Goal: Task Accomplishment & Management: Manage account settings

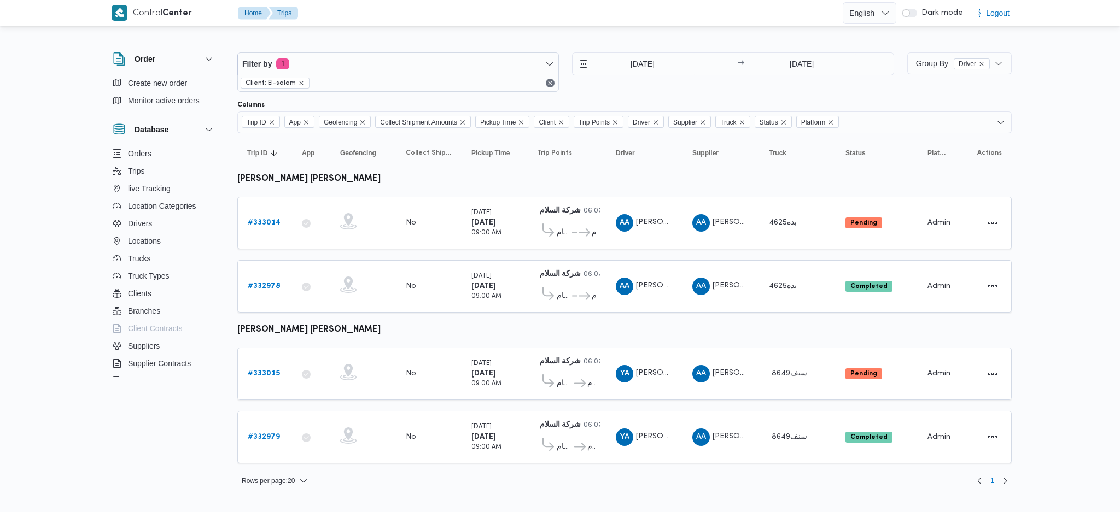
drag, startPoint x: 776, startPoint y: 83, endPoint x: 783, endPoint y: 81, distance: 7.3
click at [779, 83] on div "23/8/2025 → 24/8/2025" at bounding box center [732, 71] width 321 height 39
click at [805, 61] on input "24/8/2025" at bounding box center [801, 64] width 109 height 22
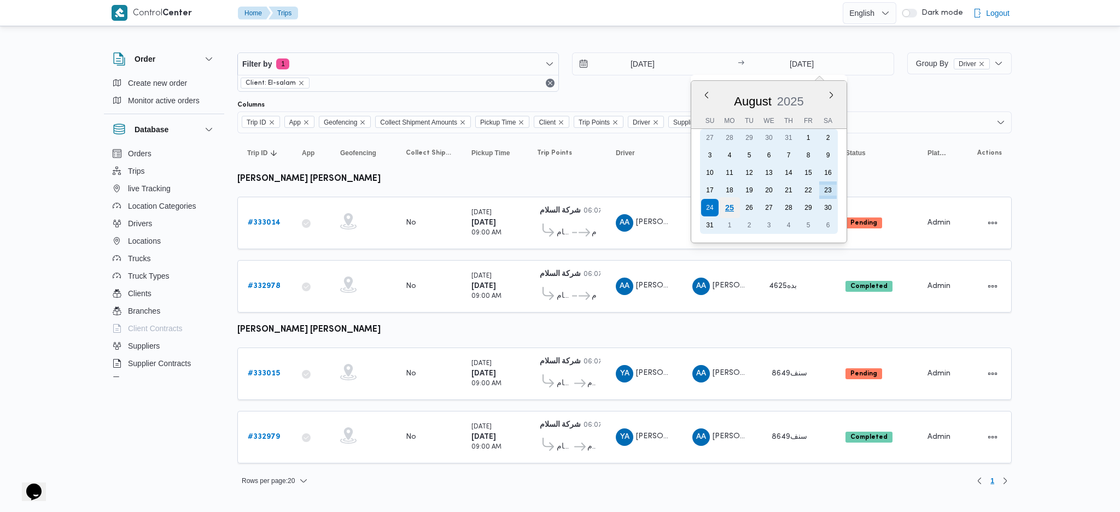
click at [726, 201] on div "25" at bounding box center [728, 207] width 21 height 21
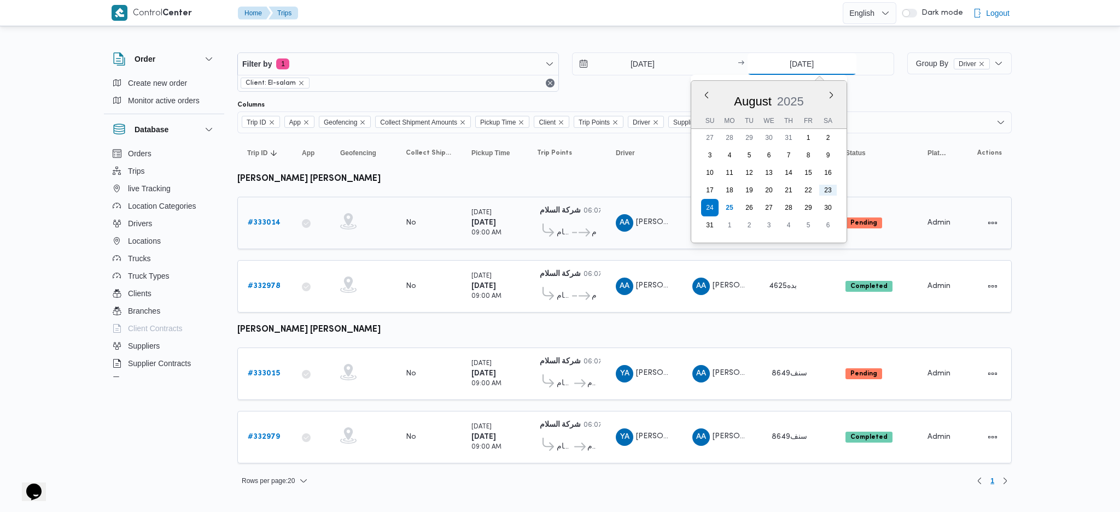
type input "25/8/2025"
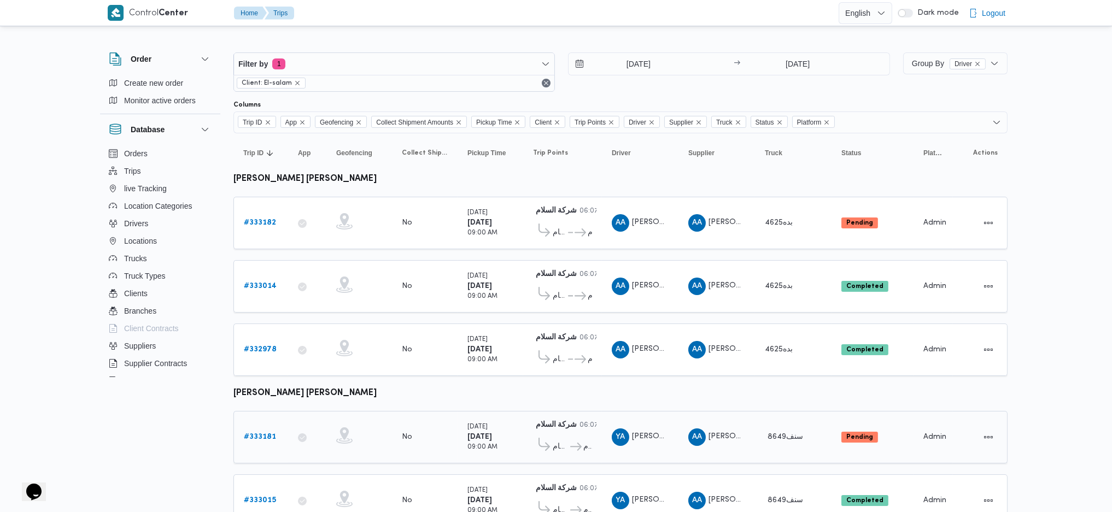
click at [257, 341] on b "# 333181" at bounding box center [260, 437] width 32 height 7
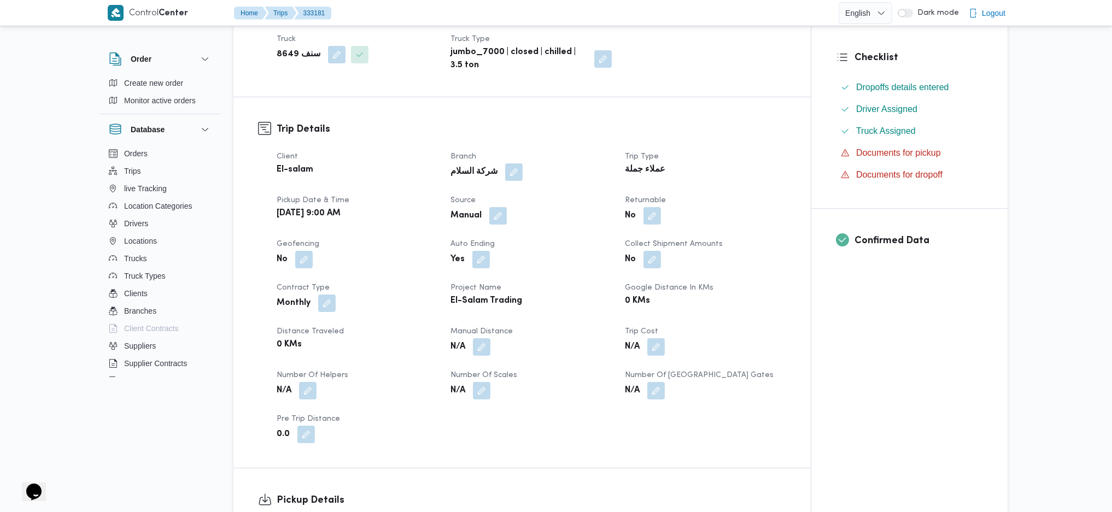
scroll to position [291, 0]
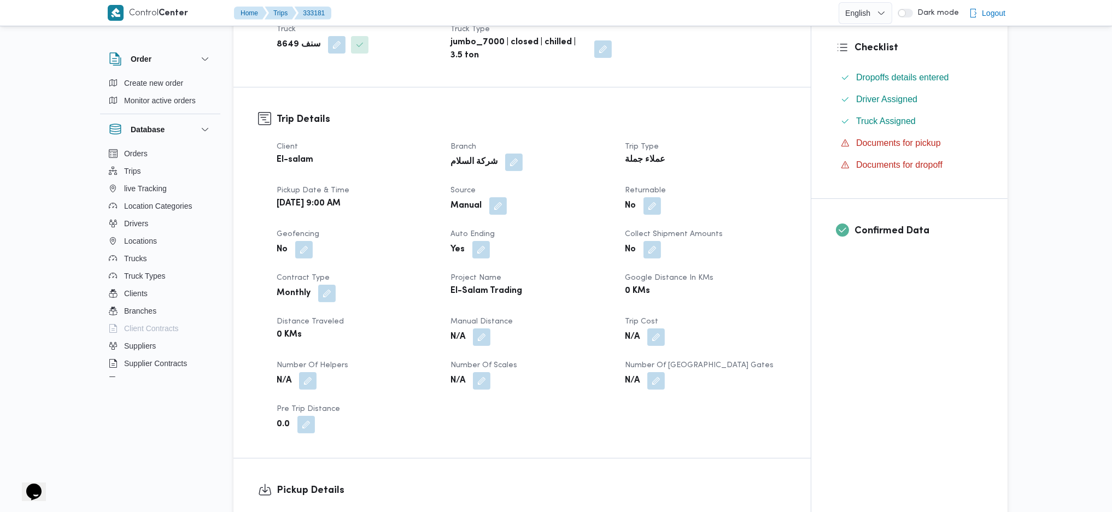
click at [495, 328] on div "N/A" at bounding box center [530, 338] width 163 height 20
click at [480, 328] on button "button" at bounding box center [481, 336] width 17 height 17
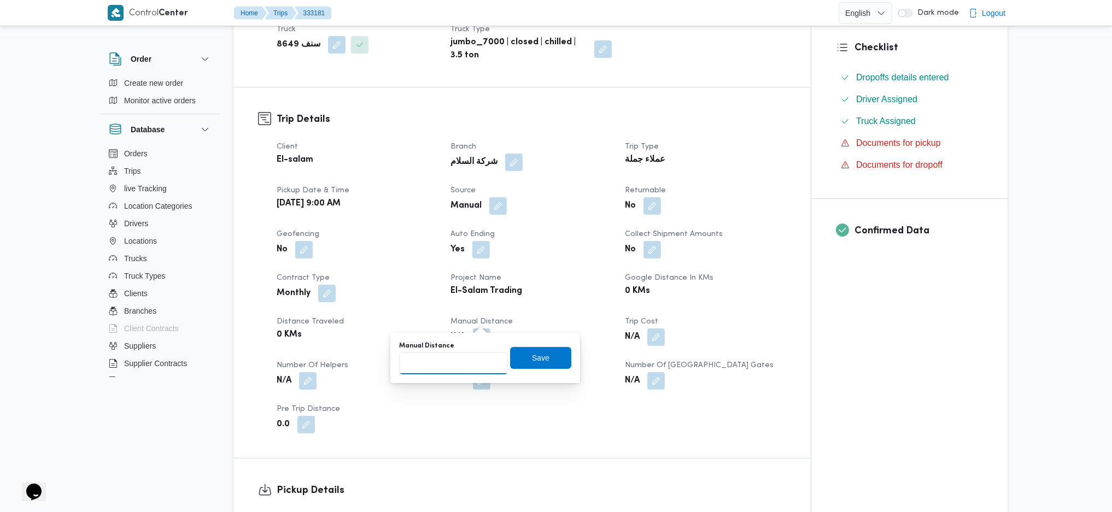
click at [455, 341] on input "Manual Distance" at bounding box center [453, 364] width 109 height 22
type input "68"
click button "Save" at bounding box center [540, 358] width 61 height 22
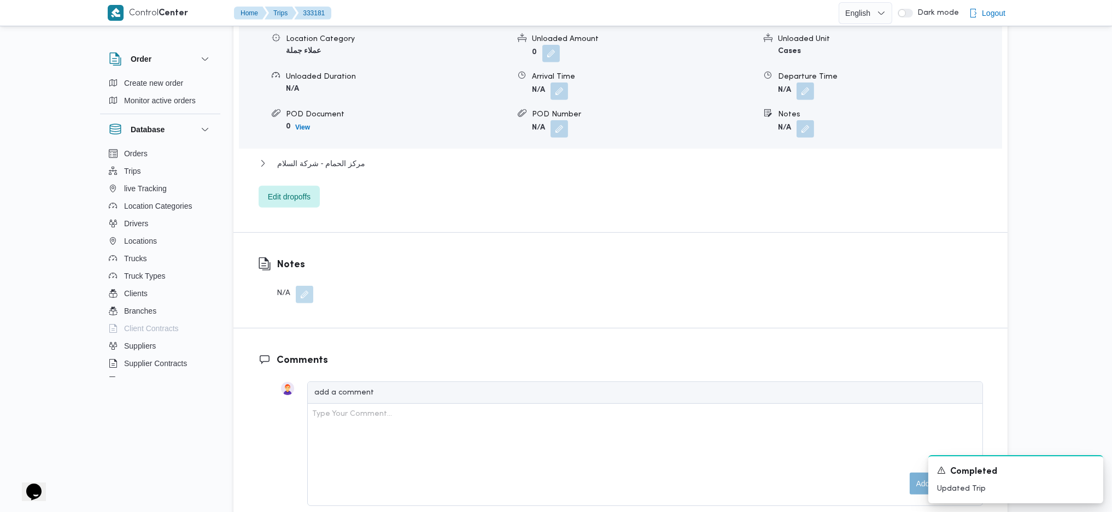
scroll to position [948, 0]
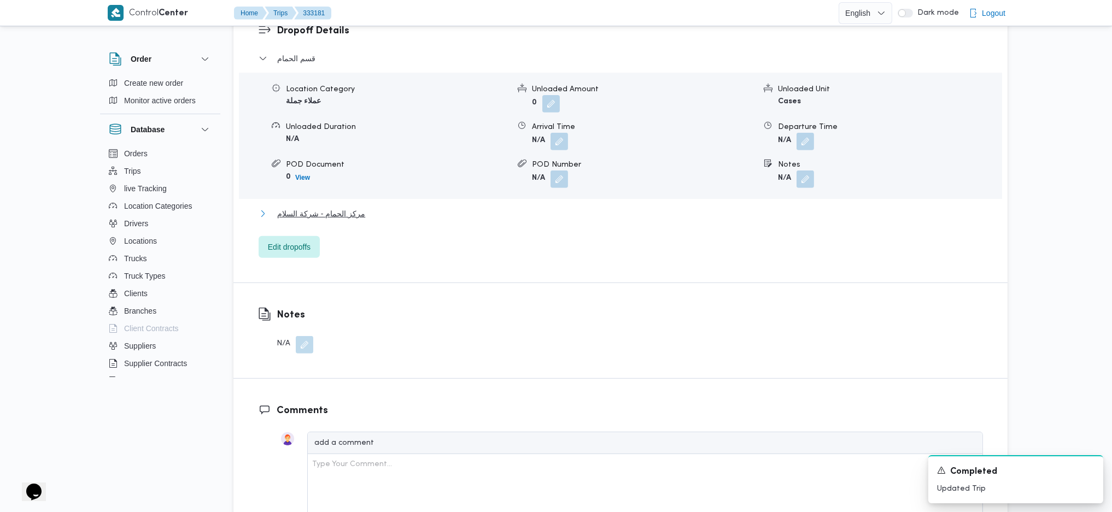
drag, startPoint x: 337, startPoint y: 198, endPoint x: 456, endPoint y: 253, distance: 130.9
click at [337, 207] on span "مركز الحمام - شركة السلام" at bounding box center [321, 213] width 88 height 13
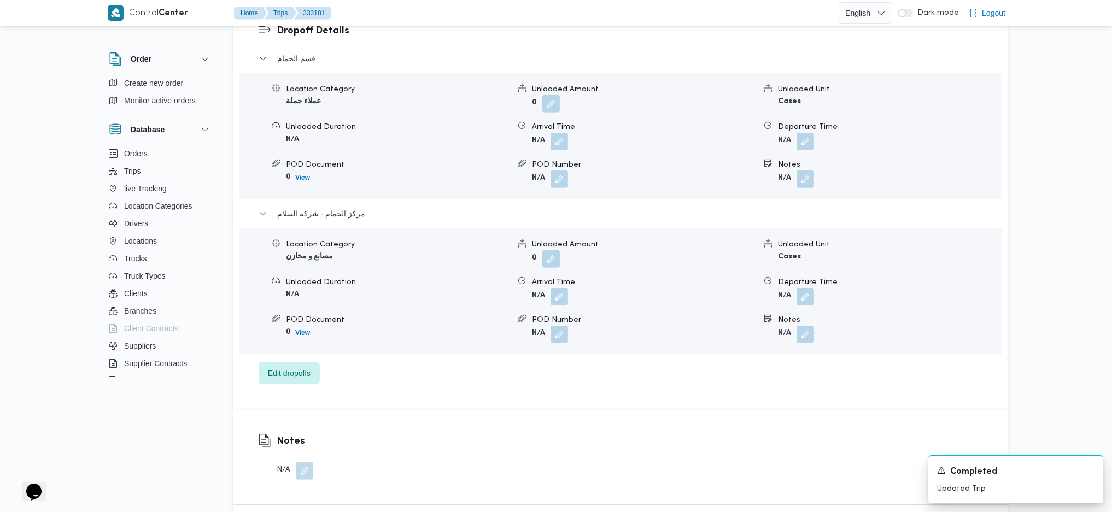
click at [811, 288] on button "button" at bounding box center [805, 296] width 17 height 17
click at [767, 320] on input "Departure Time" at bounding box center [776, 323] width 124 height 22
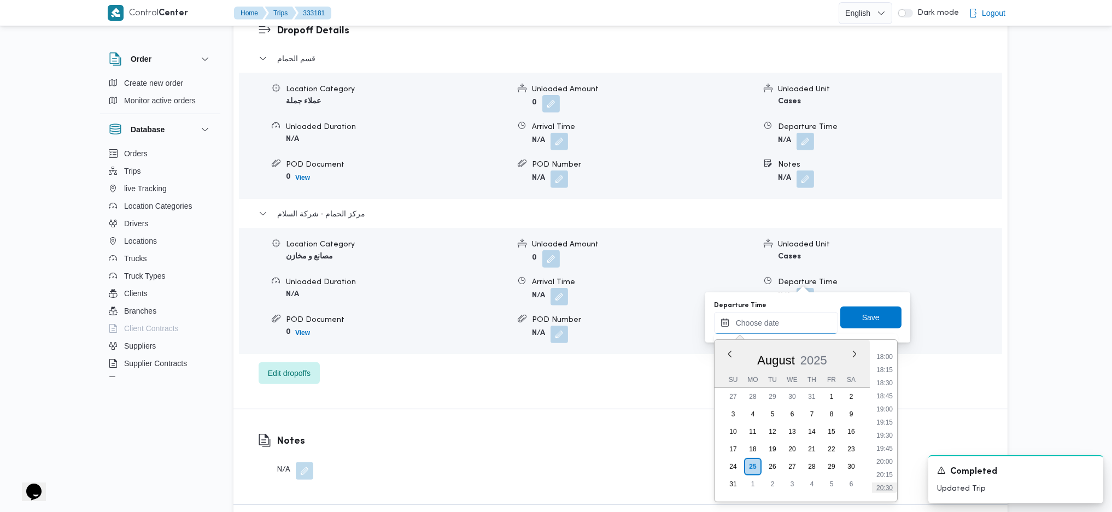
scroll to position [975, 0]
click at [888, 341] on li "20:00" at bounding box center [884, 428] width 25 height 11
type input "25/08/2025 20:00"
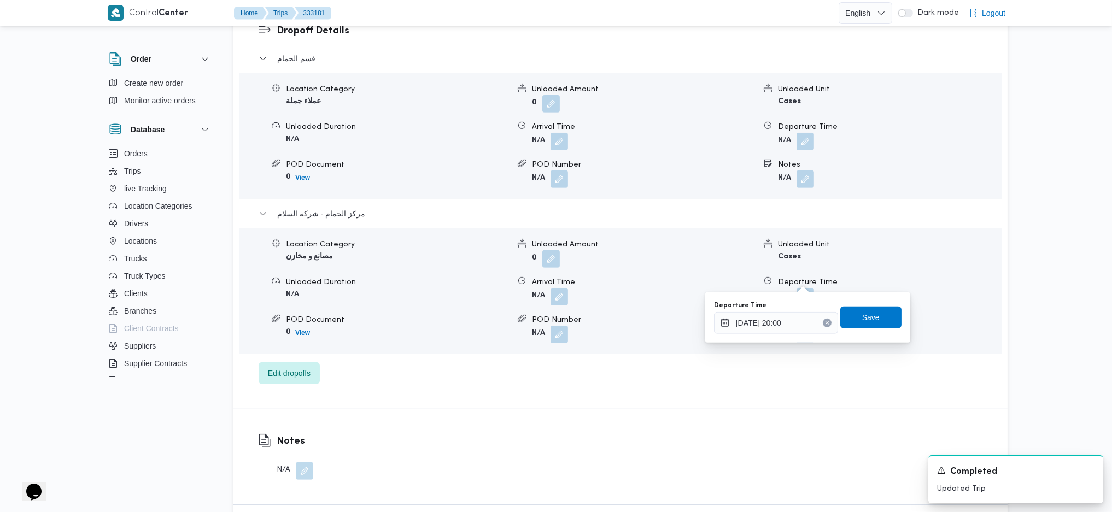
click at [872, 302] on div "Departure Time 25/08/2025 20:00 Save" at bounding box center [808, 317] width 190 height 35
click at [868, 323] on span "Save" at bounding box center [870, 317] width 17 height 13
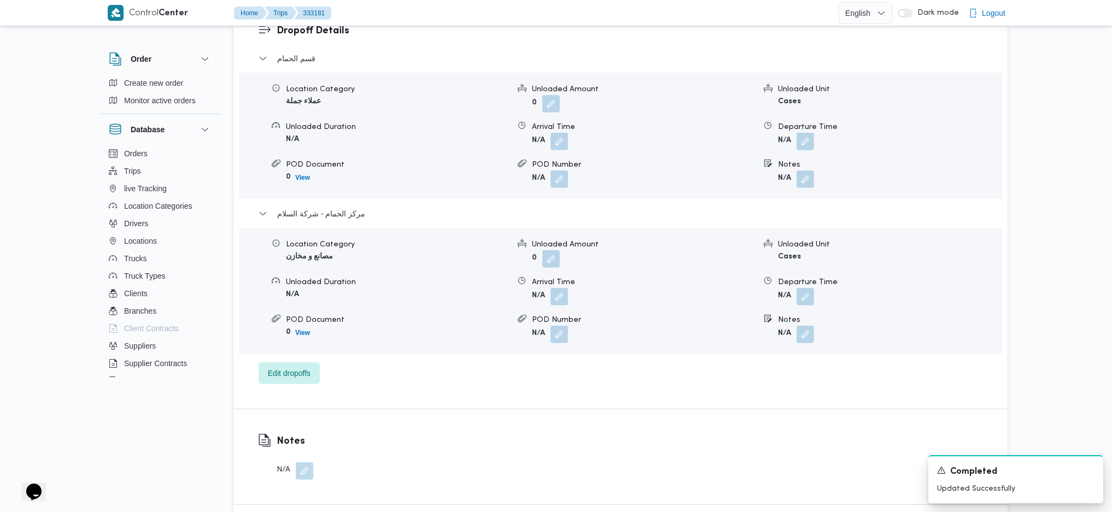
click at [608, 250] on form "0" at bounding box center [643, 258] width 223 height 17
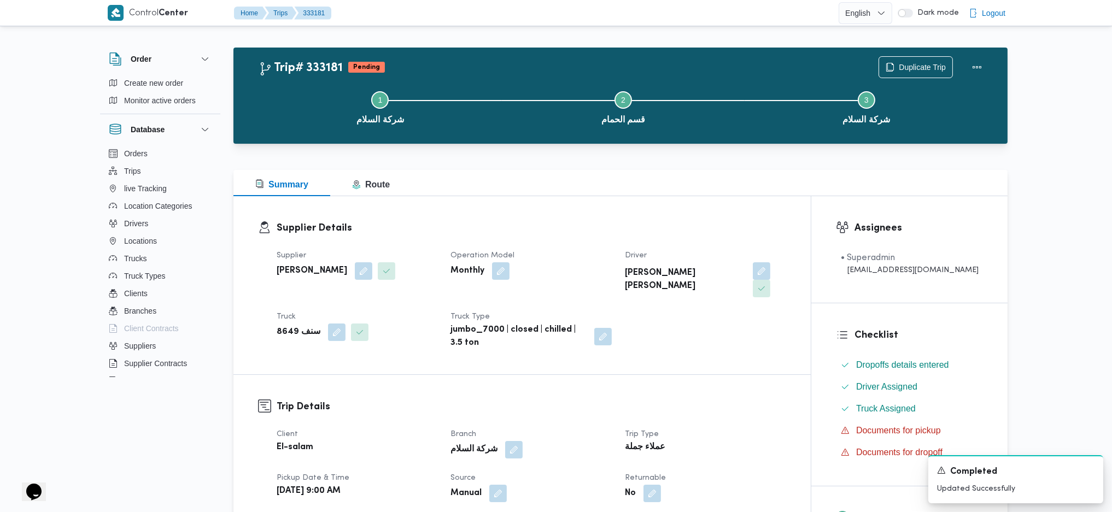
scroll to position [0, 0]
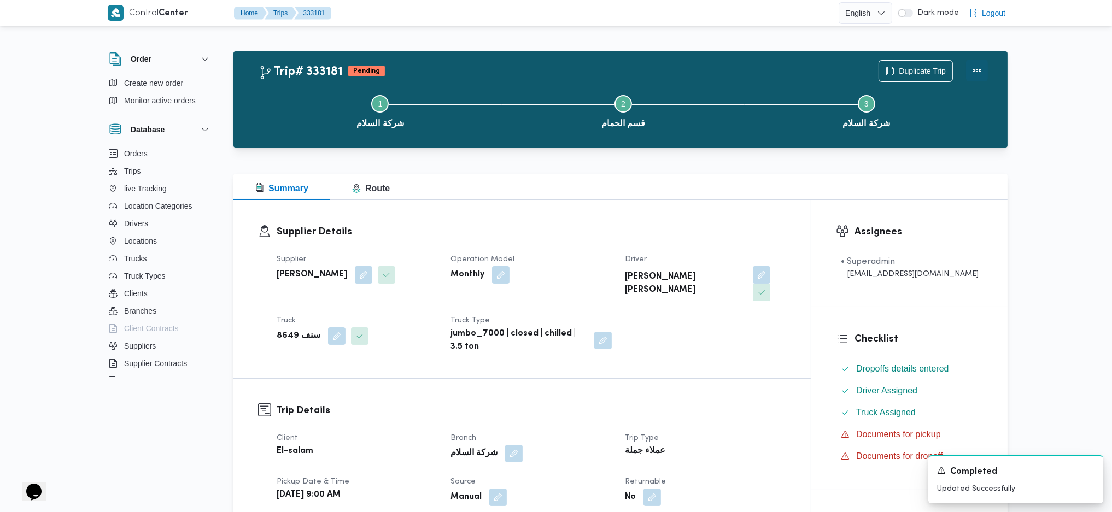
click at [922, 69] on button "Actions" at bounding box center [977, 71] width 22 height 22
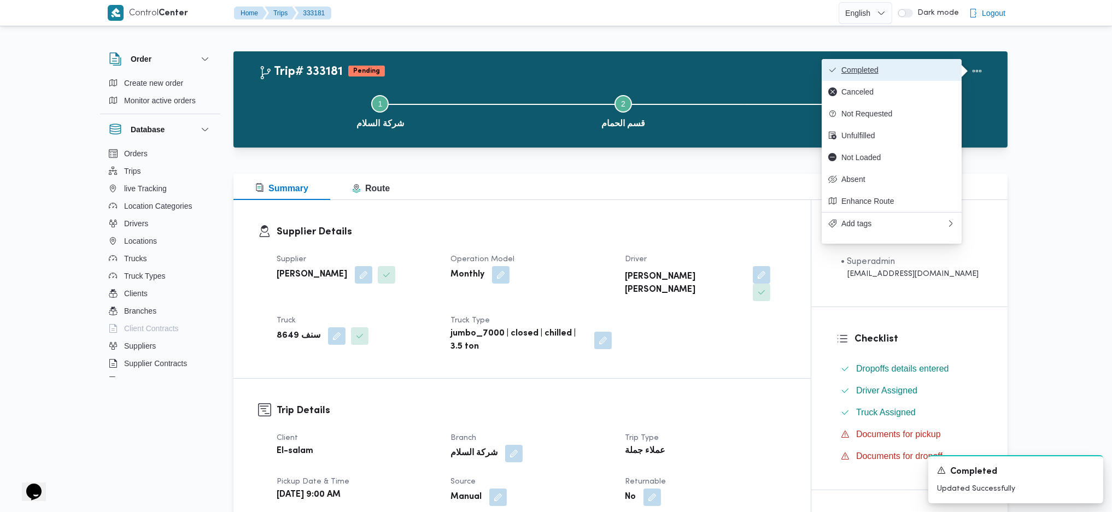
click at [917, 68] on span "Completed" at bounding box center [898, 70] width 114 height 9
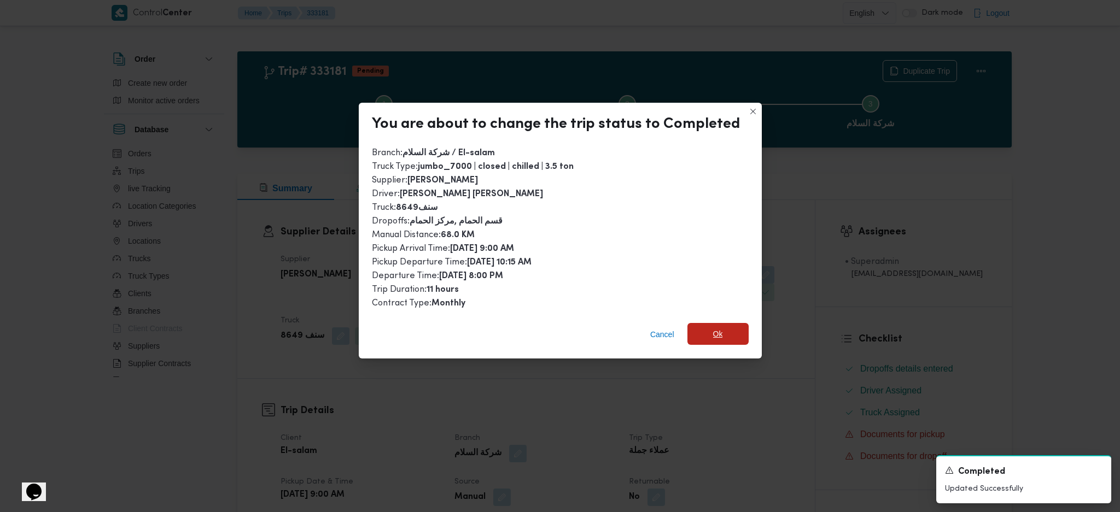
click at [706, 329] on span "Ok" at bounding box center [717, 334] width 61 height 22
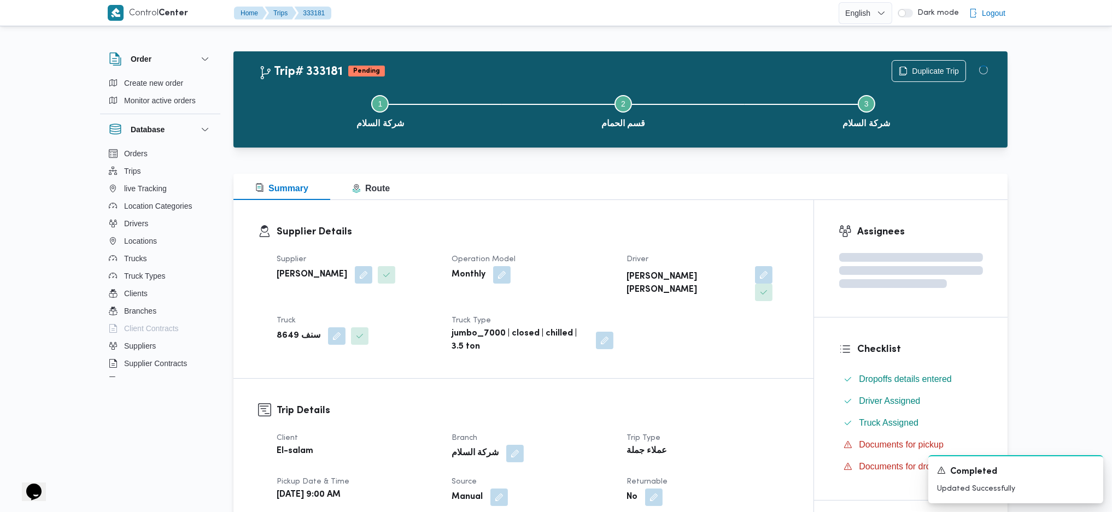
click at [628, 166] on div at bounding box center [620, 167] width 774 height 13
click at [629, 166] on div at bounding box center [620, 167] width 774 height 13
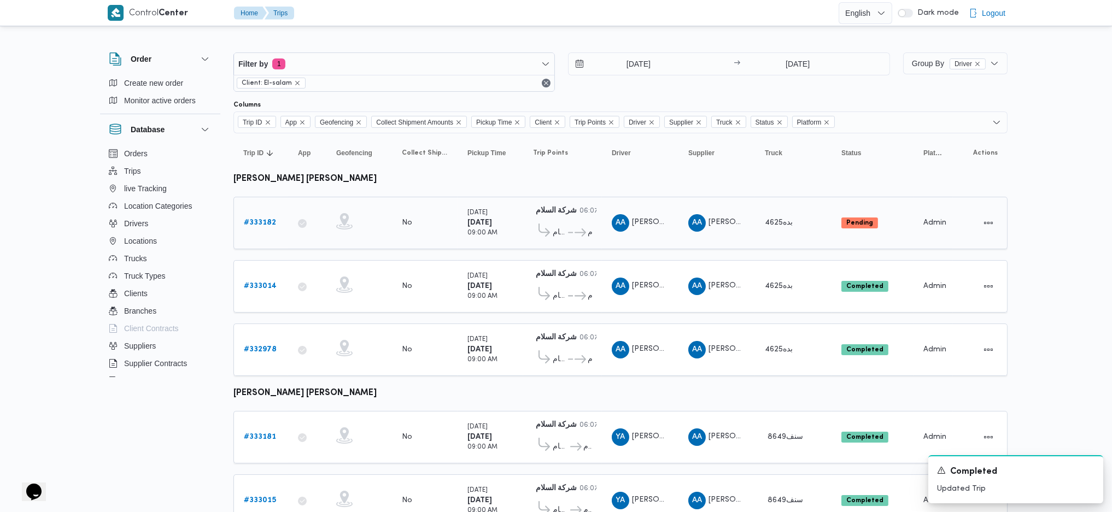
click at [261, 221] on b "# 333182" at bounding box center [260, 222] width 32 height 7
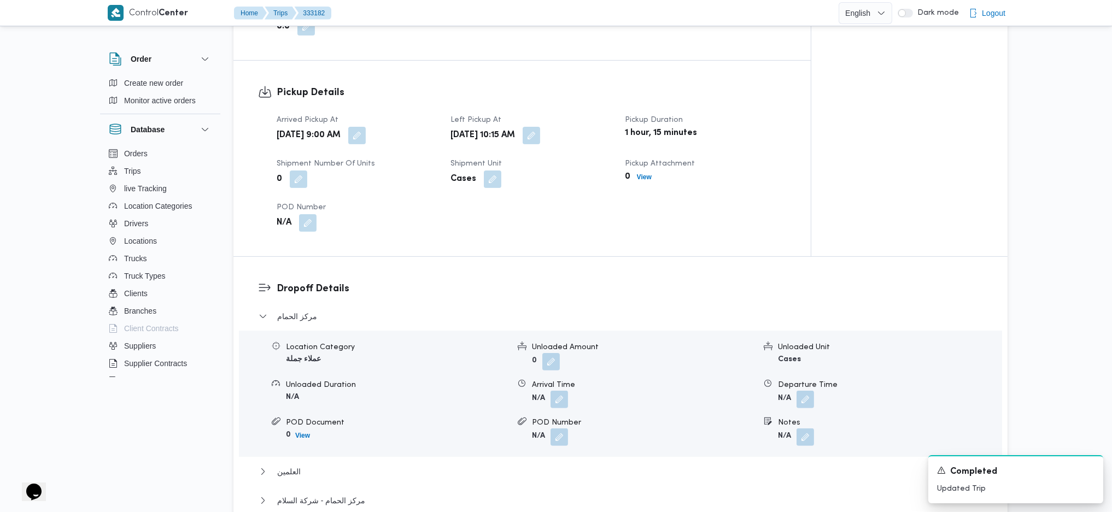
scroll to position [729, 0]
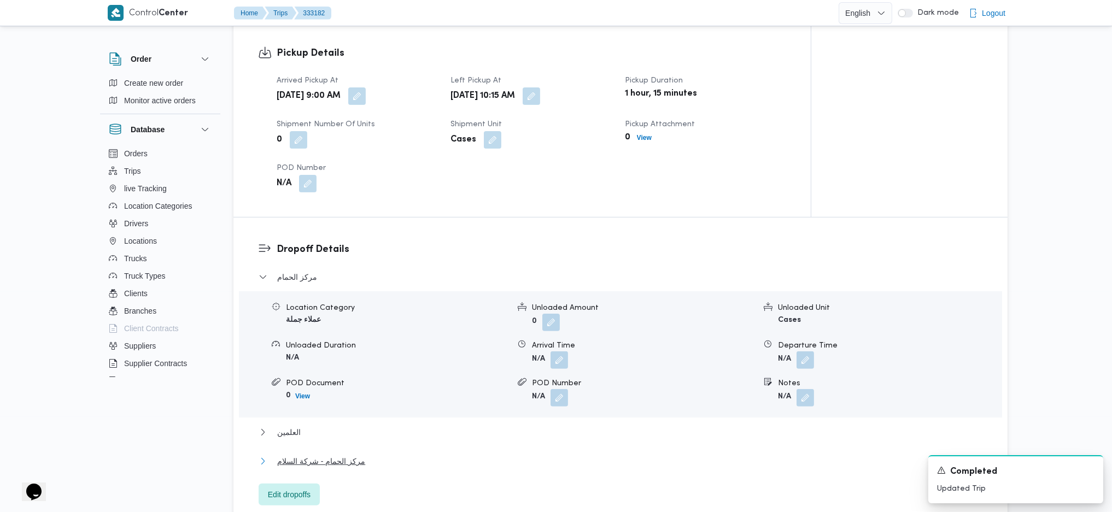
click at [328, 341] on span "مركز الحمام - شركة السلام" at bounding box center [321, 461] width 88 height 13
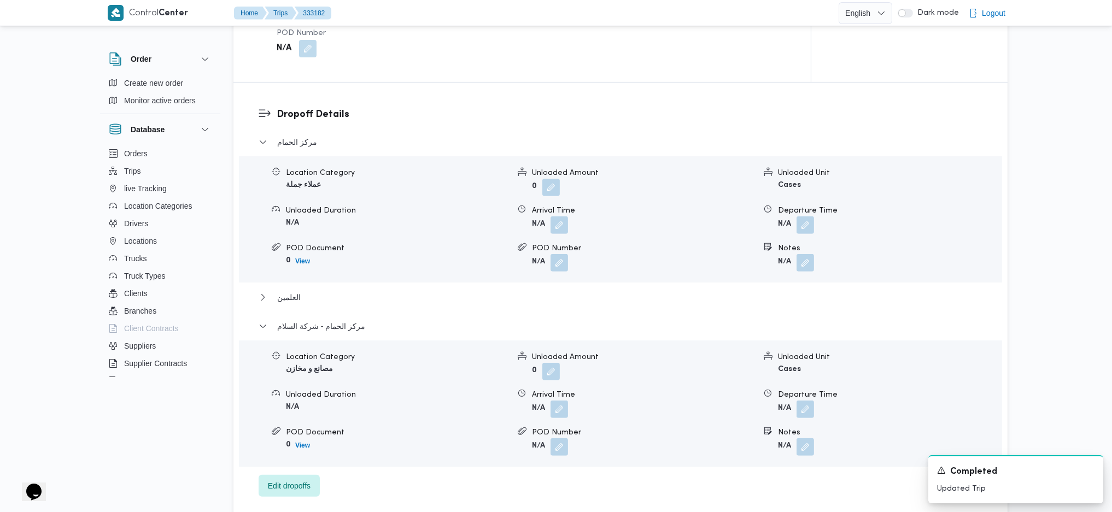
scroll to position [1020, 0]
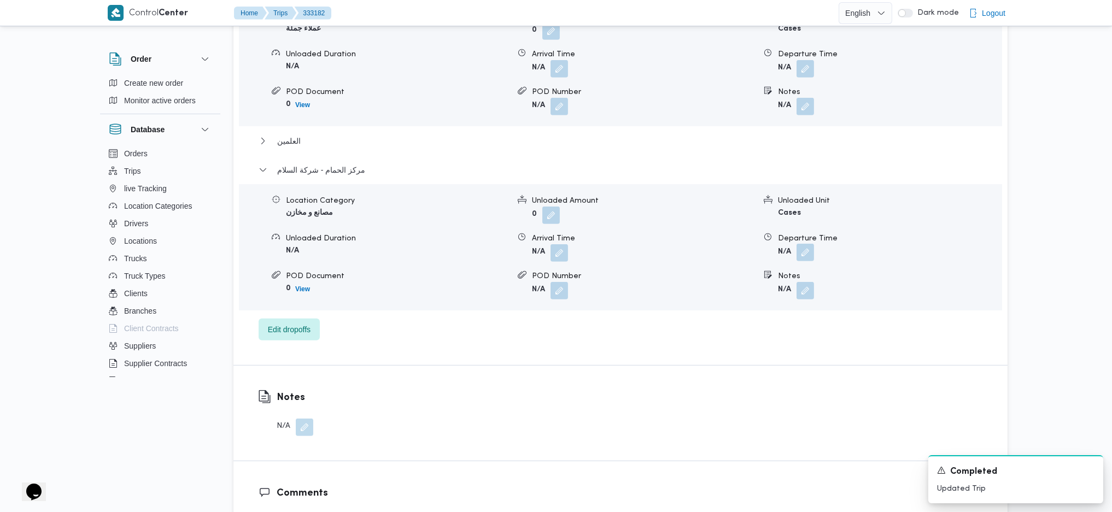
click at [811, 244] on button "button" at bounding box center [805, 252] width 17 height 17
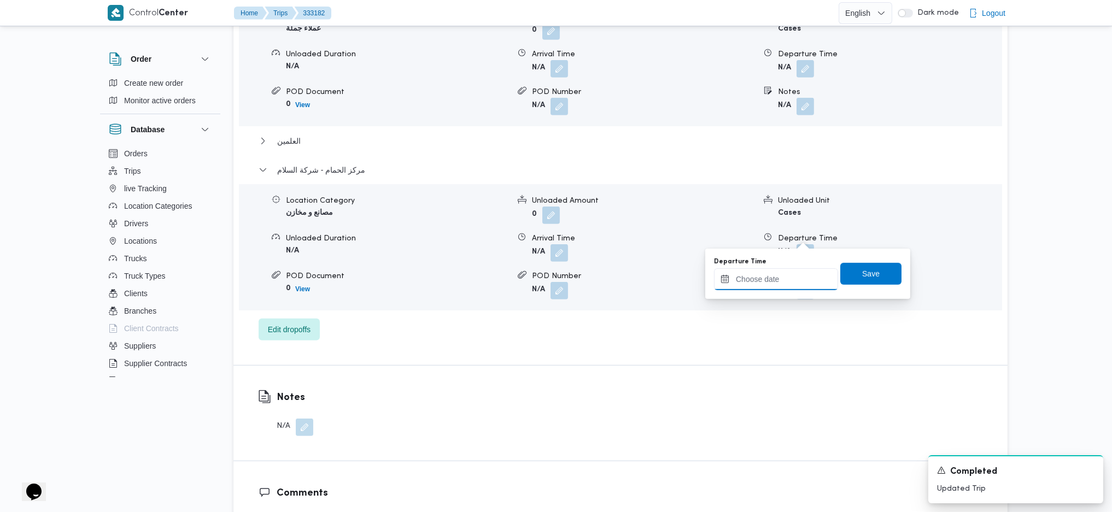
click at [774, 281] on input "Departure Time" at bounding box center [776, 279] width 124 height 22
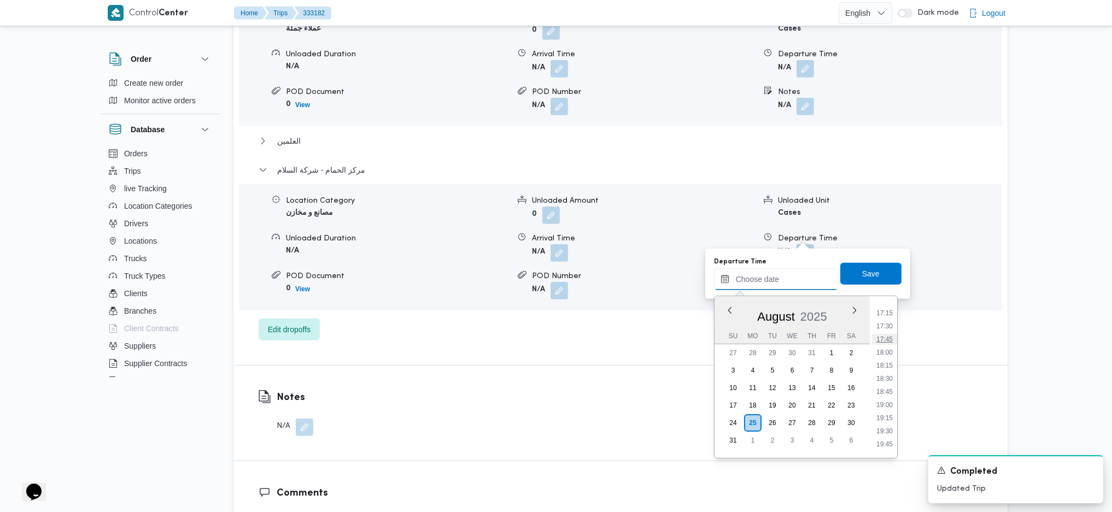
scroll to position [829, 0]
click at [885, 341] on li "17:00" at bounding box center [884, 373] width 25 height 11
type input "25/08/2025 17:00"
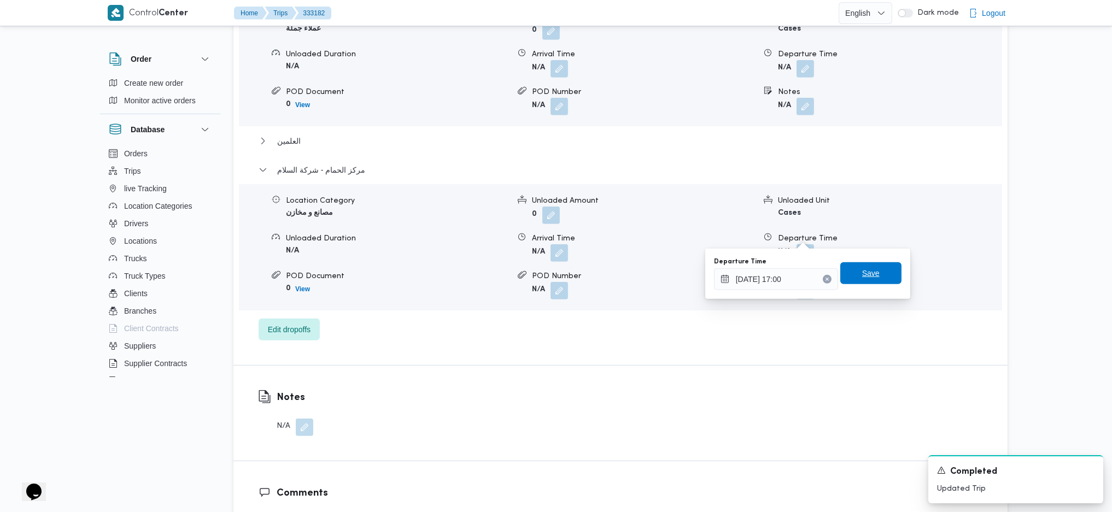
click at [862, 273] on span "Save" at bounding box center [870, 273] width 17 height 13
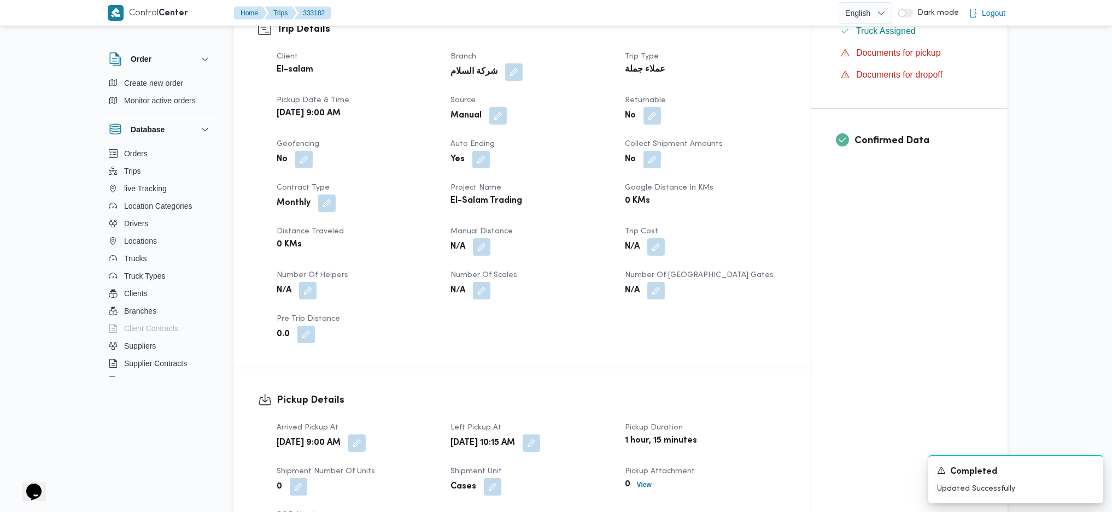
scroll to position [219, 0]
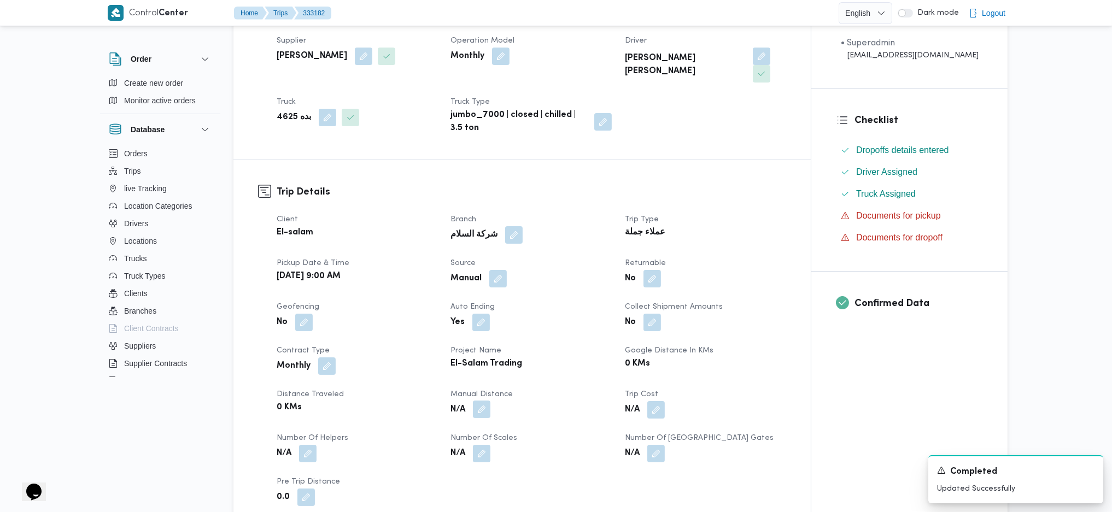
click at [482, 341] on button "button" at bounding box center [481, 409] width 17 height 17
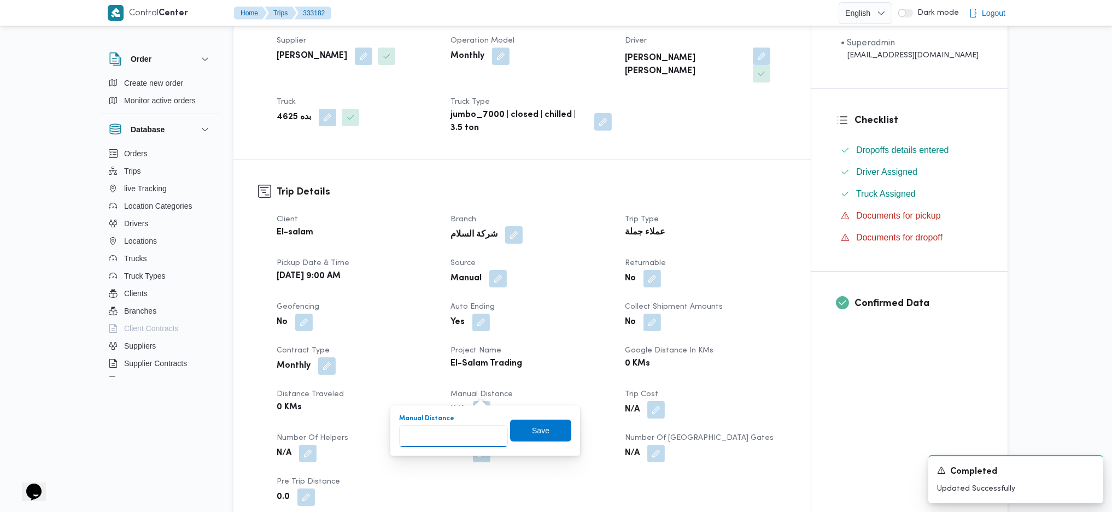
click at [431, 341] on input "Manual Distance" at bounding box center [453, 436] width 109 height 22
type input "138"
click button "Save" at bounding box center [540, 431] width 61 height 22
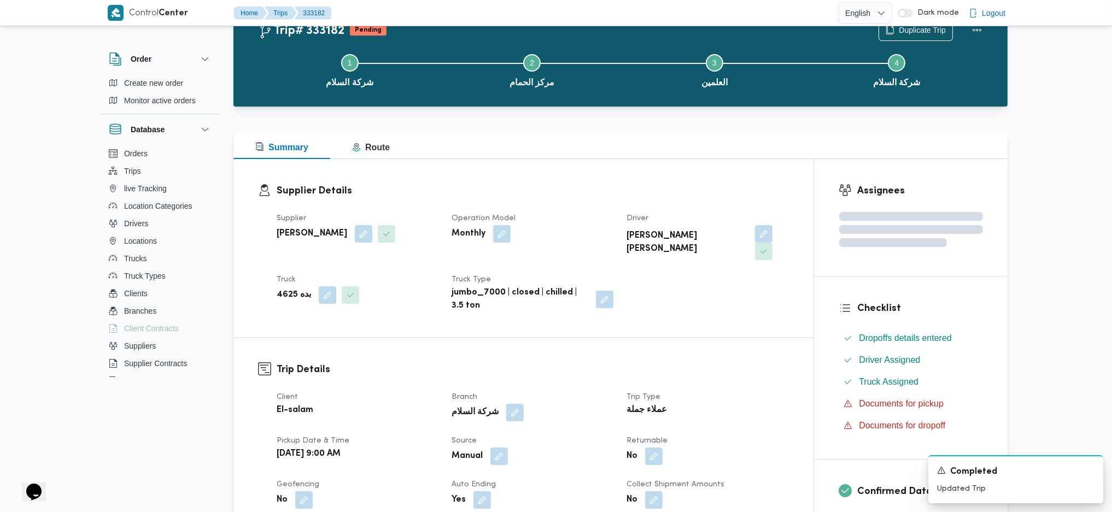
scroll to position [0, 0]
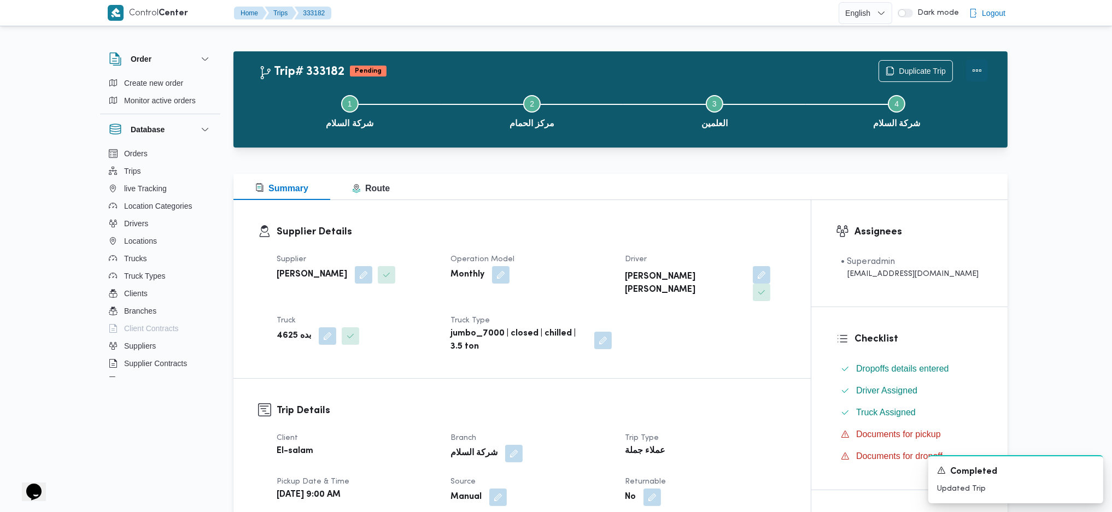
click at [922, 69] on button "Actions" at bounding box center [977, 71] width 22 height 22
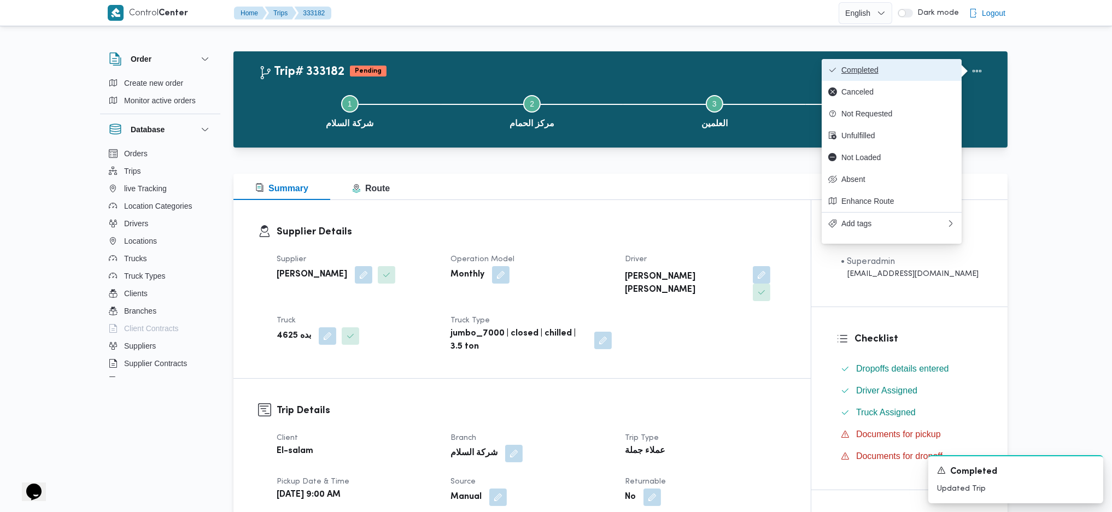
click at [885, 74] on span "Completed" at bounding box center [898, 70] width 114 height 9
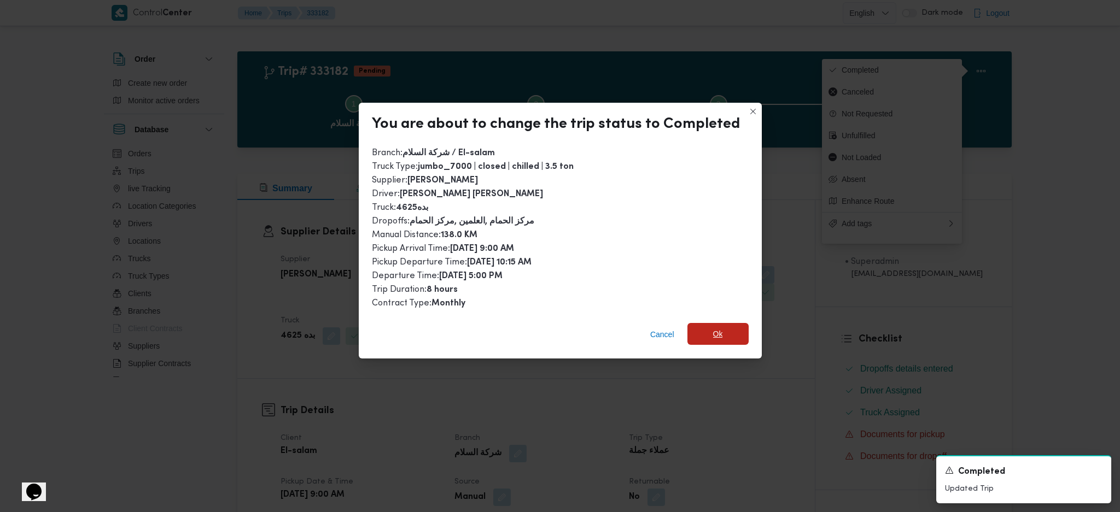
click at [715, 320] on div "Cancel Ok" at bounding box center [560, 337] width 403 height 44
click at [716, 330] on span "Ok" at bounding box center [718, 334] width 10 height 13
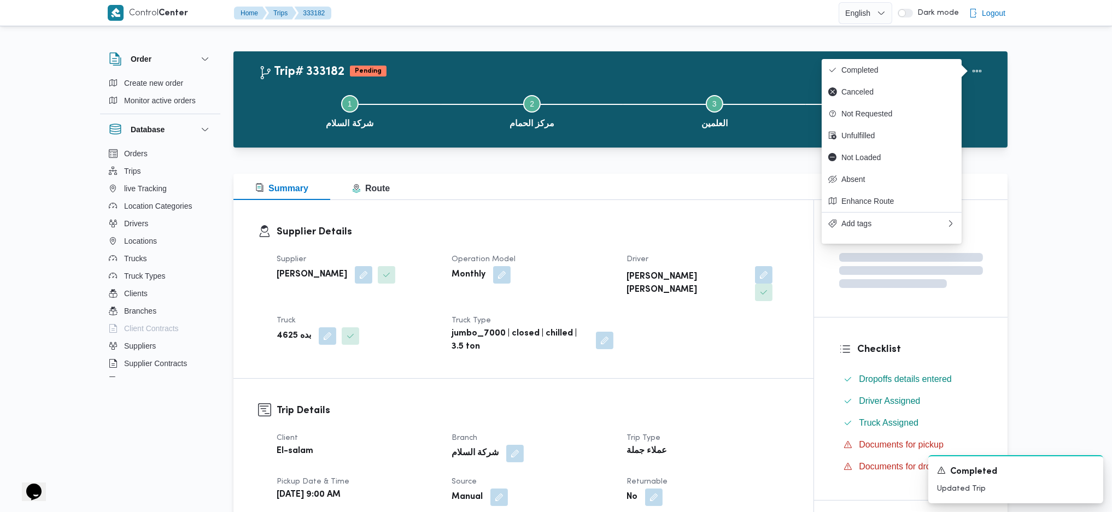
click at [690, 232] on h3 "Supplier Details" at bounding box center [533, 232] width 512 height 15
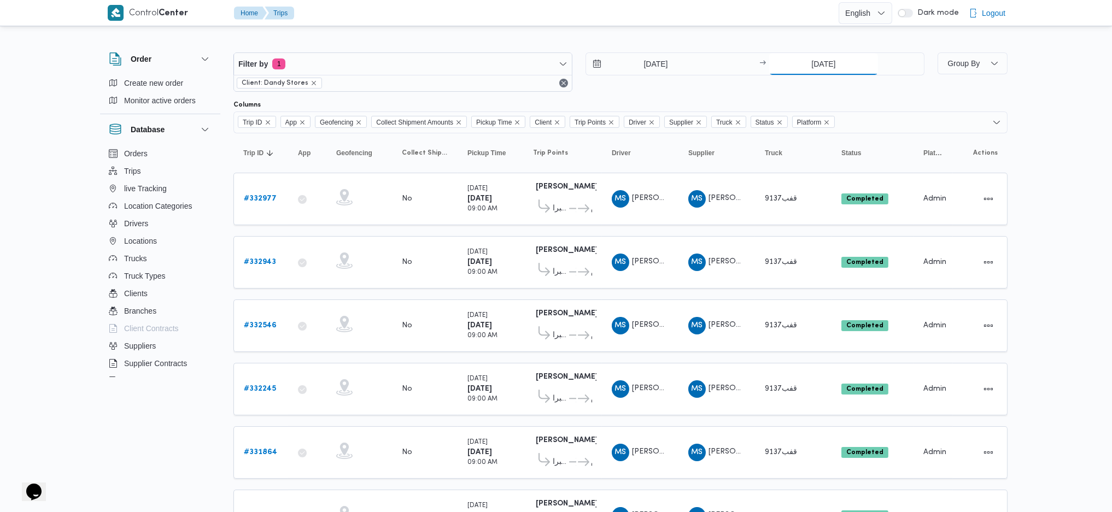
click at [817, 62] on input "23/8/2025" at bounding box center [823, 64] width 109 height 22
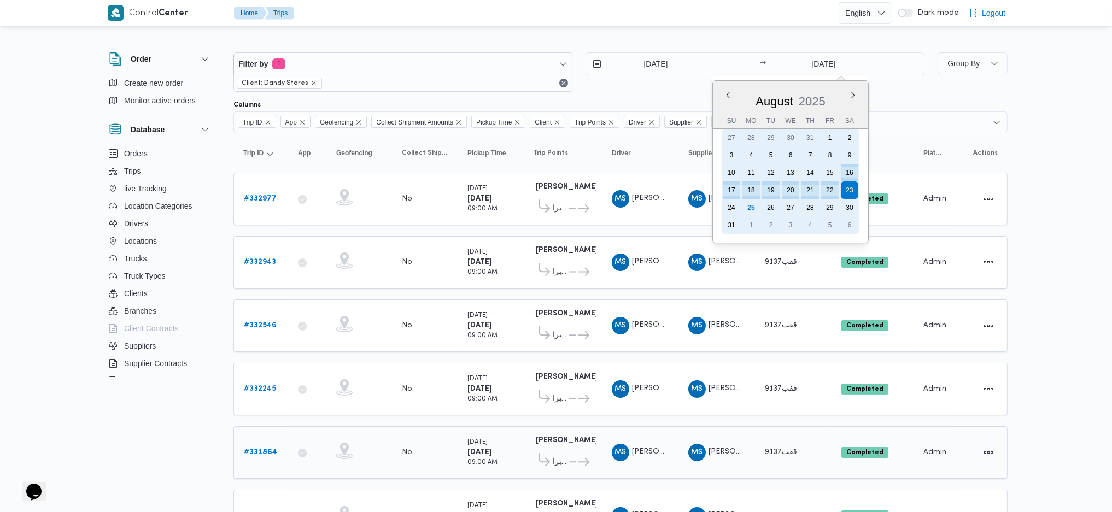
drag, startPoint x: 749, startPoint y: 204, endPoint x: 675, endPoint y: 417, distance: 225.8
click at [748, 204] on div "25" at bounding box center [750, 207] width 17 height 17
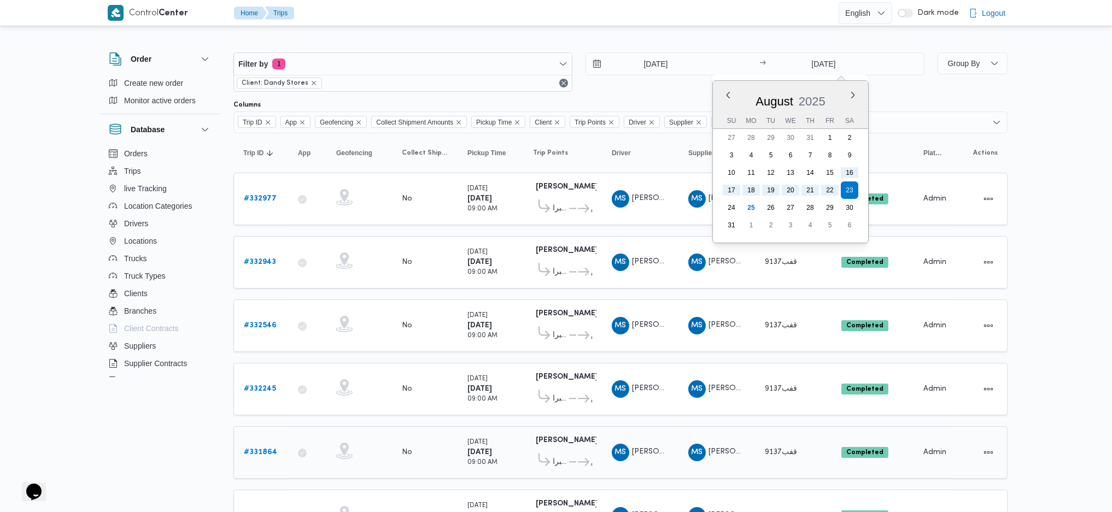
click at [675, 341] on td "Driver MS محمد صلاح الدين سيد محمد" at bounding box center [640, 452] width 77 height 52
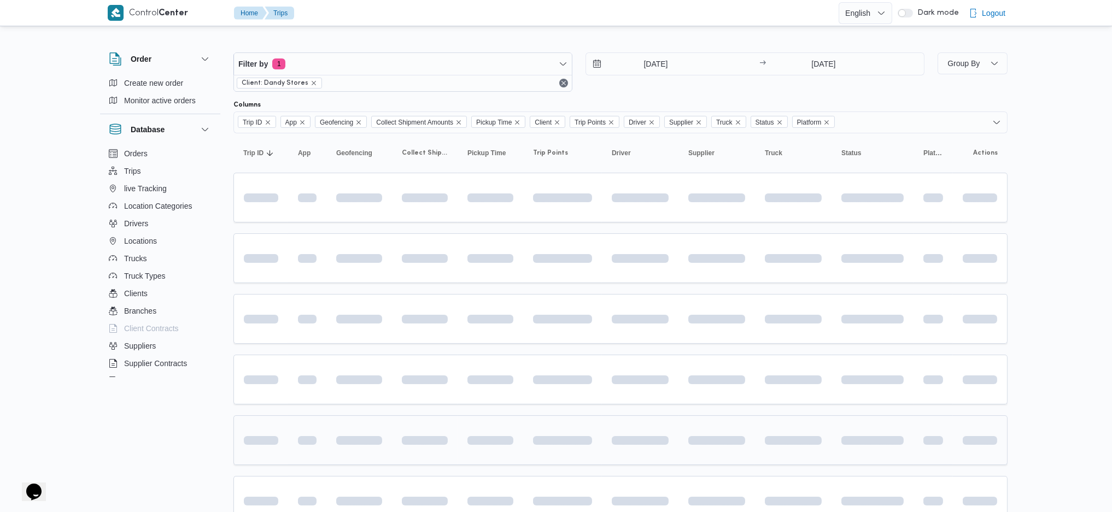
type input "25/8/2025"
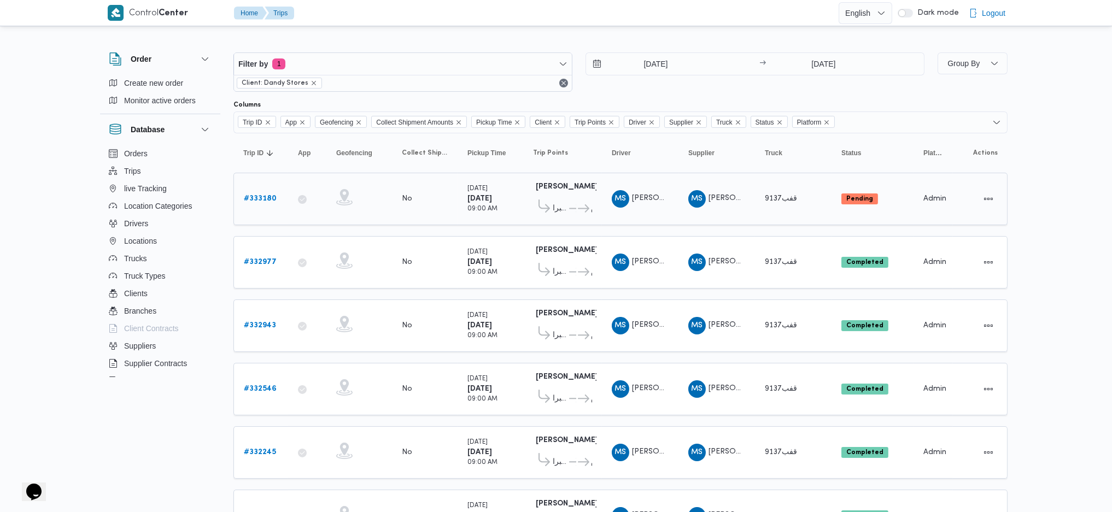
click at [257, 200] on b "# 333180" at bounding box center [260, 198] width 33 height 7
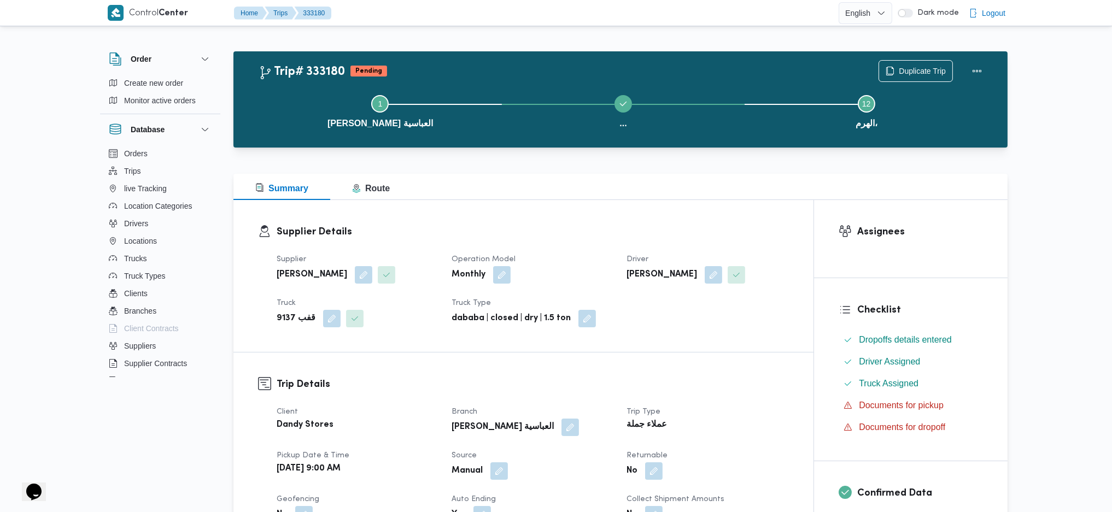
scroll to position [291, 0]
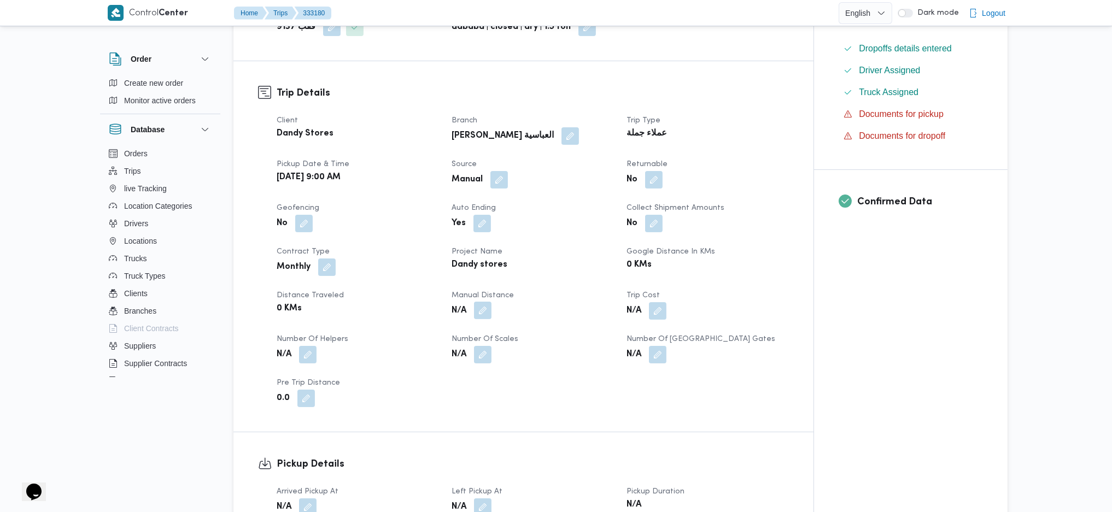
click at [483, 313] on button "button" at bounding box center [482, 310] width 17 height 17
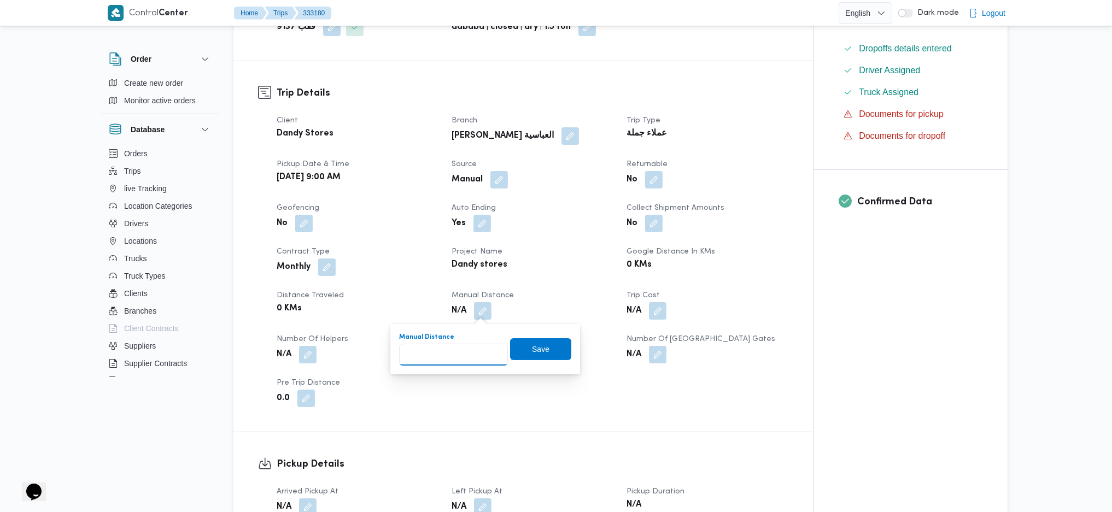
click at [431, 341] on input "Manual Distance" at bounding box center [453, 355] width 109 height 22
type input "170"
click button "Save" at bounding box center [540, 349] width 61 height 22
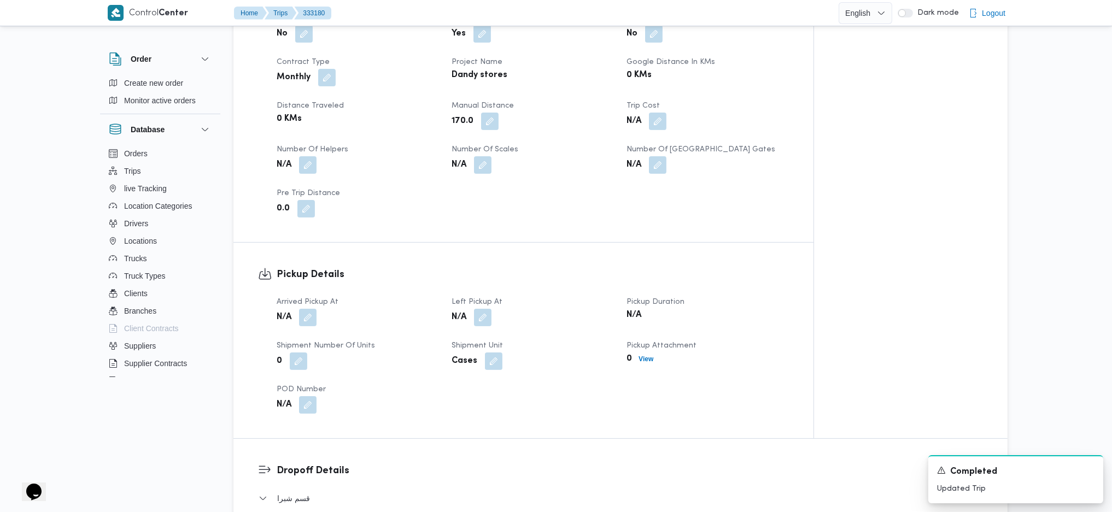
scroll to position [583, 0]
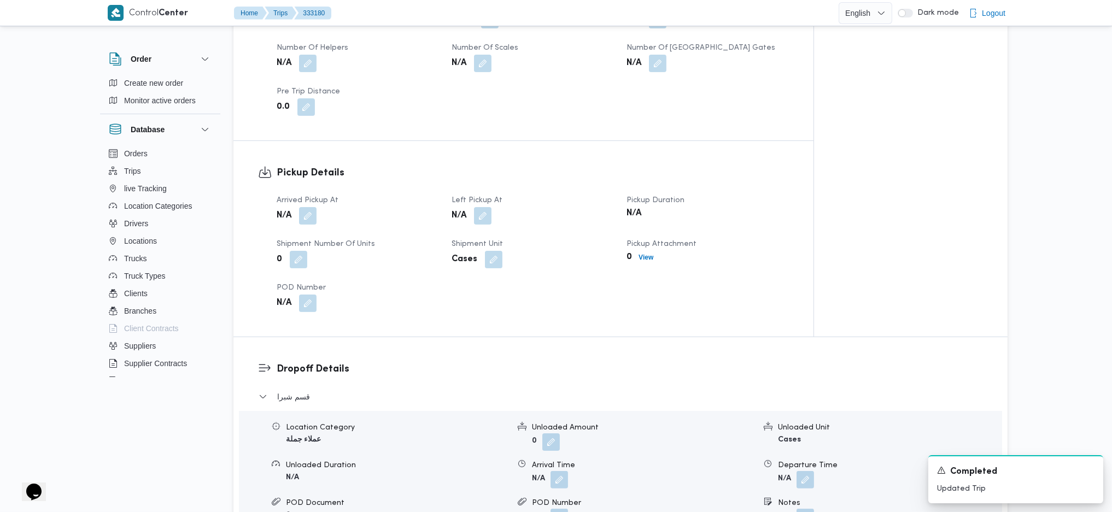
click at [309, 213] on button "button" at bounding box center [307, 215] width 17 height 17
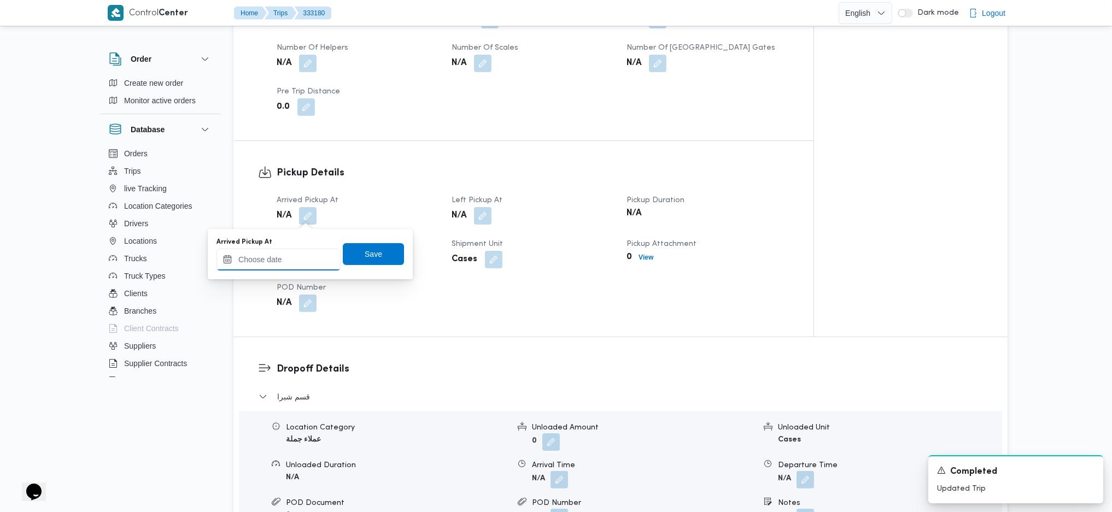
click at [298, 267] on input "Arrived Pickup At" at bounding box center [279, 260] width 124 height 22
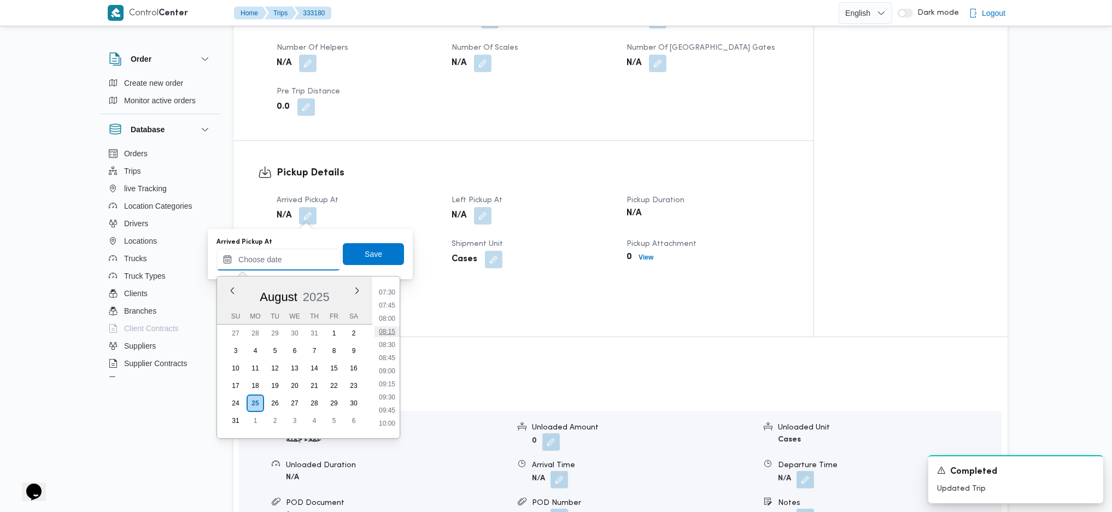
scroll to position [538, 0]
click at [385, 332] on li "11:00" at bounding box center [387, 330] width 25 height 11
type input "25/08/2025 11:00"
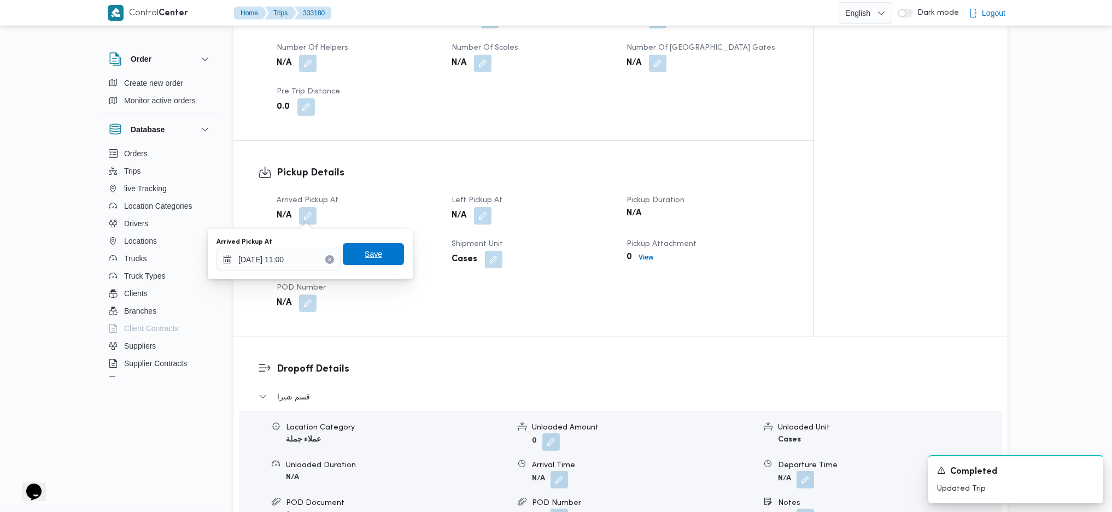
click at [354, 250] on span "Save" at bounding box center [373, 254] width 61 height 22
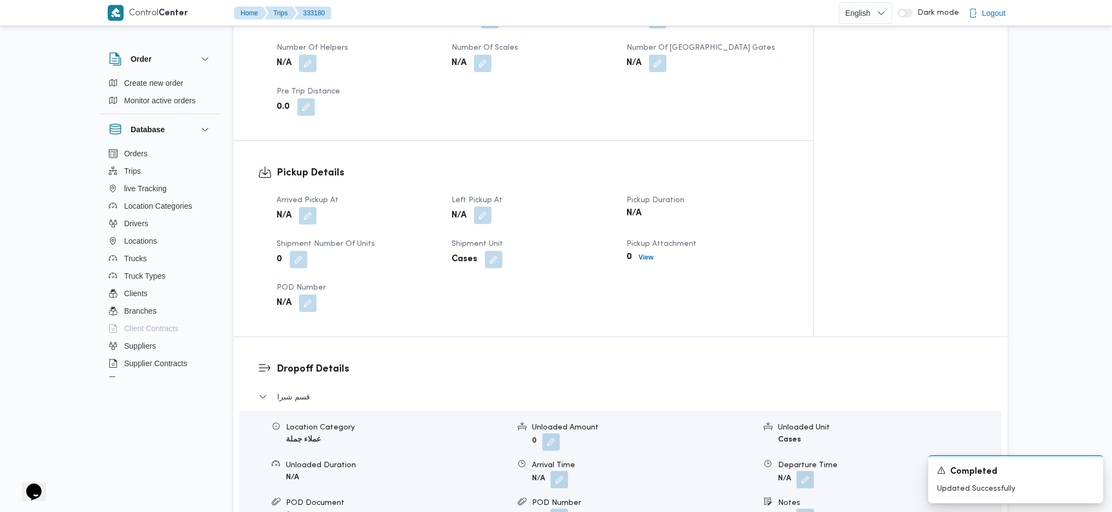
click at [483, 215] on button "button" at bounding box center [482, 215] width 17 height 17
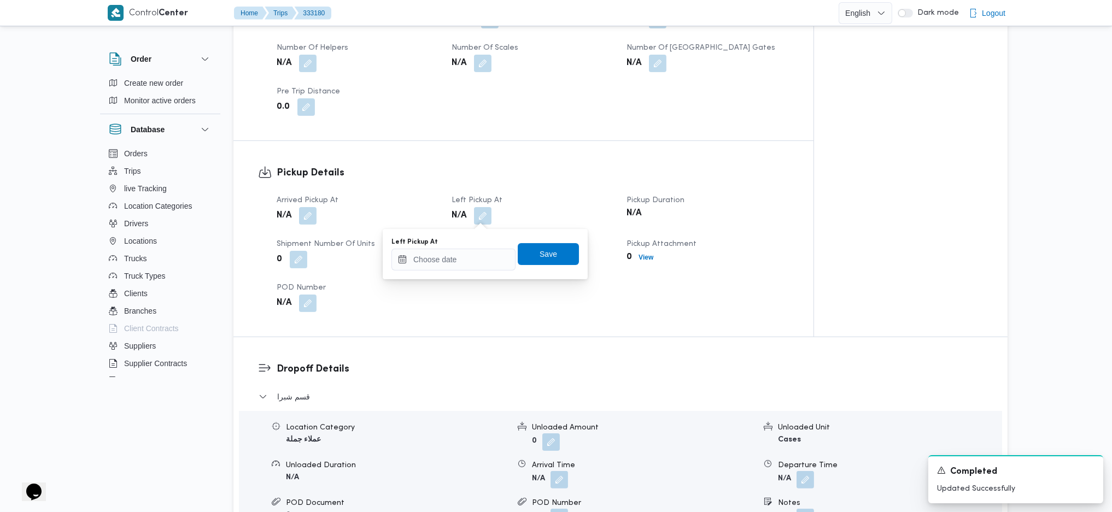
click at [473, 241] on div "Left Pickup At" at bounding box center [453, 242] width 124 height 9
click at [478, 260] on input "Left Pickup At" at bounding box center [453, 260] width 124 height 22
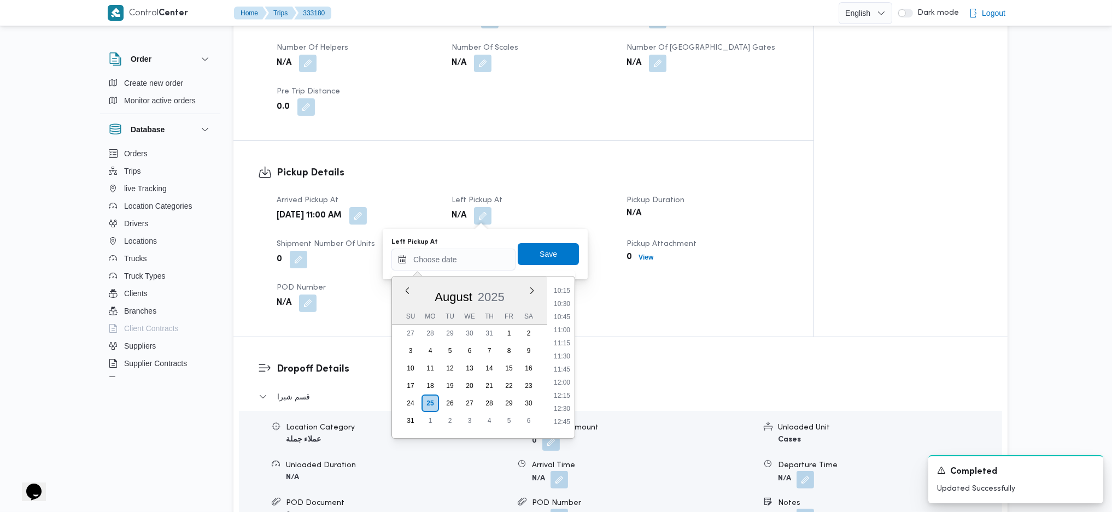
drag, startPoint x: 563, startPoint y: 353, endPoint x: 521, endPoint y: 266, distance: 96.3
click at [563, 341] on li "11:30" at bounding box center [561, 356] width 25 height 11
type input "25/08/2025 11:30"
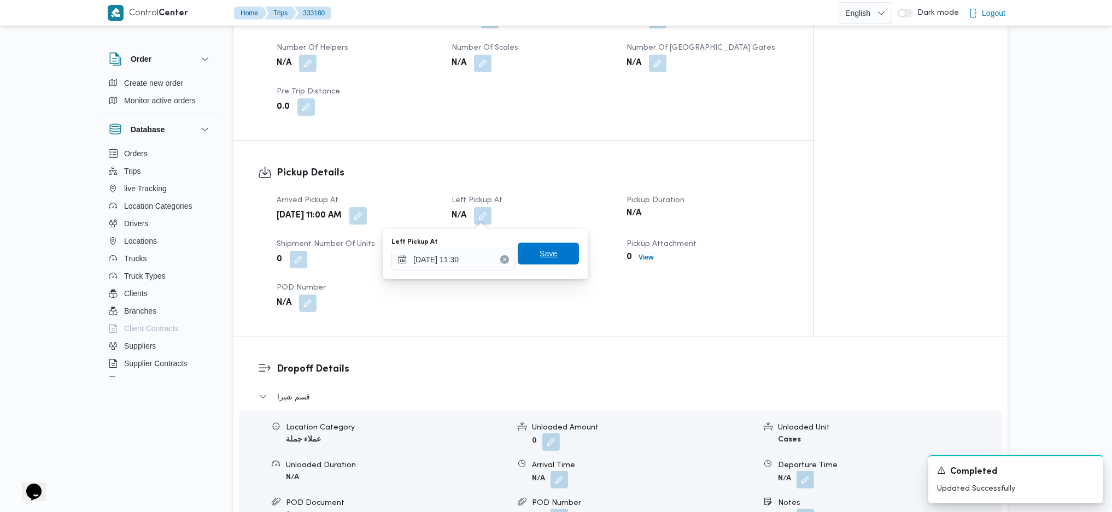
drag, startPoint x: 513, startPoint y: 248, endPoint x: 536, endPoint y: 262, distance: 27.0
click at [518, 247] on span "Save" at bounding box center [548, 254] width 61 height 22
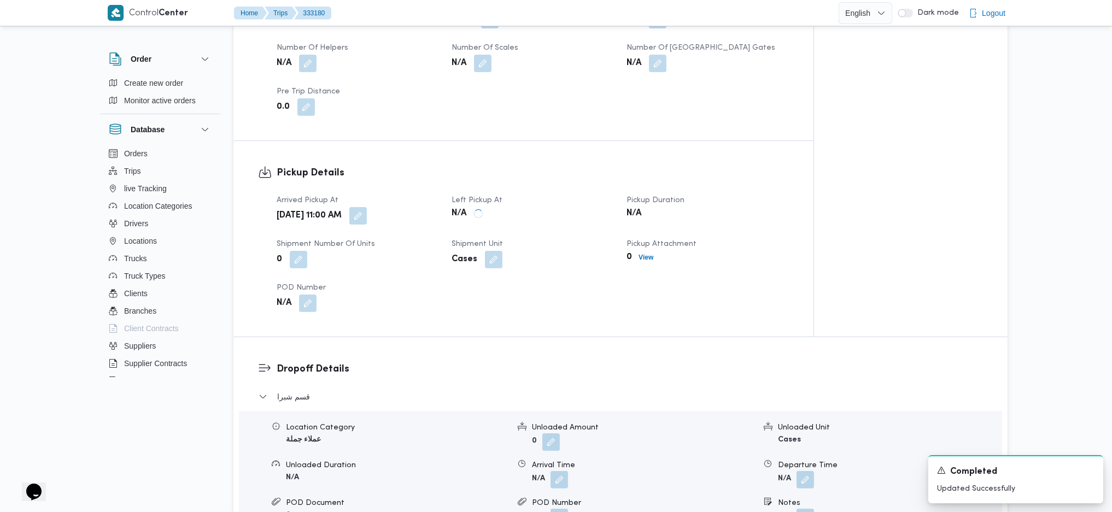
scroll to position [1312, 0]
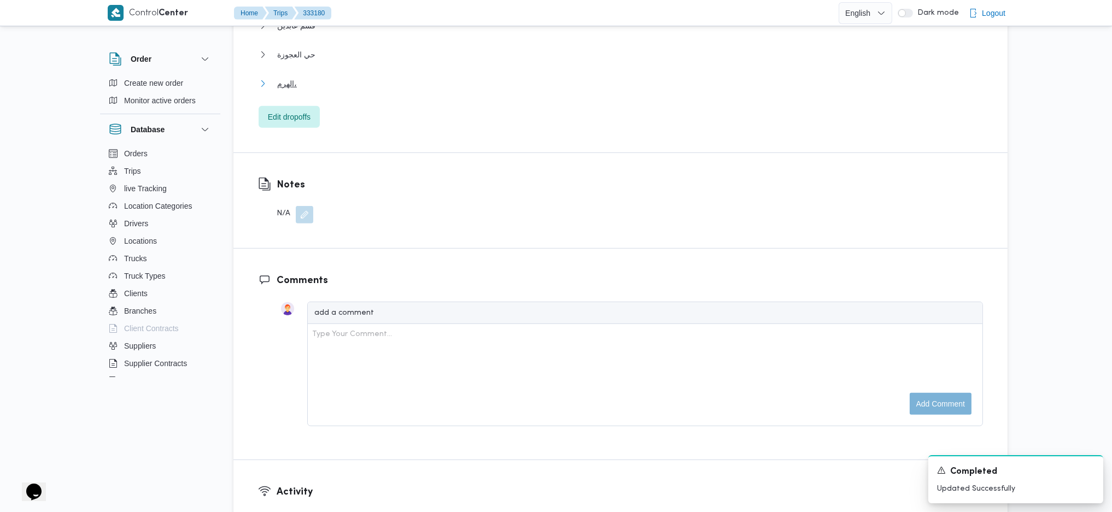
drag, startPoint x: 303, startPoint y: 83, endPoint x: 425, endPoint y: 135, distance: 132.5
click at [303, 84] on button "الهرم،" at bounding box center [621, 83] width 724 height 13
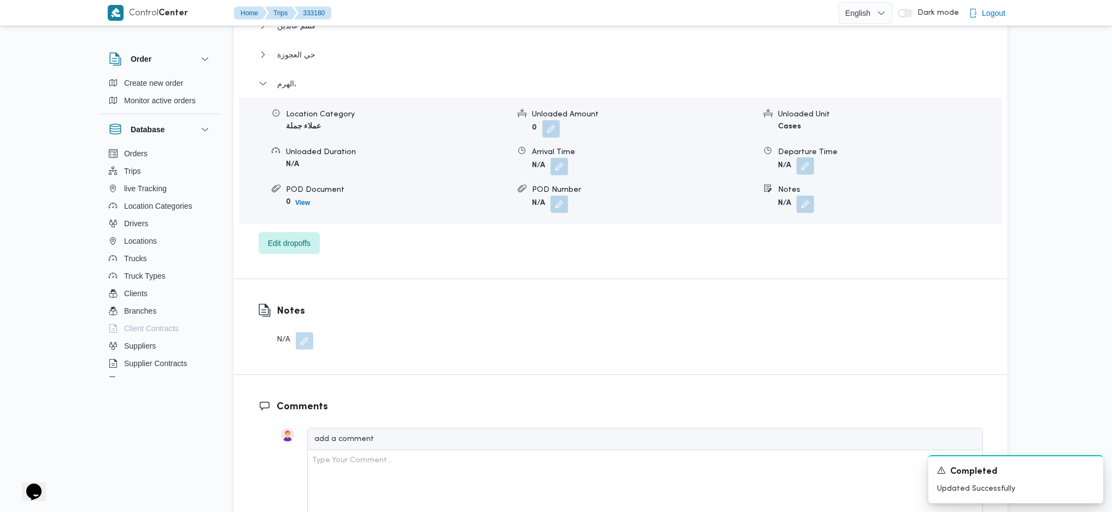
click at [806, 169] on button "button" at bounding box center [805, 165] width 17 height 17
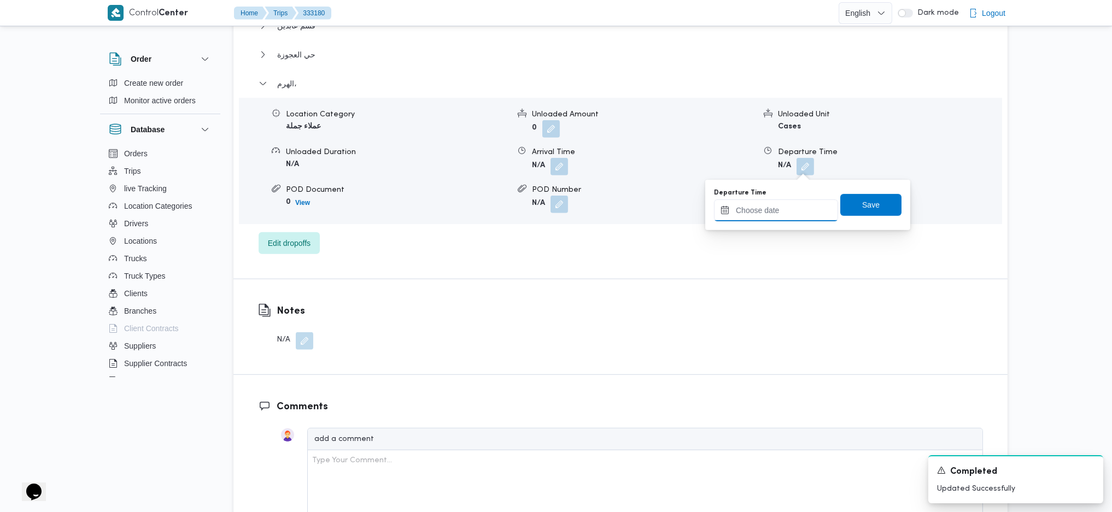
click at [775, 207] on input "Departure Time" at bounding box center [776, 211] width 124 height 22
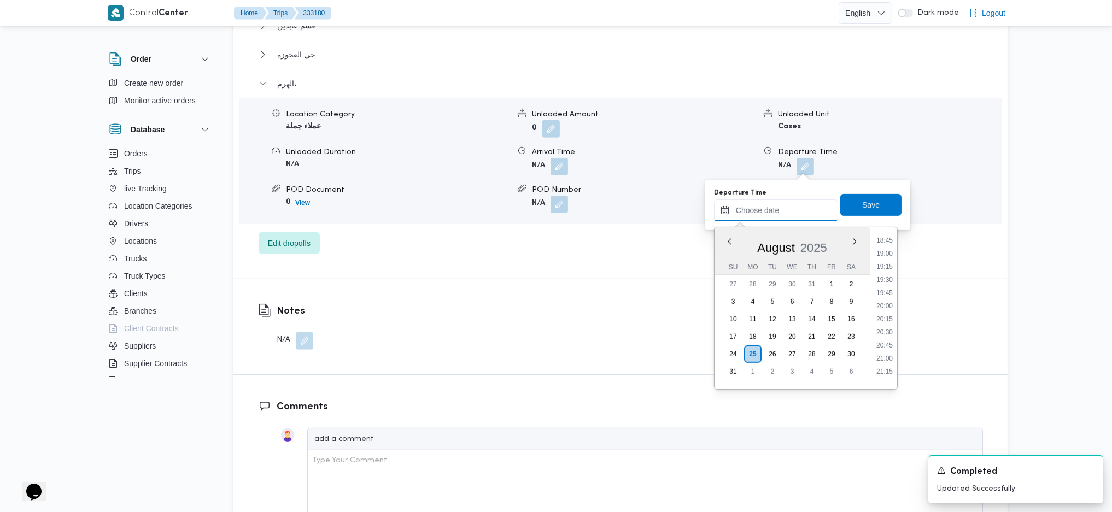
scroll to position [829, 0]
drag, startPoint x: 884, startPoint y: 306, endPoint x: 880, endPoint y: 276, distance: 30.3
click at [884, 306] on li "17:00" at bounding box center [884, 304] width 25 height 11
type input "25/08/2025 17:00"
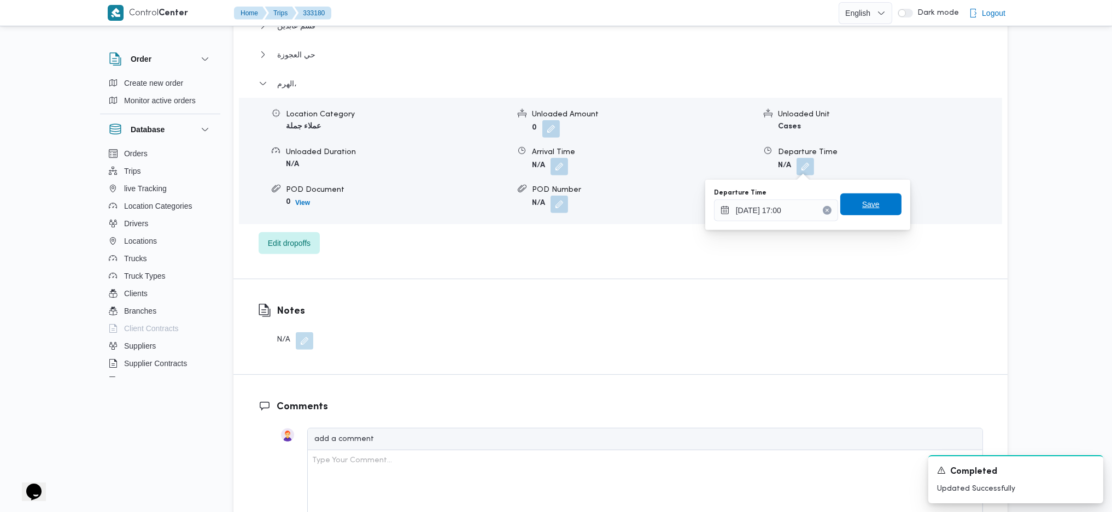
click at [865, 199] on span "Save" at bounding box center [870, 204] width 17 height 13
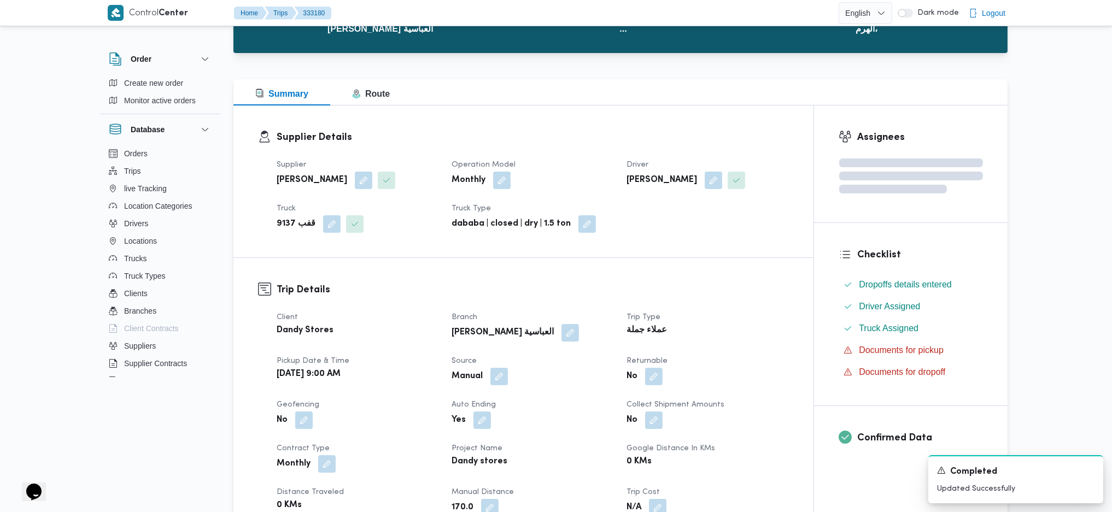
scroll to position [0, 0]
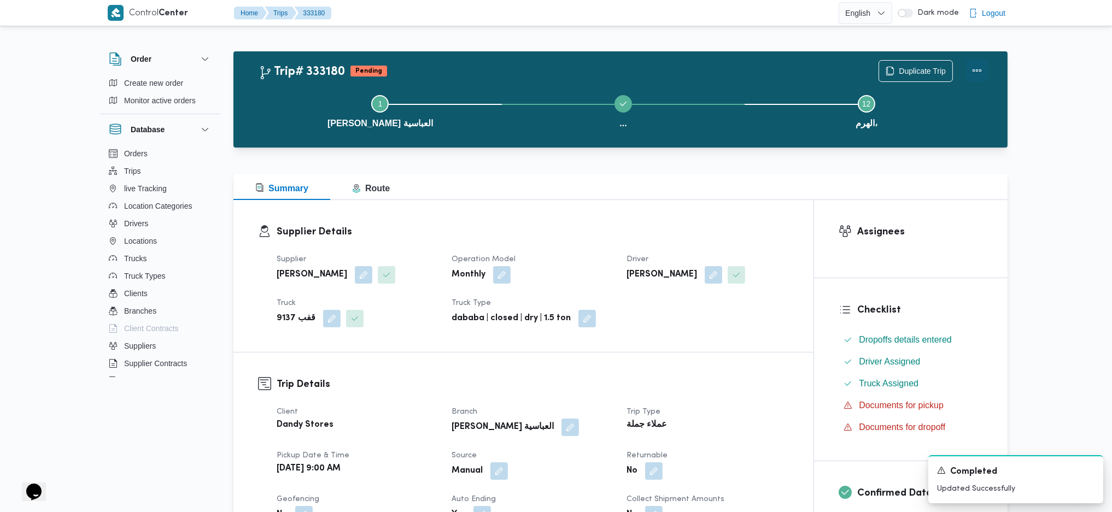
click at [922, 65] on button "Actions" at bounding box center [977, 71] width 22 height 22
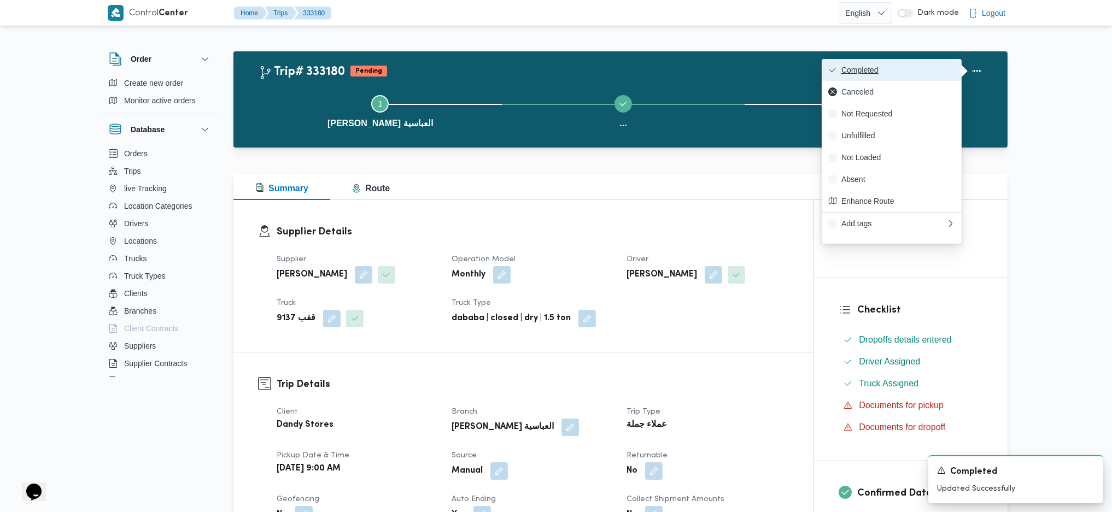
click at [902, 61] on button "Completed" at bounding box center [892, 70] width 140 height 22
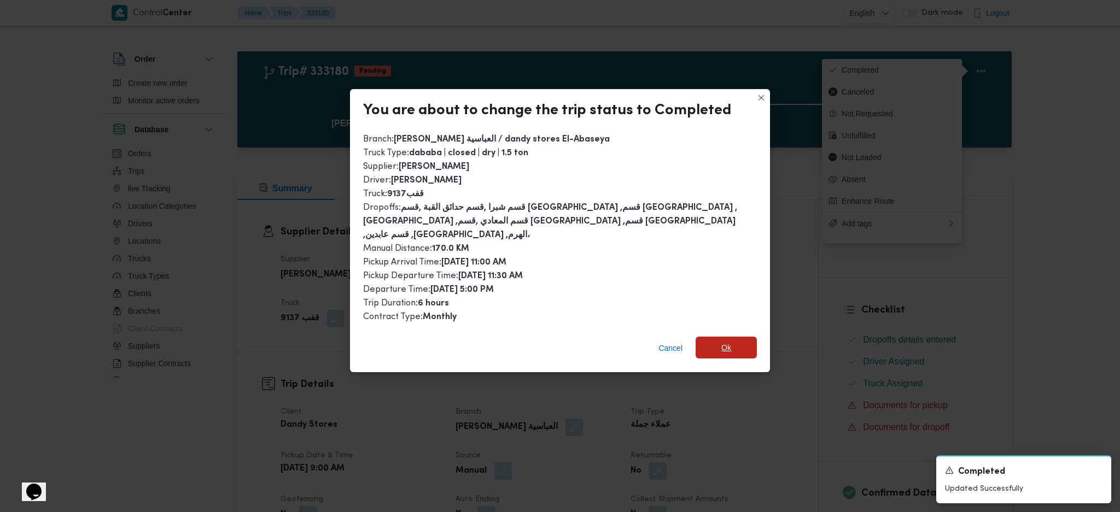
click at [732, 338] on span "Ok" at bounding box center [725, 348] width 61 height 22
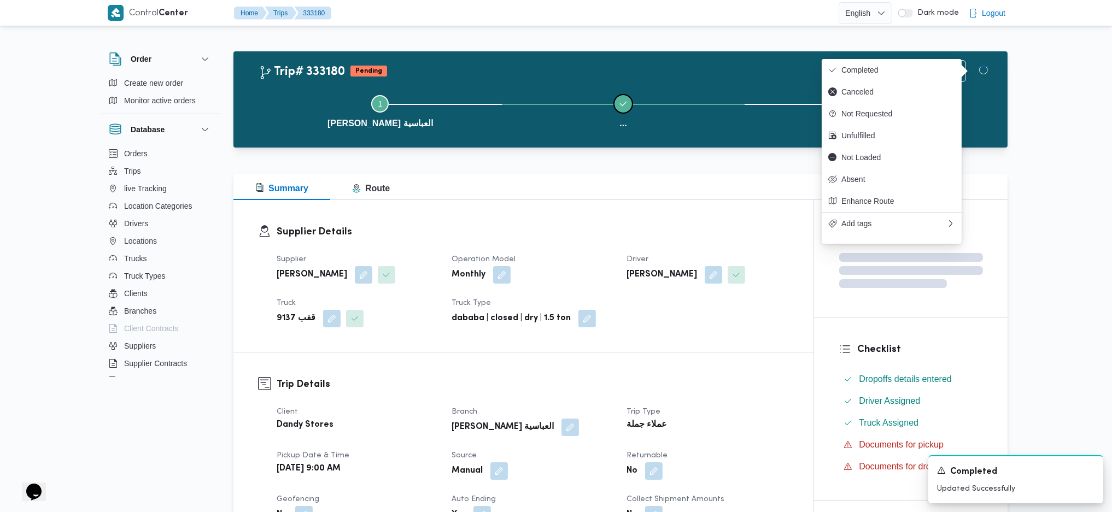
click at [566, 103] on button "..." at bounding box center [623, 110] width 243 height 57
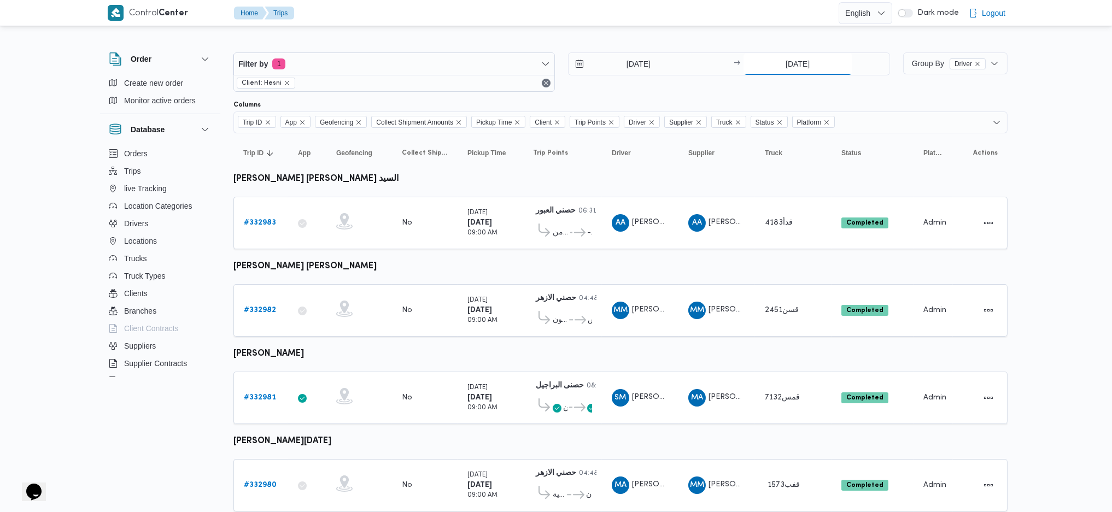
click at [793, 57] on input "23/8/2025" at bounding box center [798, 64] width 109 height 22
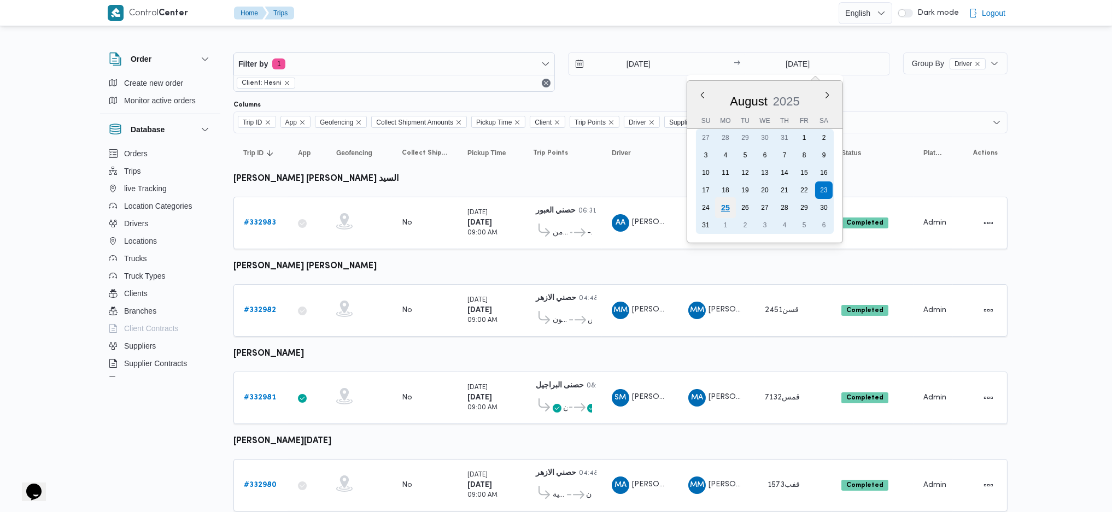
click at [730, 207] on div "25" at bounding box center [725, 207] width 21 height 21
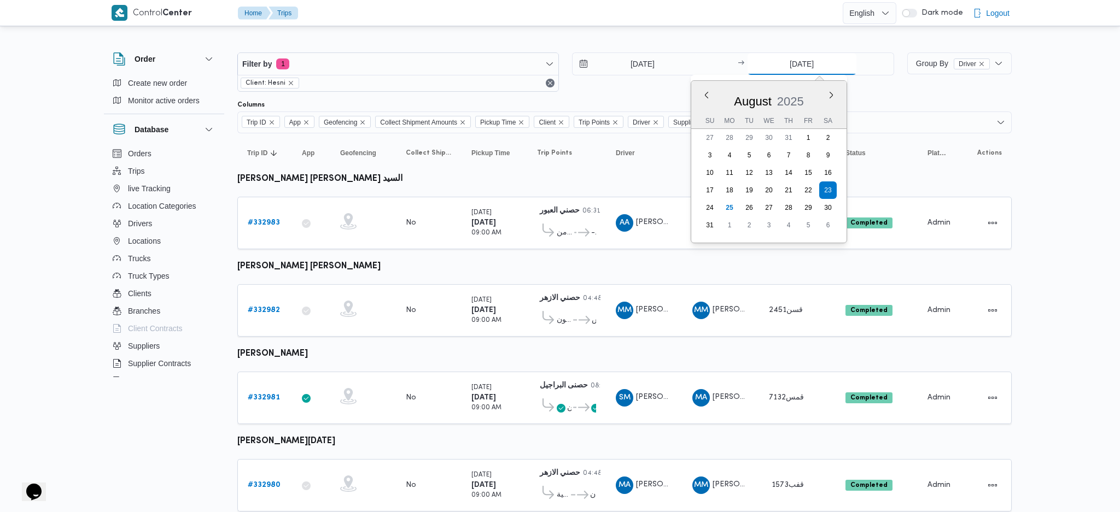
type input "25/8/2025"
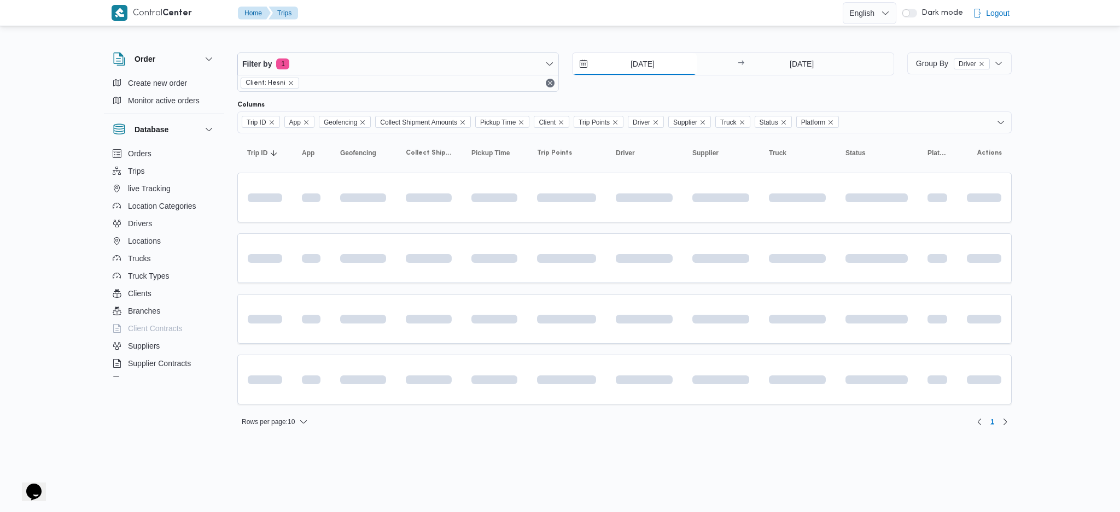
click at [648, 66] on input "23/8/2025" at bounding box center [634, 64] width 124 height 22
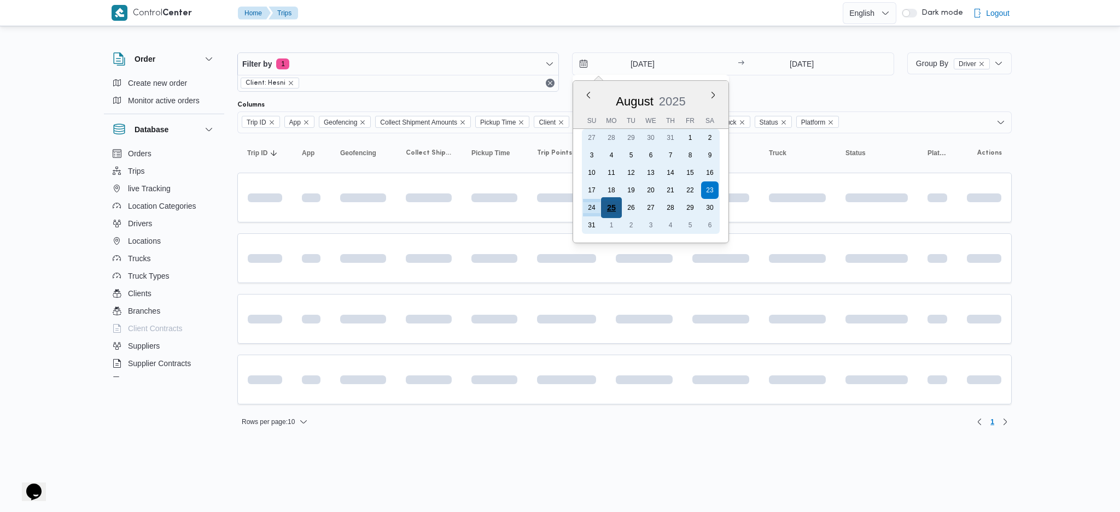
click at [615, 204] on div "25" at bounding box center [611, 207] width 21 height 21
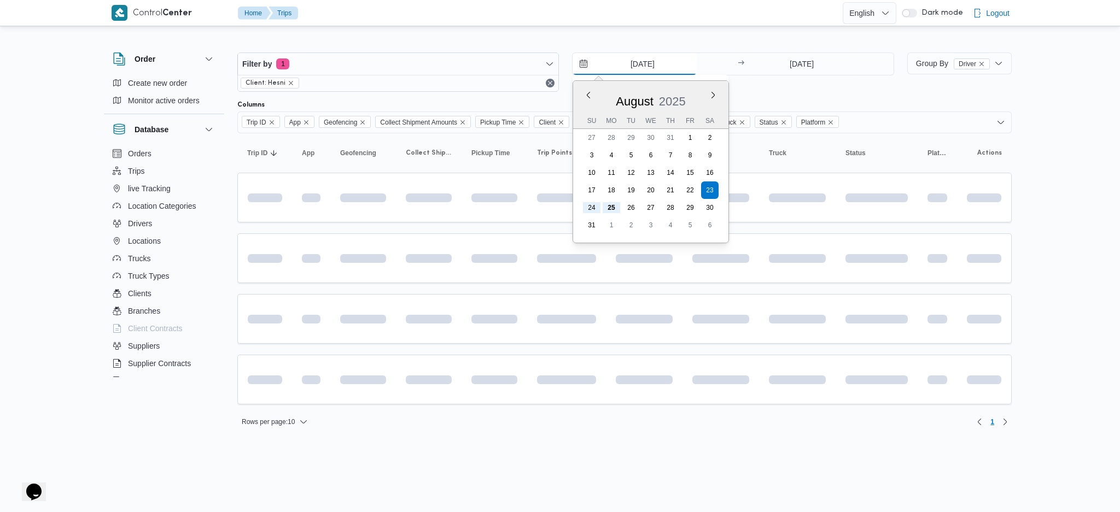
type input "25/8/2025"
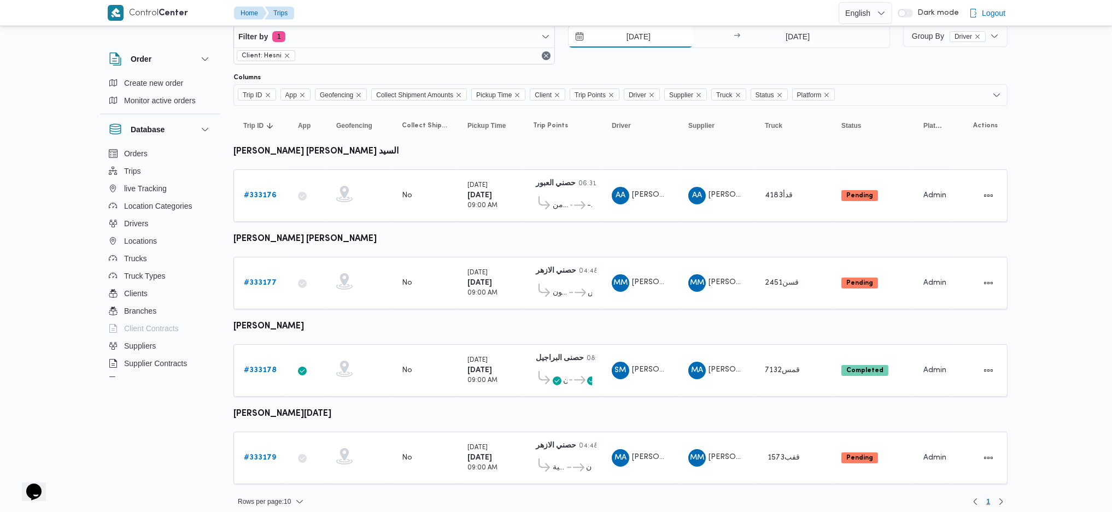
scroll to position [28, 0]
click at [266, 191] on b "# 333176" at bounding box center [260, 194] width 33 height 7
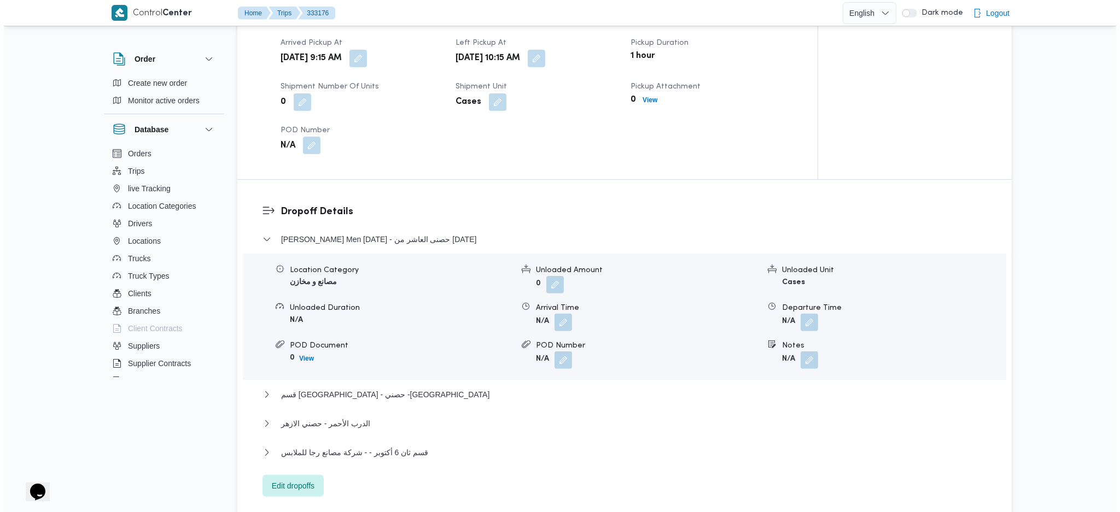
scroll to position [802, 0]
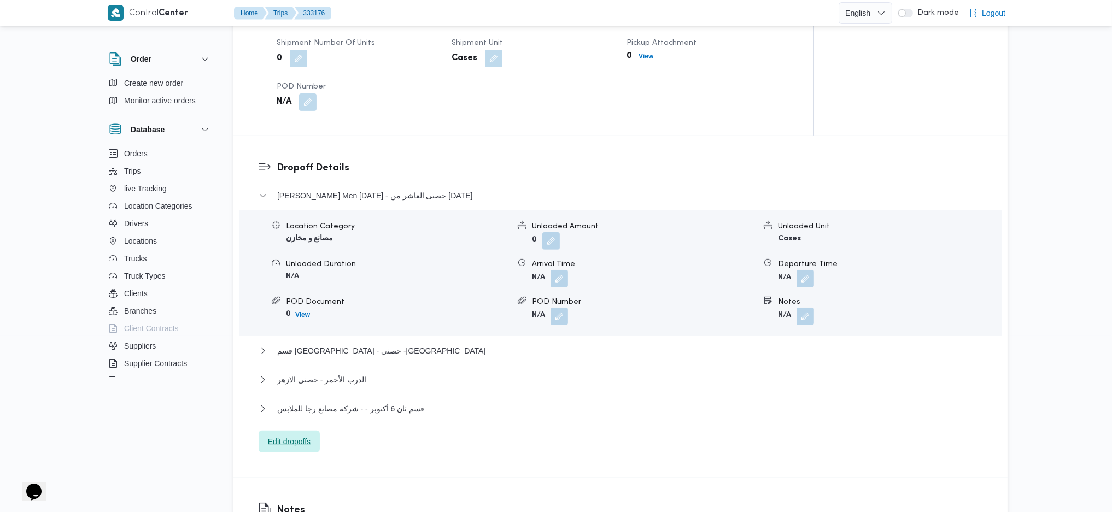
click at [311, 341] on span "Edit dropoffs" at bounding box center [289, 441] width 43 height 13
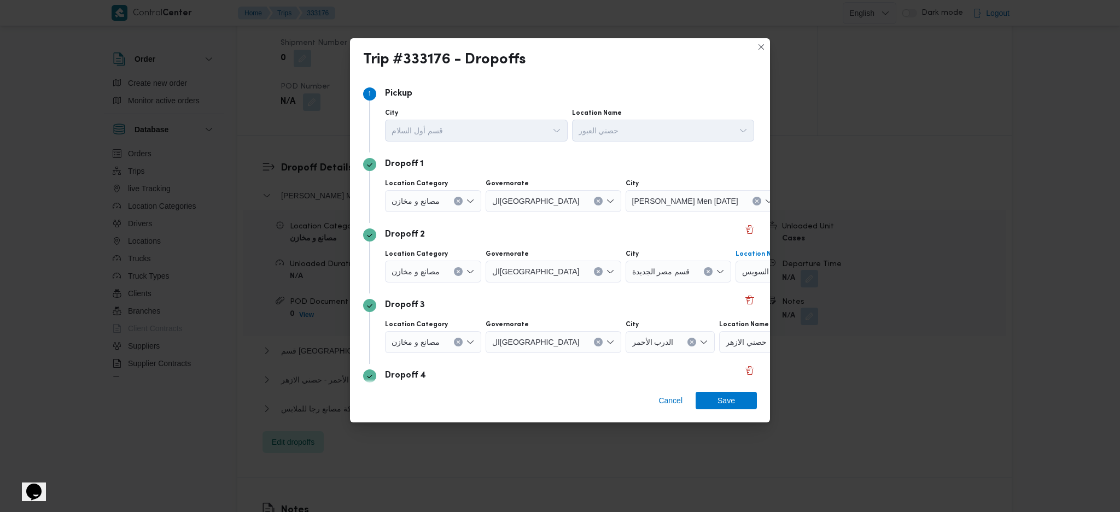
click at [742, 277] on span "حصني -جسر السويس" at bounding box center [776, 271] width 69 height 12
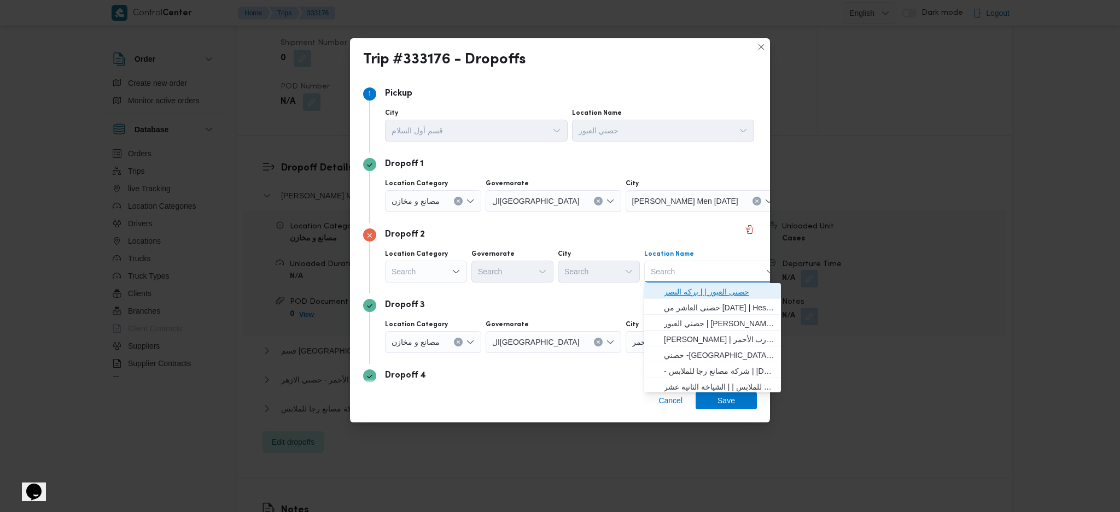
click at [714, 295] on span "حصنى العبور | | بركة النصر" at bounding box center [719, 291] width 110 height 13
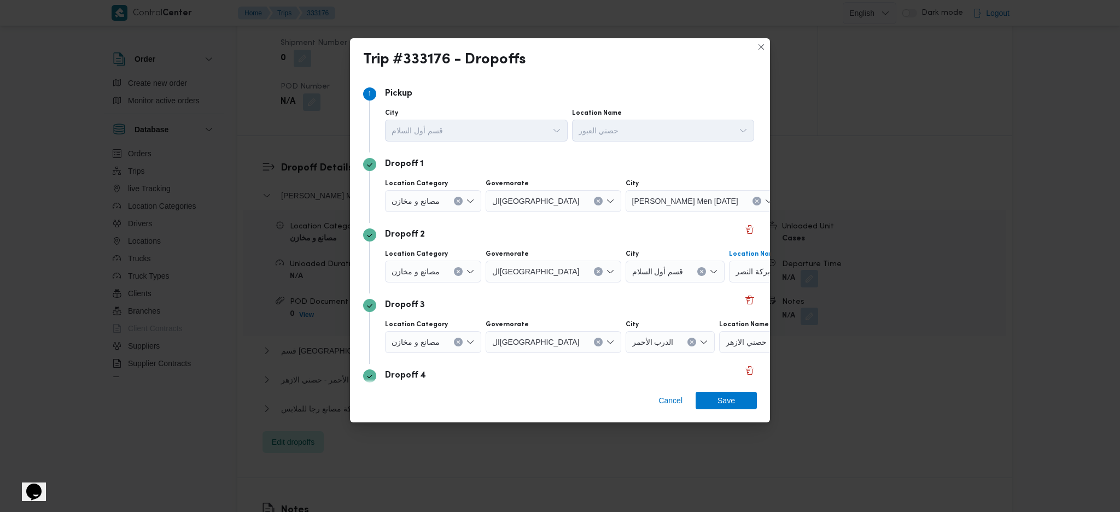
click at [457, 341] on button "Clear input" at bounding box center [458, 342] width 9 height 9
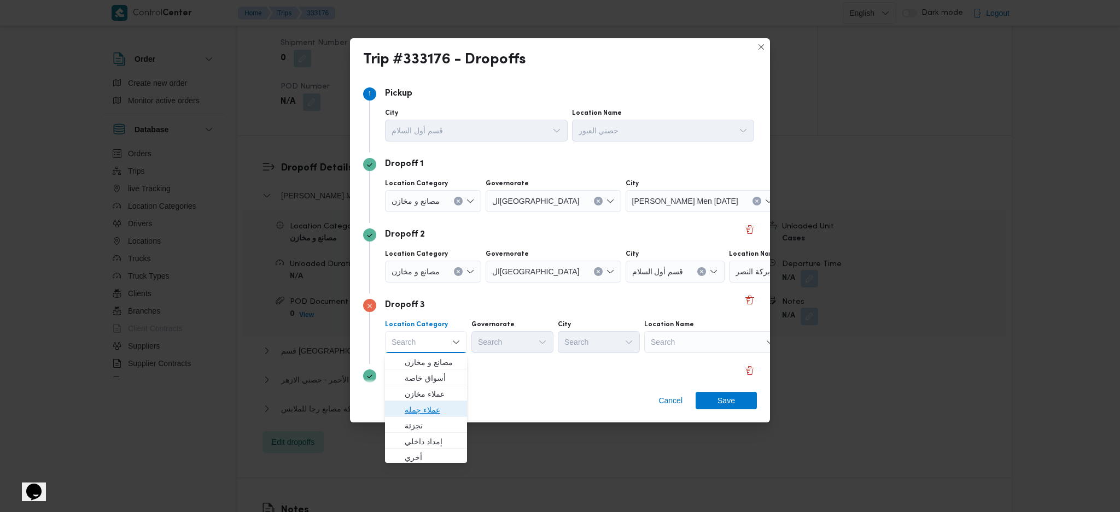
click at [439, 341] on span "عملاء جملة" at bounding box center [433, 409] width 56 height 13
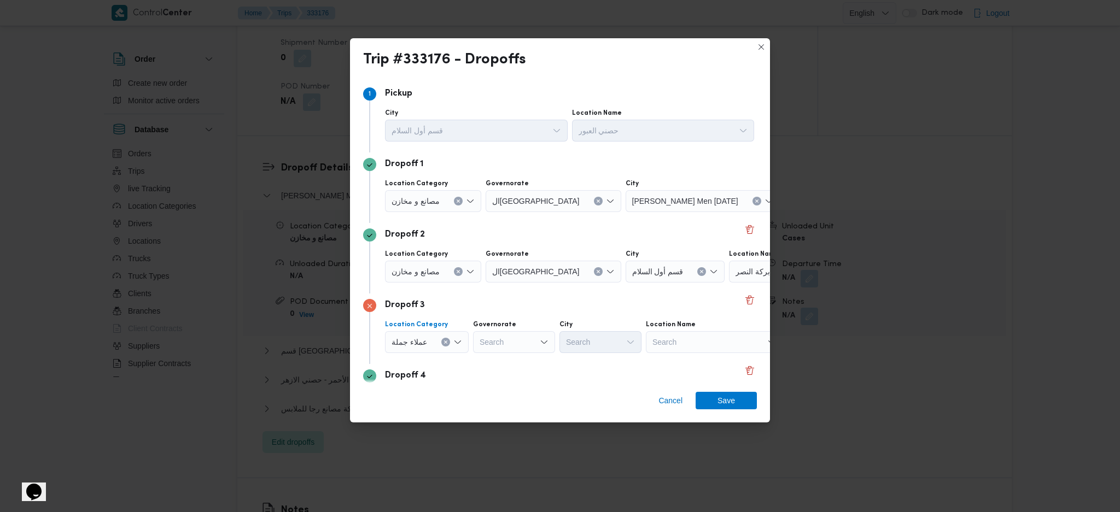
click at [511, 334] on div "Search" at bounding box center [514, 342] width 82 height 22
type input "قلي"
drag, startPoint x: 511, startPoint y: 364, endPoint x: 574, endPoint y: 342, distance: 66.1
click at [511, 341] on mark "قلي" at bounding box center [508, 362] width 9 height 9
click at [589, 339] on div "Search" at bounding box center [600, 342] width 82 height 22
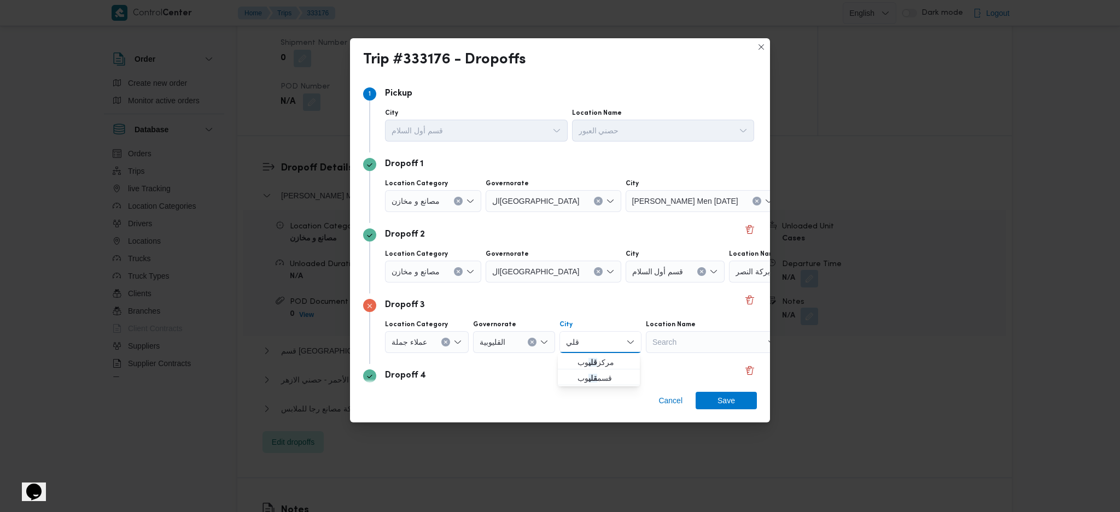
type input "قلي"
click at [587, 341] on span "مركز قلي وب" at bounding box center [605, 362] width 56 height 13
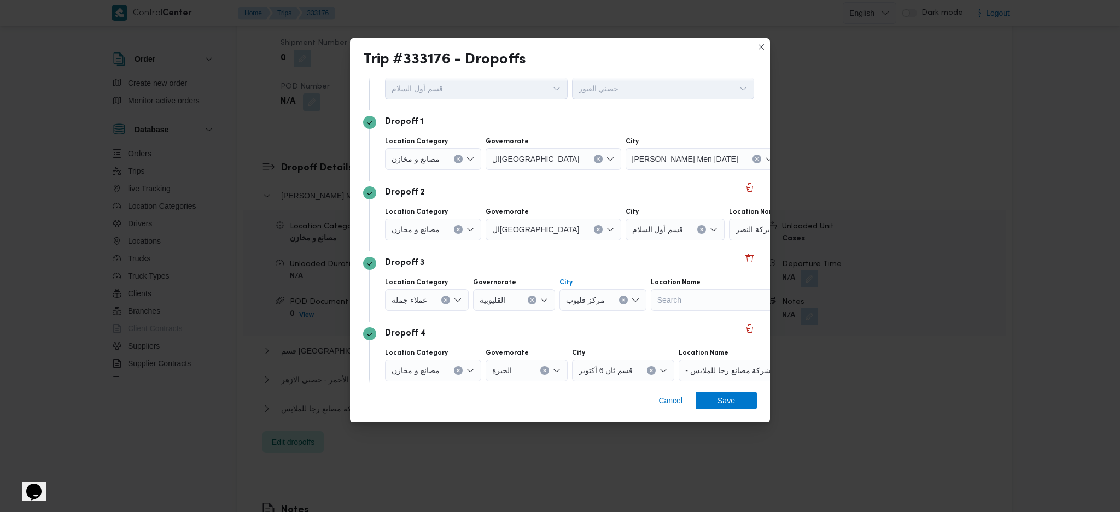
scroll to position [84, 0]
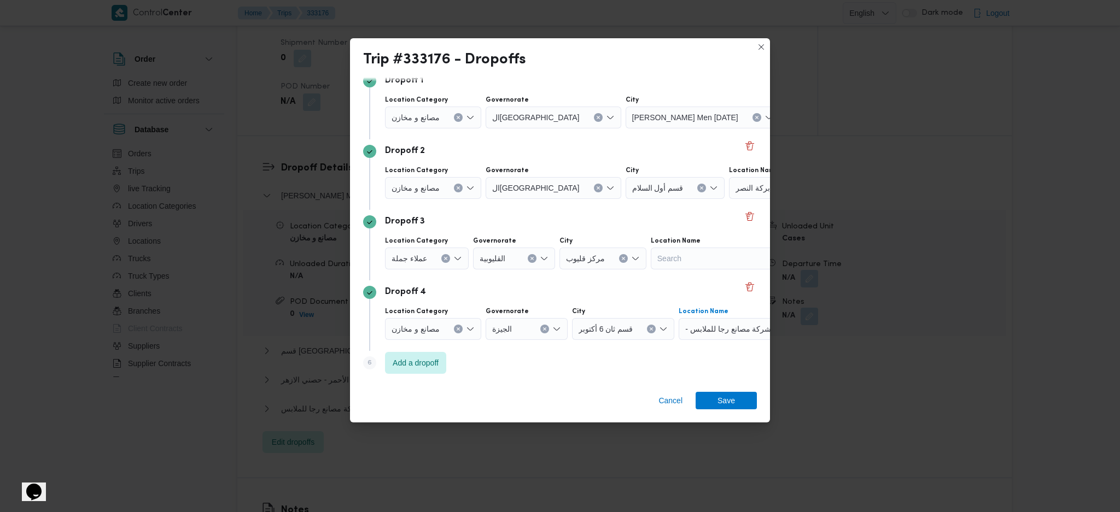
click at [726, 326] on span "- شركة مصانع رجا للملابس" at bounding box center [728, 329] width 86 height 12
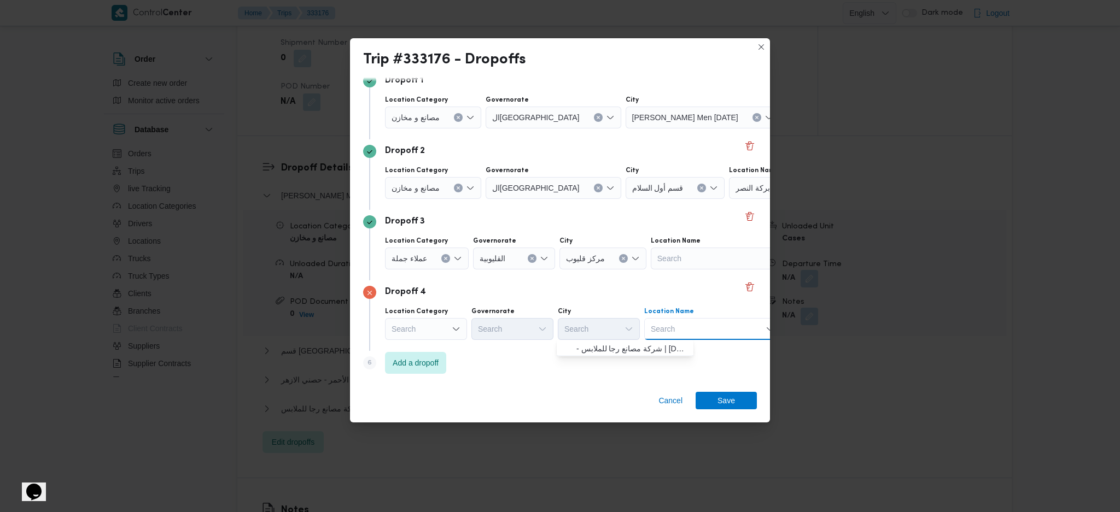
scroll to position [84, 87]
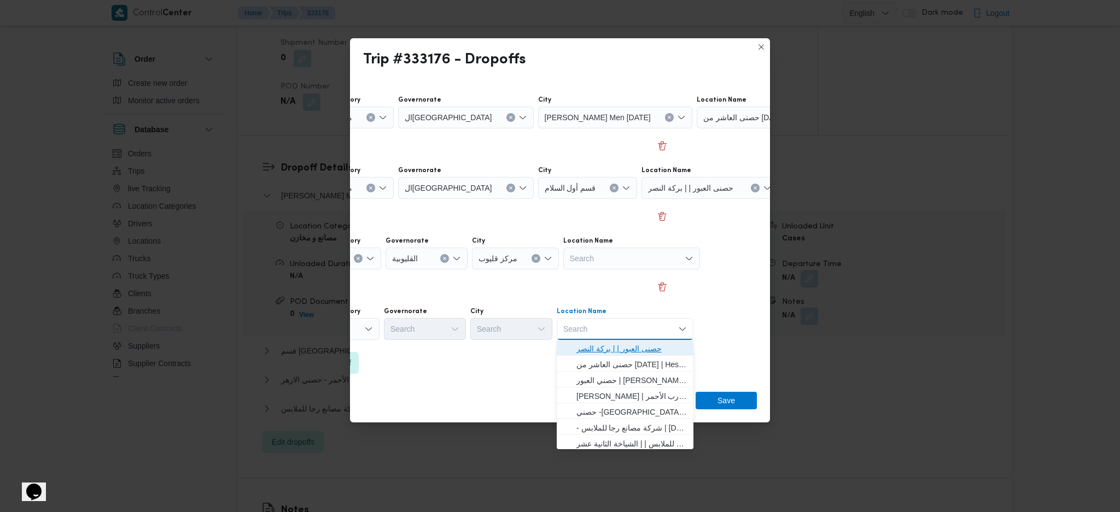
click at [645, 341] on span "حصنى العبور | | بركة النصر" at bounding box center [631, 348] width 110 height 13
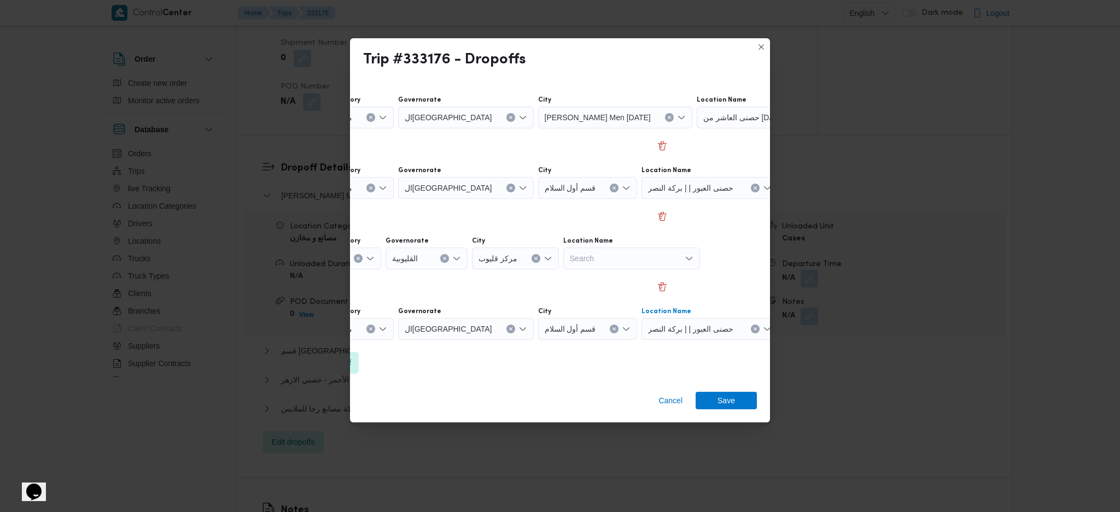
click at [346, 341] on div "Trip #333176 - Dropoffs Step 1 1 Pickup City قسم أول السلام Location Name حصني …" at bounding box center [560, 256] width 1120 height 512
click at [348, 341] on div "Trip #333176 - Dropoffs Step 1 1 Pickup City قسم أول السلام Location Name حصني …" at bounding box center [560, 256] width 1120 height 512
click at [351, 341] on span "Add a dropoff" at bounding box center [328, 362] width 46 height 13
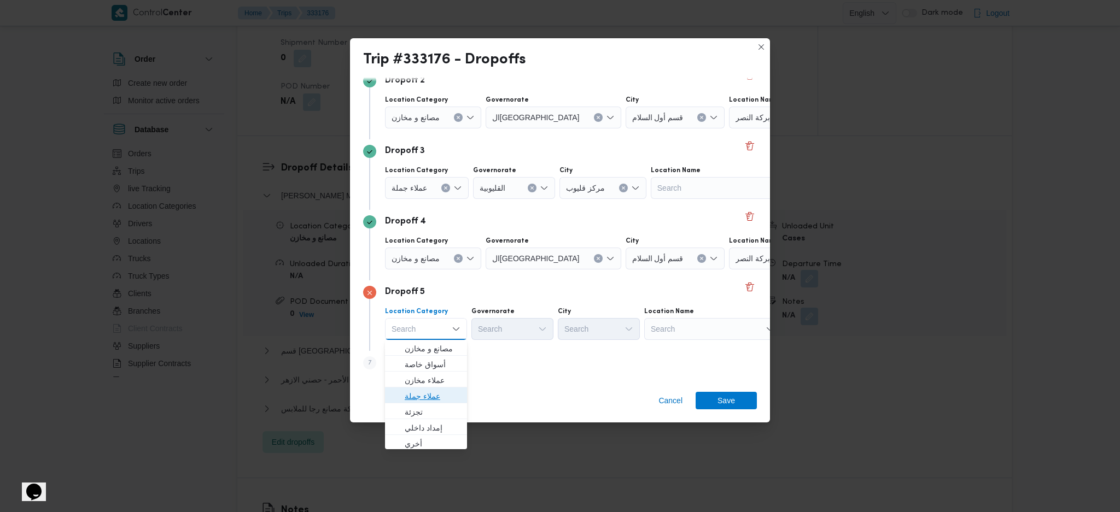
click at [430, 341] on span "عملاء جملة" at bounding box center [433, 396] width 56 height 13
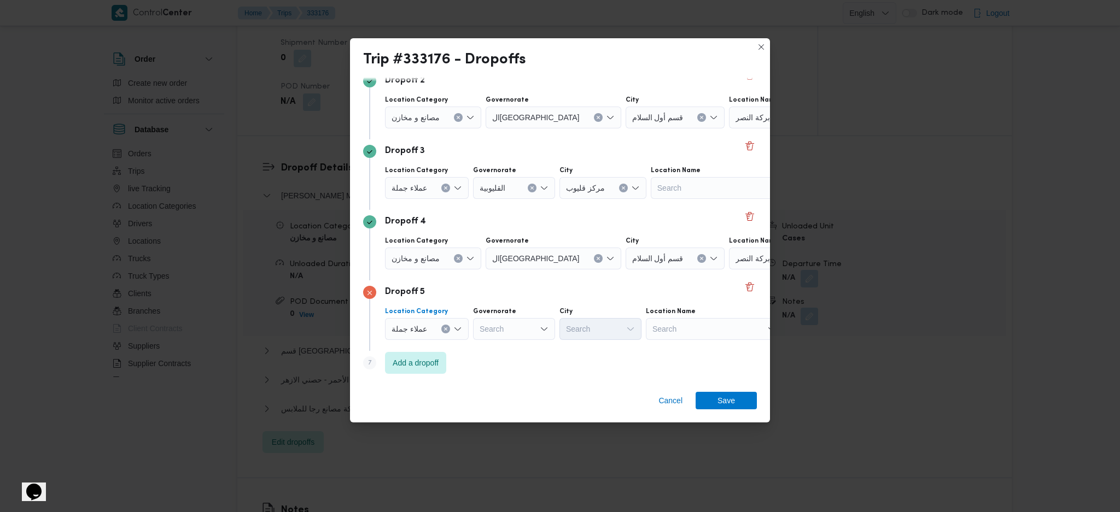
click at [505, 326] on div "Search" at bounding box center [514, 329] width 82 height 22
type input "قاه"
click at [496, 341] on span "ال قاه رة" at bounding box center [519, 348] width 56 height 13
click at [613, 334] on div "Search" at bounding box center [654, 329] width 82 height 22
type input "عين"
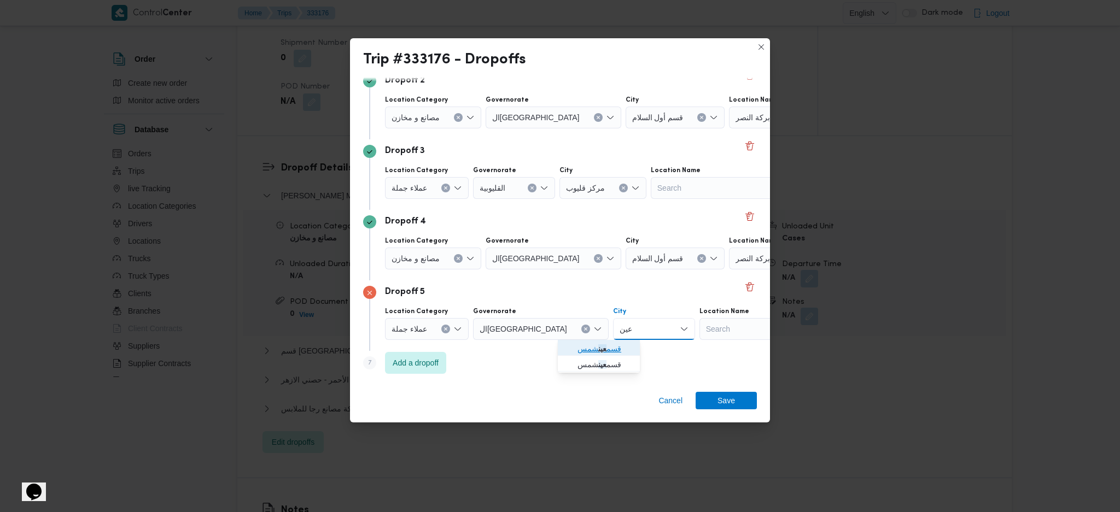
click at [564, 341] on span "قسم عين شمس" at bounding box center [598, 348] width 73 height 17
click at [430, 341] on span "Add a dropoff" at bounding box center [416, 362] width 46 height 13
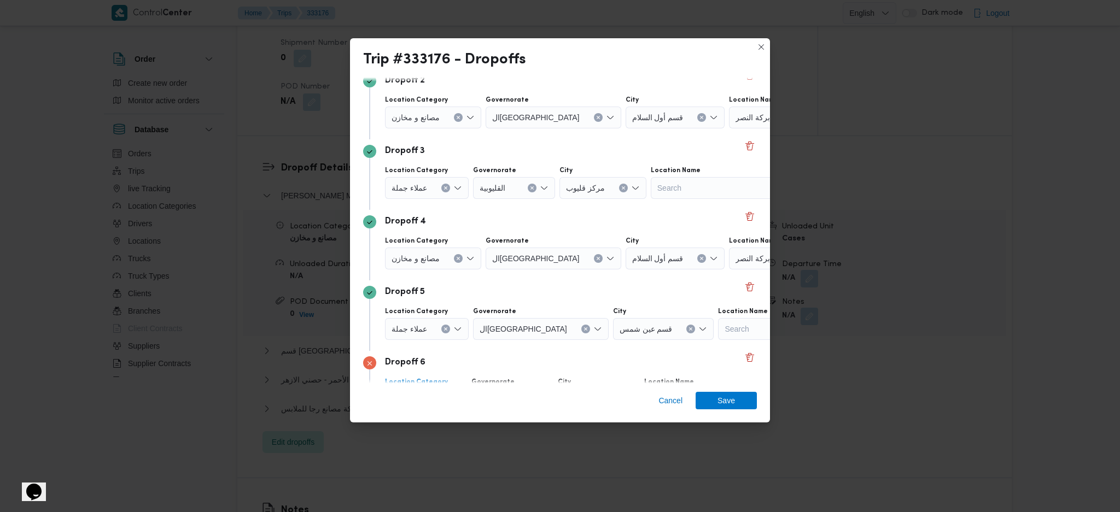
scroll to position [225, 0]
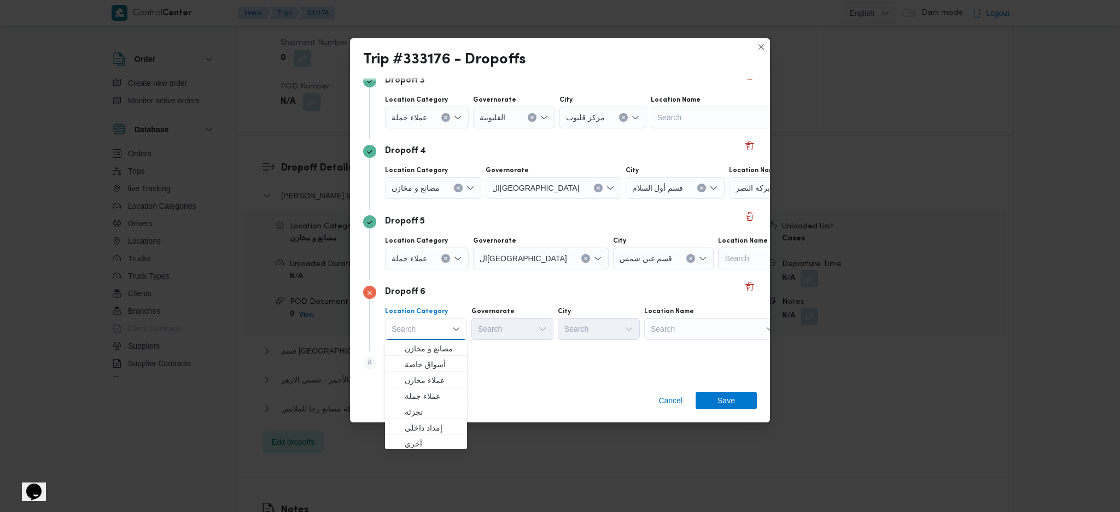
click at [712, 330] on div "Search" at bounding box center [712, 329] width 137 height 22
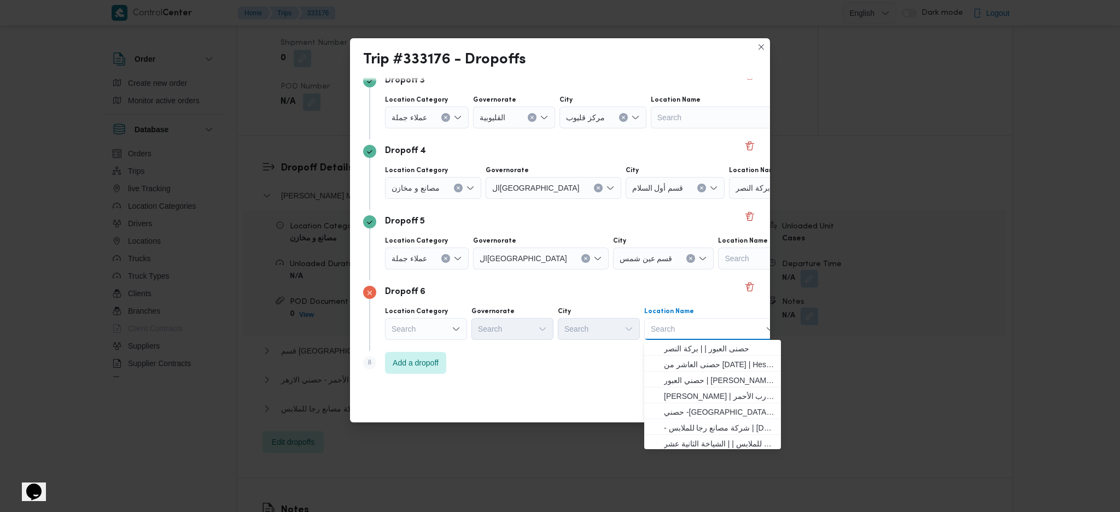
click at [439, 312] on label "Location Category" at bounding box center [416, 311] width 63 height 9
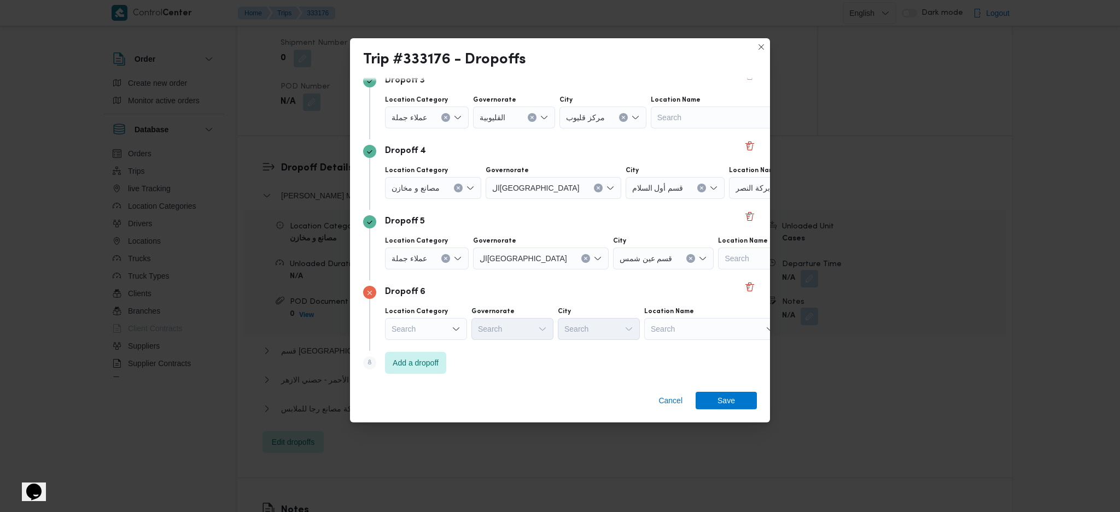
click at [442, 331] on div "Search" at bounding box center [426, 329] width 82 height 22
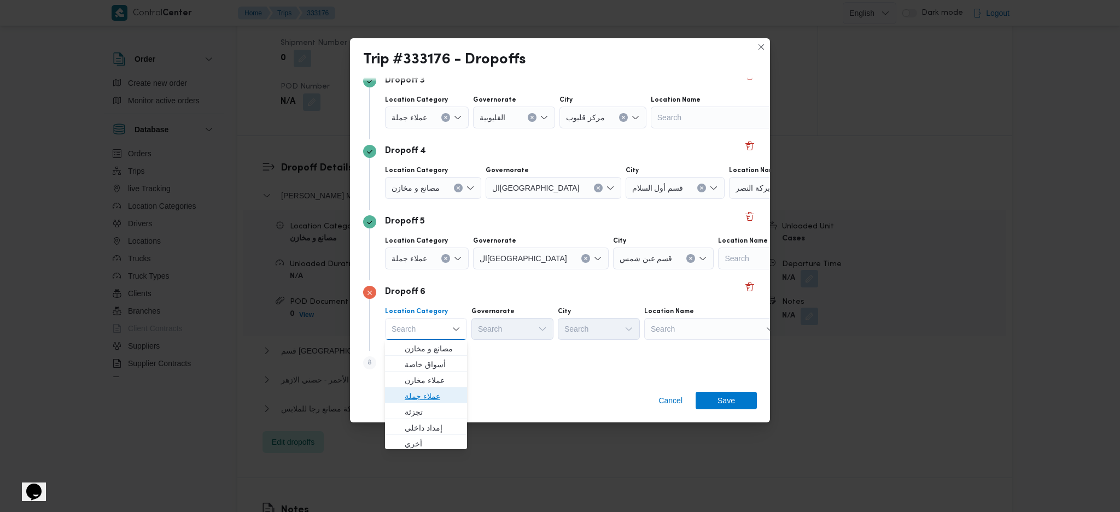
click at [434, 341] on span "عملاء جملة" at bounding box center [433, 396] width 56 height 13
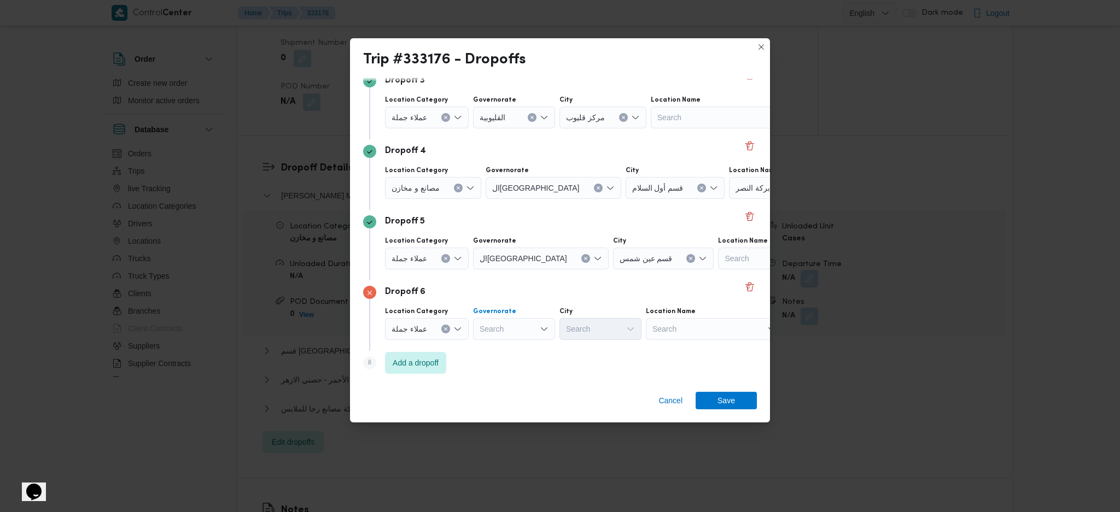
click at [526, 328] on div "Search" at bounding box center [514, 329] width 82 height 22
type input "قاه"
click at [512, 341] on span "الدقهلية" at bounding box center [519, 348] width 56 height 13
click at [530, 329] on icon "Clear input" at bounding box center [531, 329] width 3 height 3
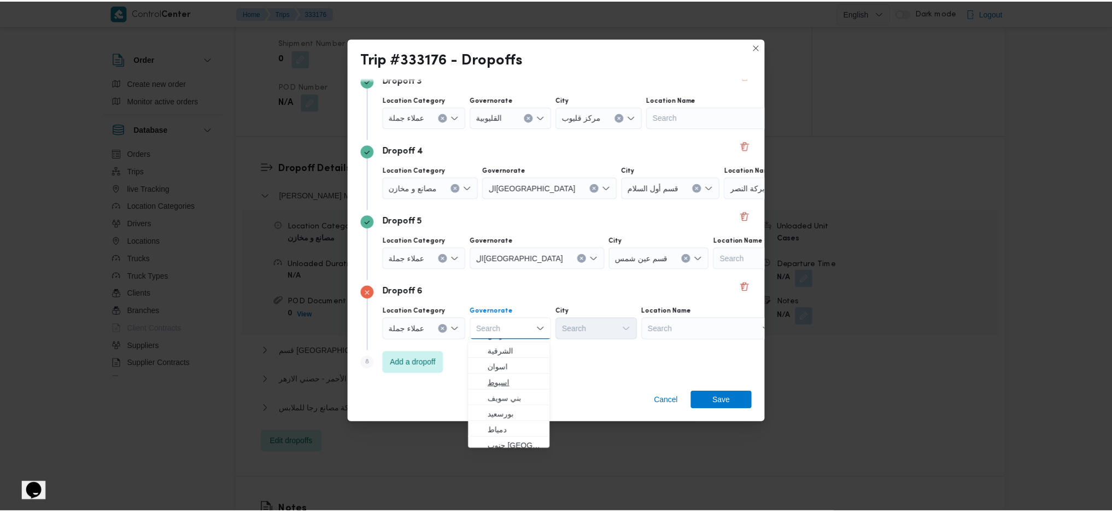
scroll to position [145, 0]
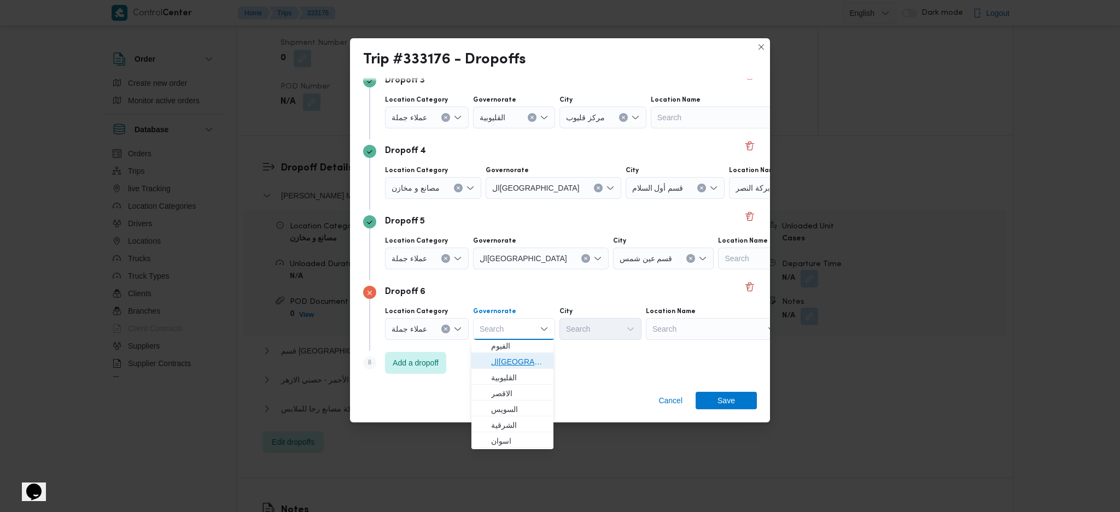
click at [507, 341] on span "القاهرة" at bounding box center [519, 361] width 56 height 13
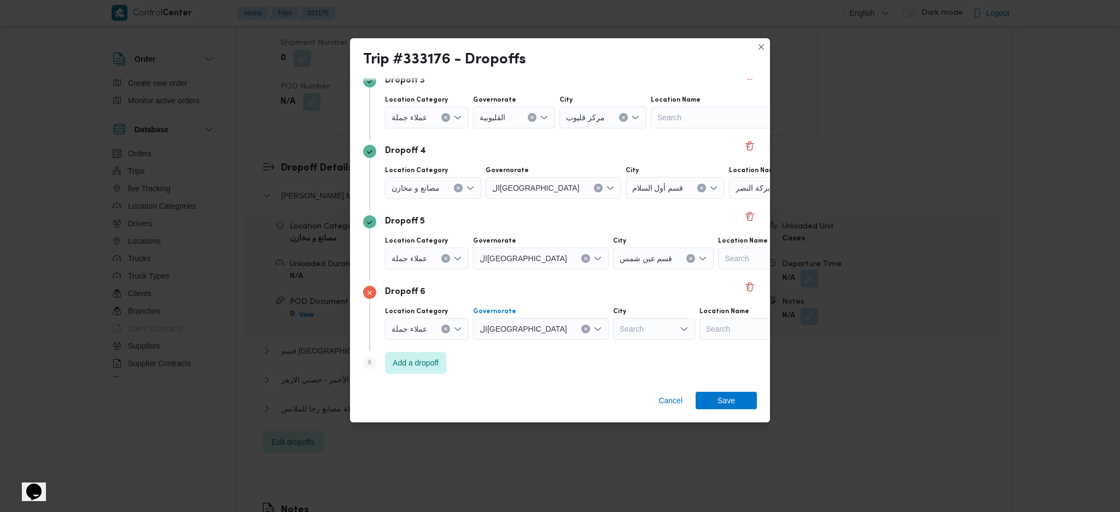
click at [613, 328] on div "Search" at bounding box center [654, 329] width 82 height 22
type input "مط"
drag, startPoint x: 567, startPoint y: 353, endPoint x: 590, endPoint y: 359, distance: 23.7
click at [567, 341] on icon "button" at bounding box center [568, 348] width 9 height 9
click at [738, 341] on span "Save" at bounding box center [725, 399] width 61 height 17
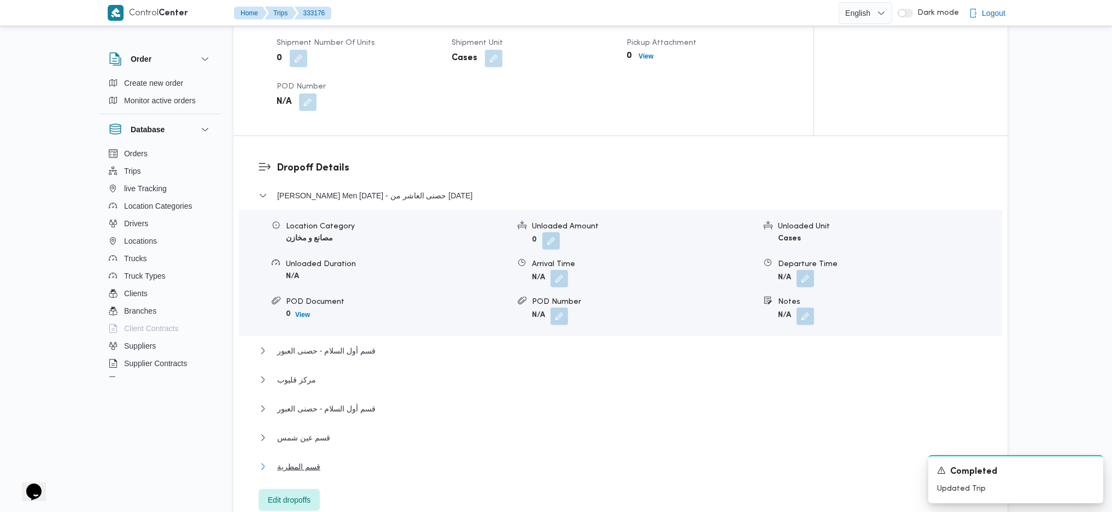
drag, startPoint x: 317, startPoint y: 448, endPoint x: 352, endPoint y: 443, distance: 34.9
click at [317, 341] on span "قسم المطرية" at bounding box center [298, 466] width 43 height 13
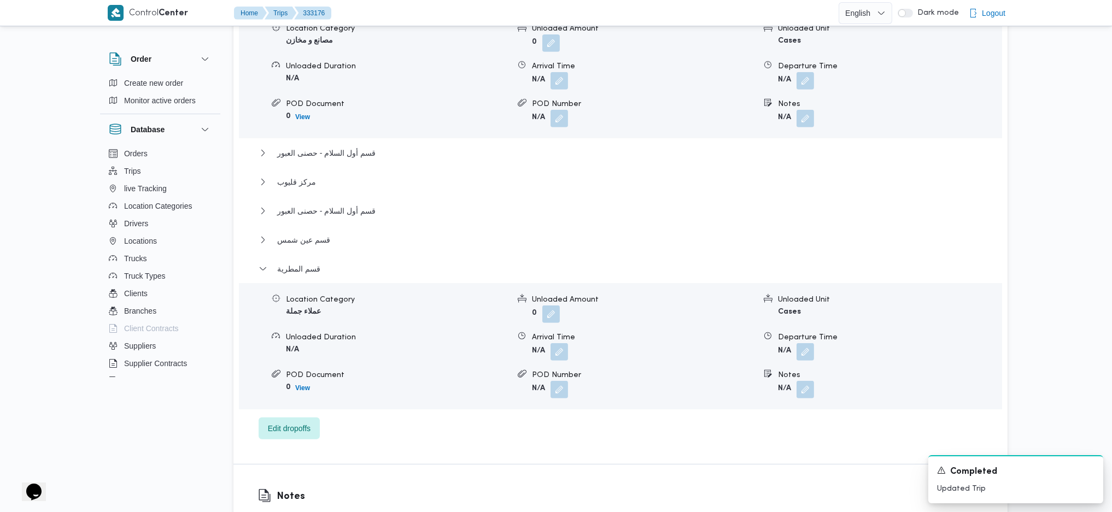
scroll to position [1020, 0]
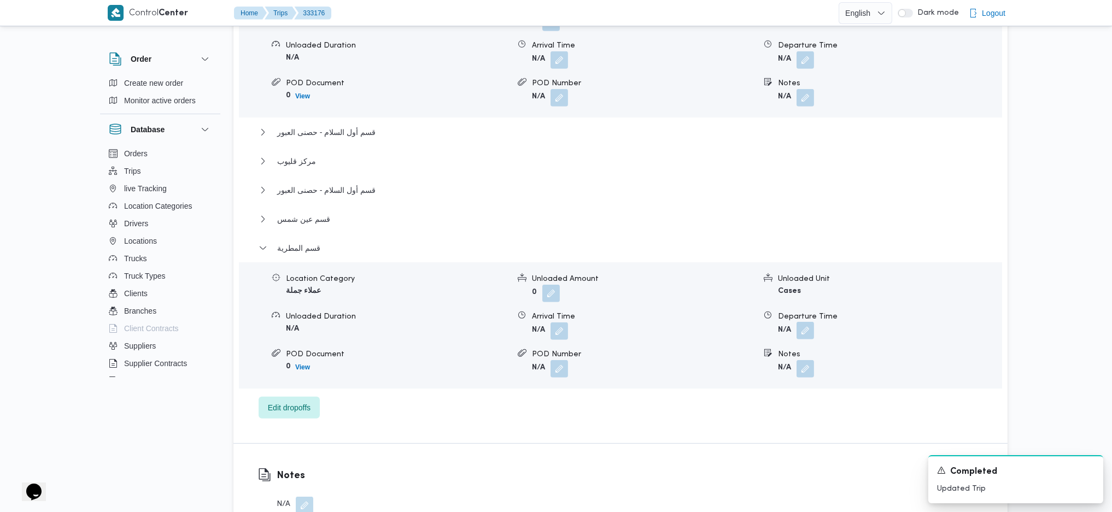
click at [803, 322] on button "button" at bounding box center [805, 330] width 17 height 17
drag, startPoint x: 751, startPoint y: 372, endPoint x: 779, endPoint y: 365, distance: 28.2
click at [754, 341] on div "You are in a dialog. To close this dialog, hit escape. Departure Time Save" at bounding box center [807, 352] width 205 height 50
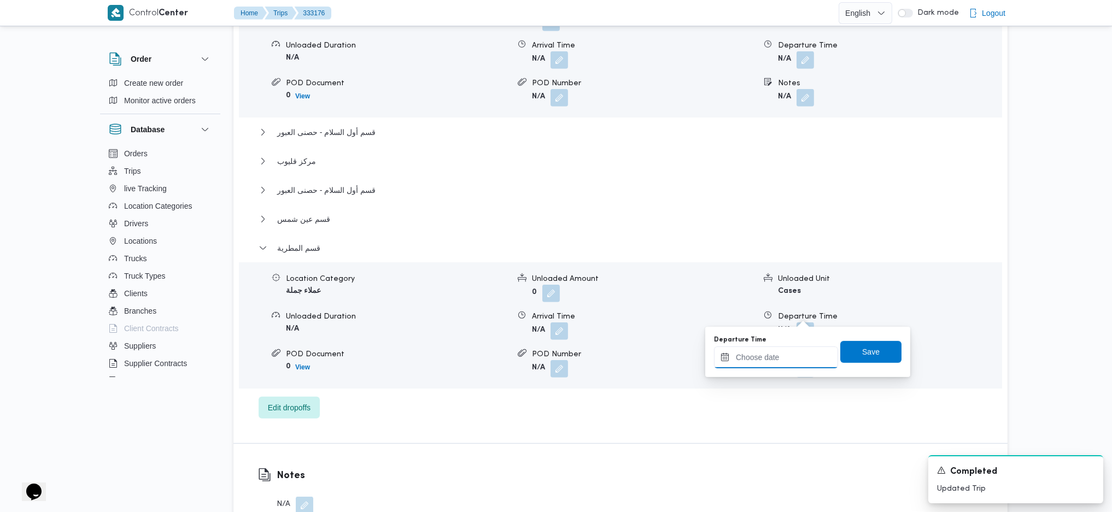
click at [780, 341] on input "Departure Time" at bounding box center [776, 358] width 124 height 22
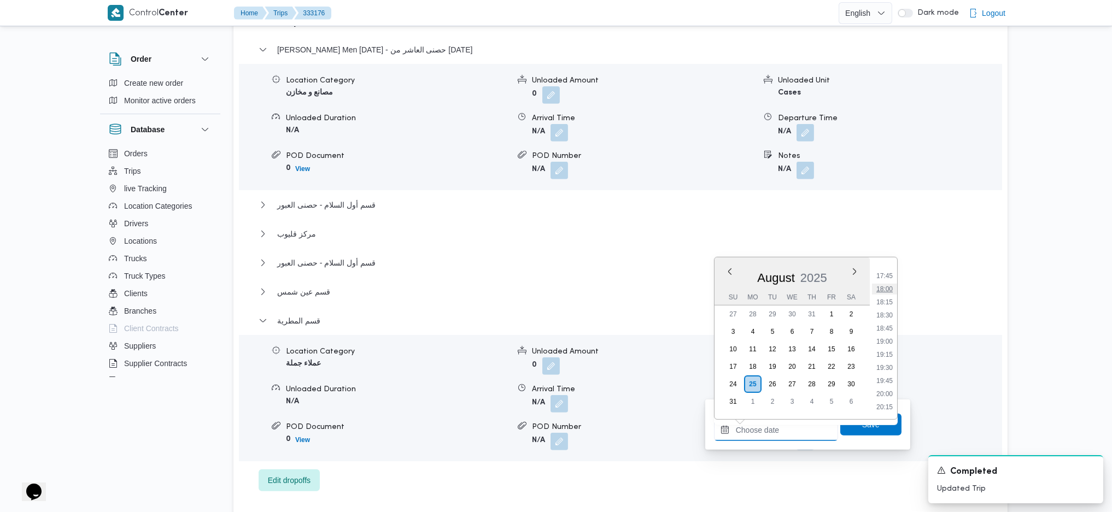
scroll to position [903, 0]
click at [882, 320] on ul "00:00 00:15 00:30 00:45 01:00 01:15 01:30 01:45 02:00 02:15 02:30 02:45 03:00 0…" at bounding box center [884, 338] width 25 height 144
click at [881, 316] on li "18:00" at bounding box center [884, 313] width 25 height 11
type input "25/08/2025 18:00"
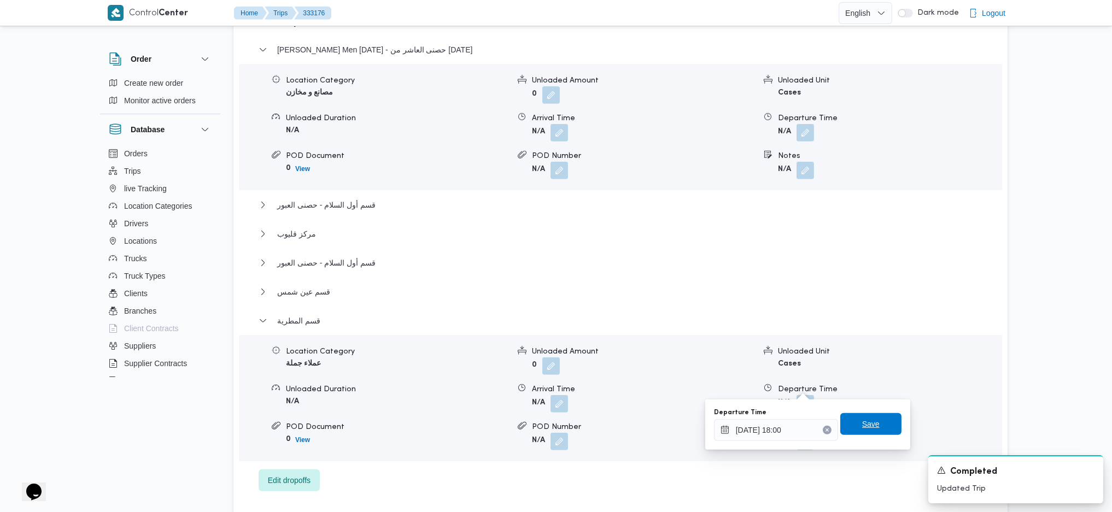
click at [869, 341] on span "Save" at bounding box center [870, 424] width 61 height 22
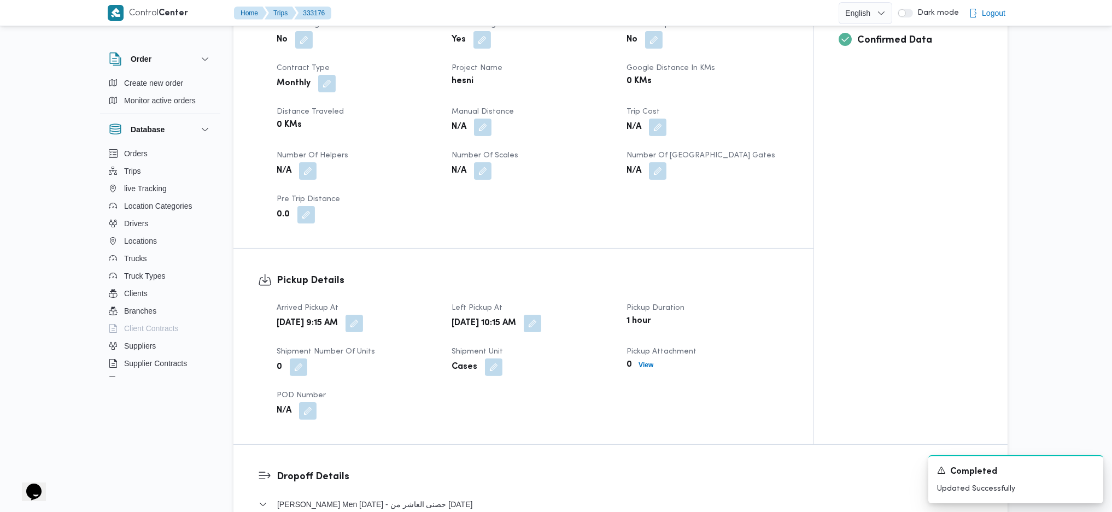
scroll to position [364, 0]
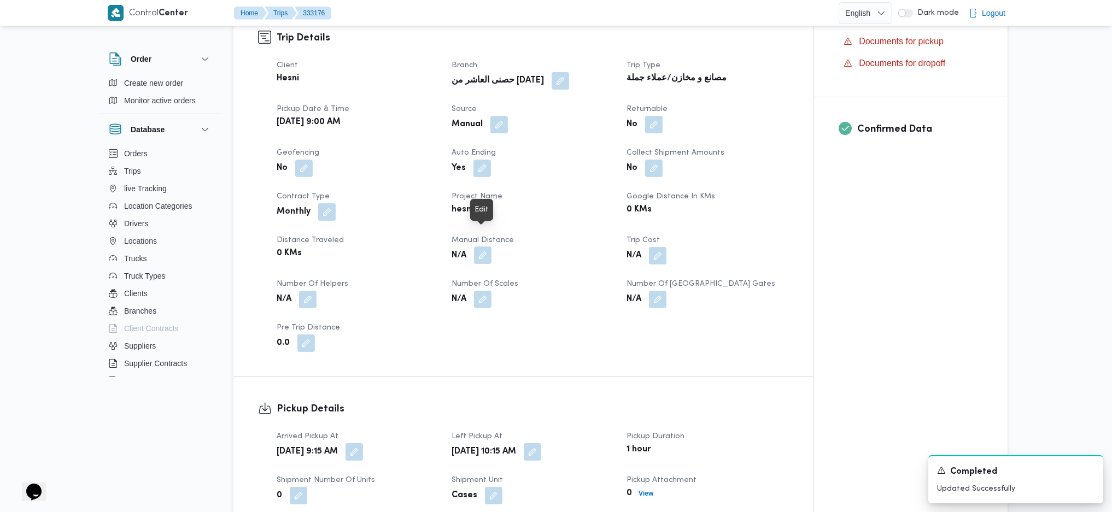
click at [488, 247] on button "button" at bounding box center [482, 255] width 17 height 17
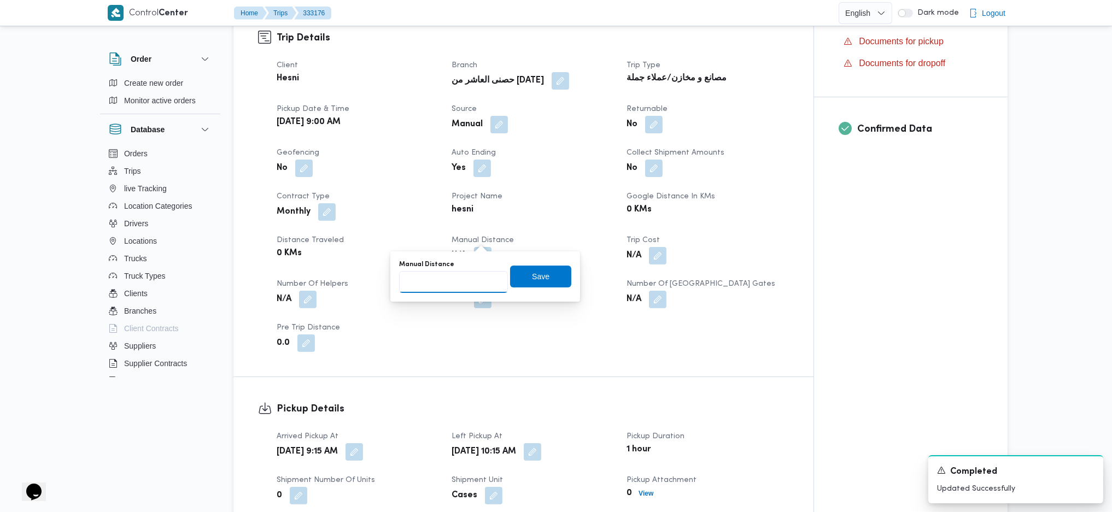
click at [448, 276] on input "Manual Distance" at bounding box center [453, 282] width 109 height 22
type input "165"
click at [547, 276] on span "Save" at bounding box center [540, 276] width 61 height 22
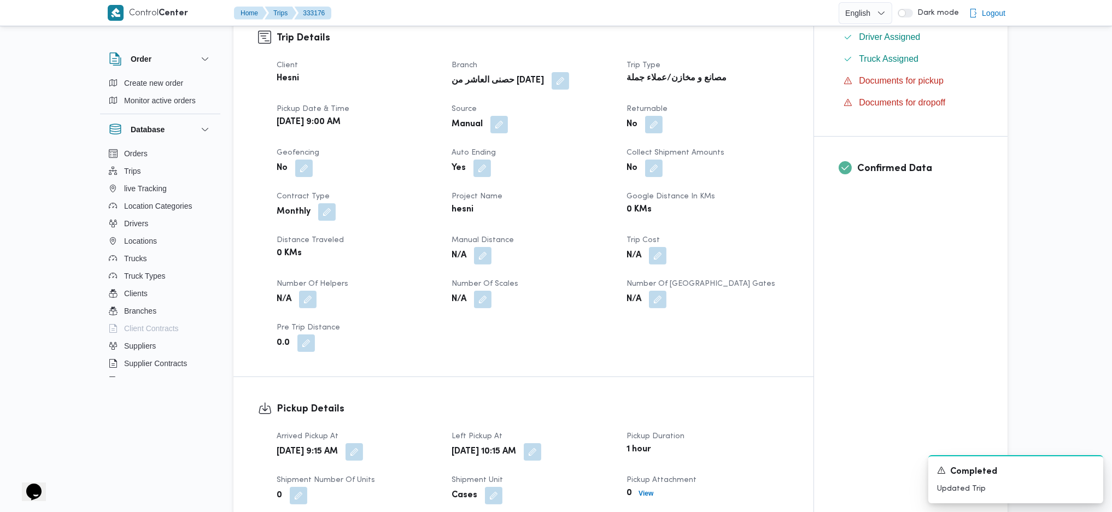
scroll to position [0, 0]
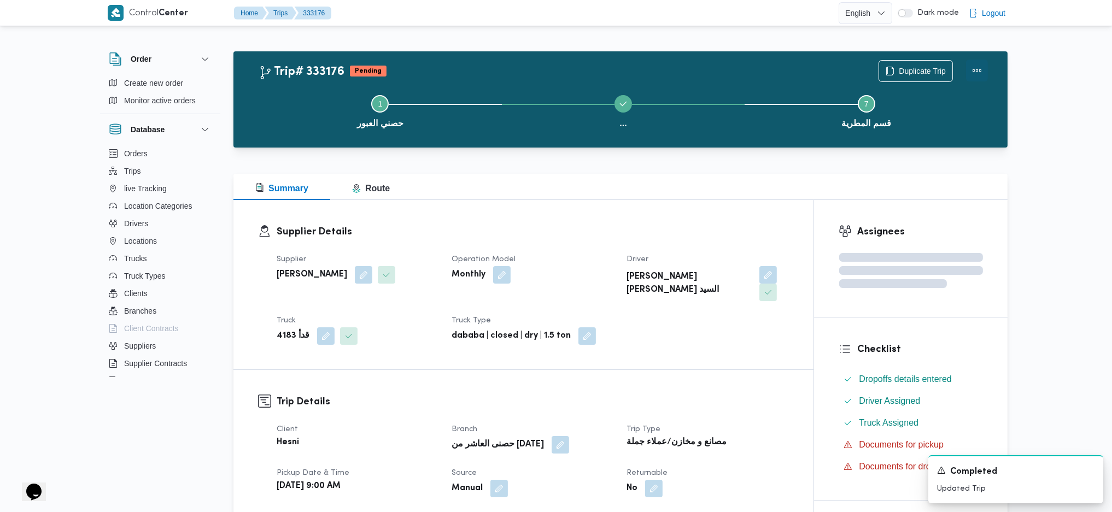
click at [915, 66] on button "Actions" at bounding box center [977, 71] width 22 height 22
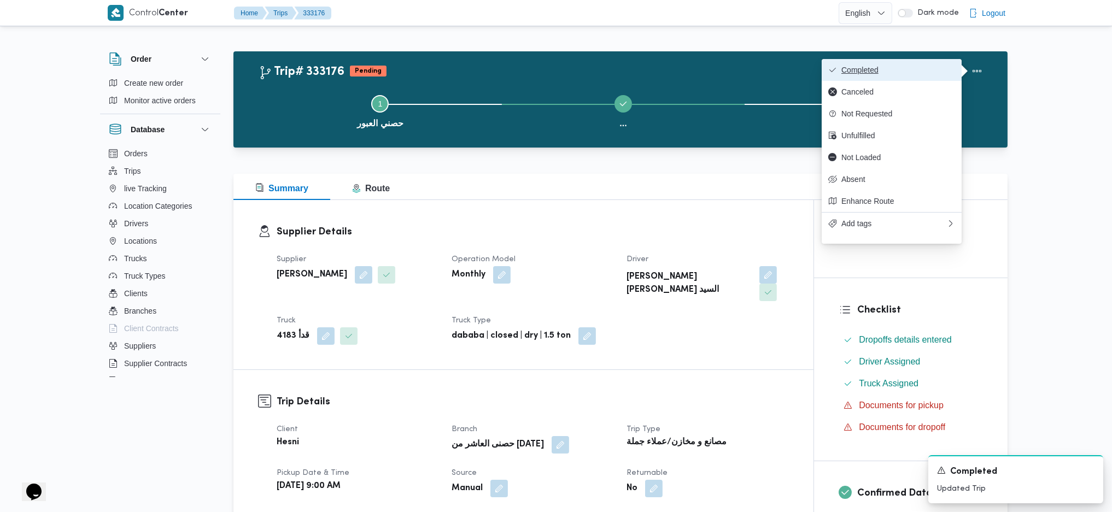
click at [907, 71] on span "Completed" at bounding box center [898, 70] width 114 height 9
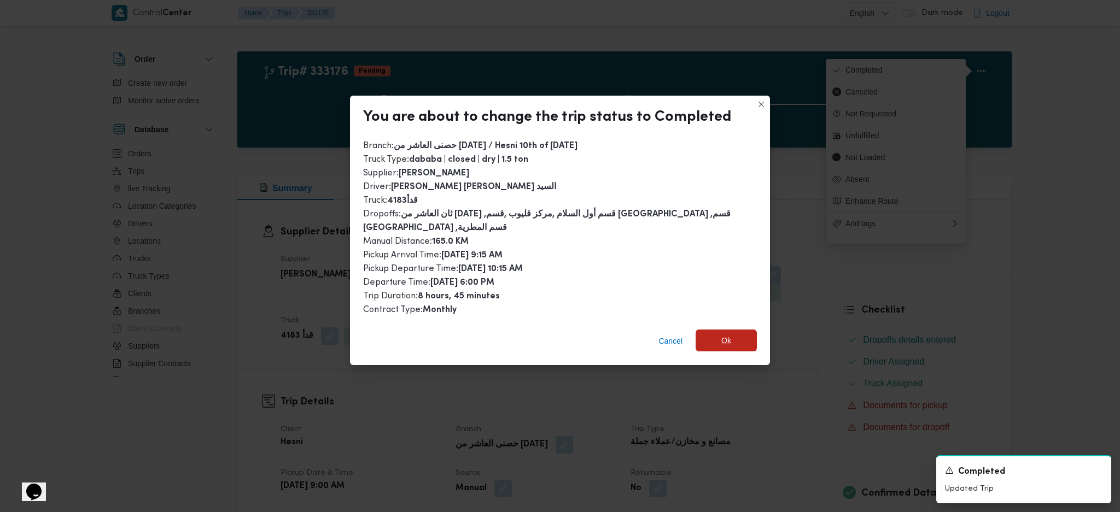
click at [719, 341] on span "Ok" at bounding box center [725, 341] width 61 height 22
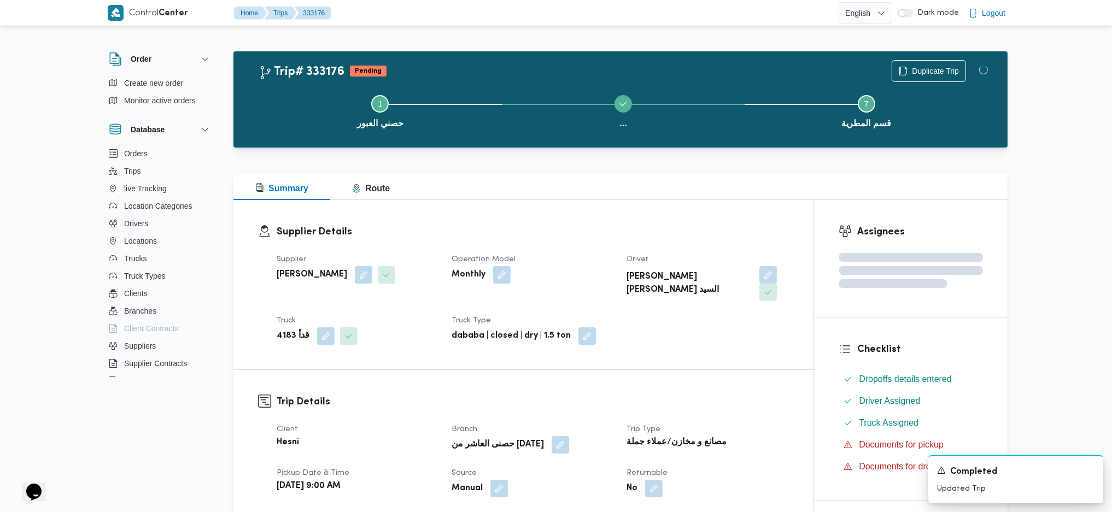
click at [738, 340] on div "Supplier Details Supplier عبدالحافظ السيد عبد الحافظ السيد Operation Model Mont…" at bounding box center [523, 284] width 580 height 169
click at [697, 206] on div "Supplier Details Supplier عبدالحافظ السيد عبد الحافظ السيد Operation Model Mont…" at bounding box center [523, 284] width 580 height 169
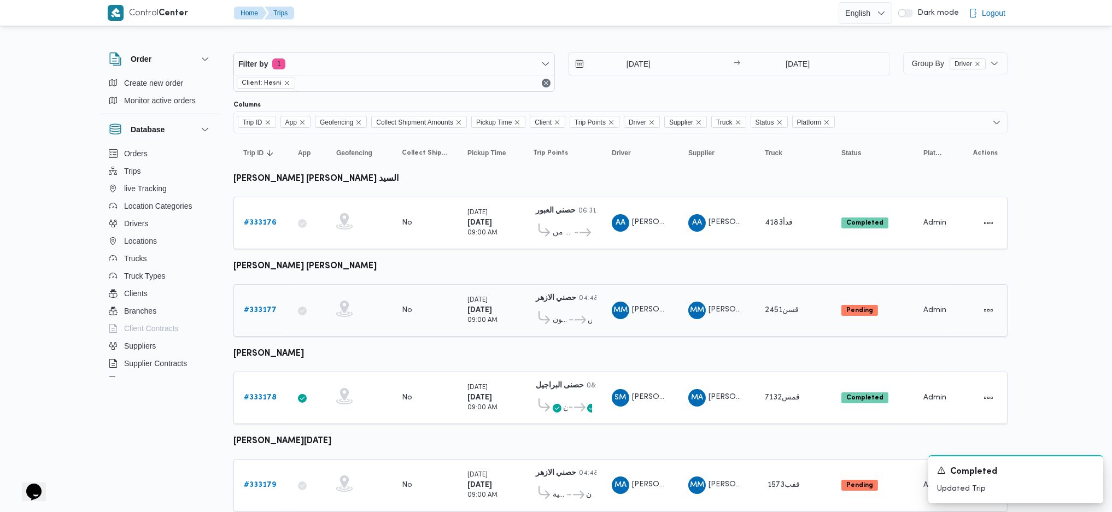
click at [272, 309] on b "# 333177" at bounding box center [260, 310] width 33 height 7
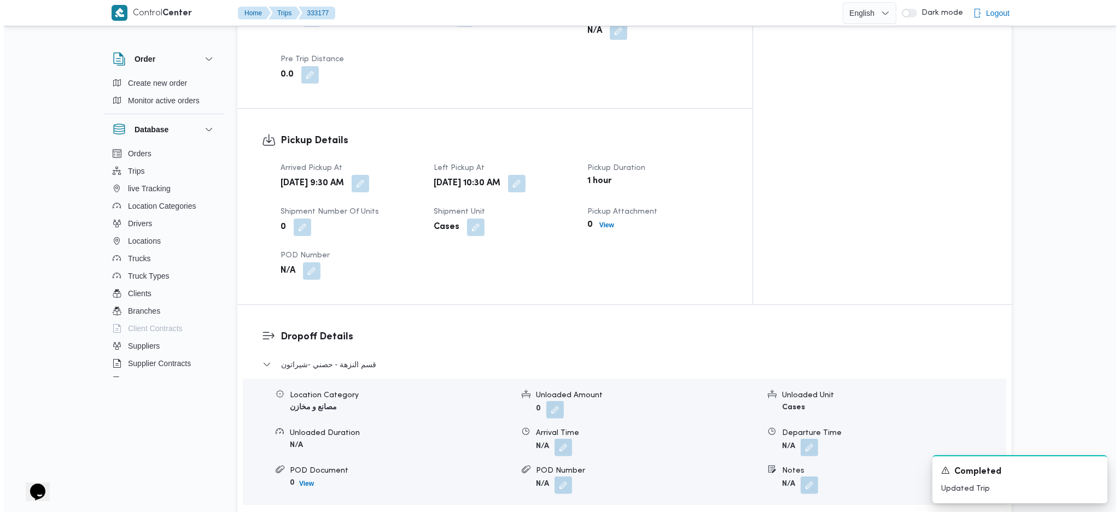
scroll to position [802, 0]
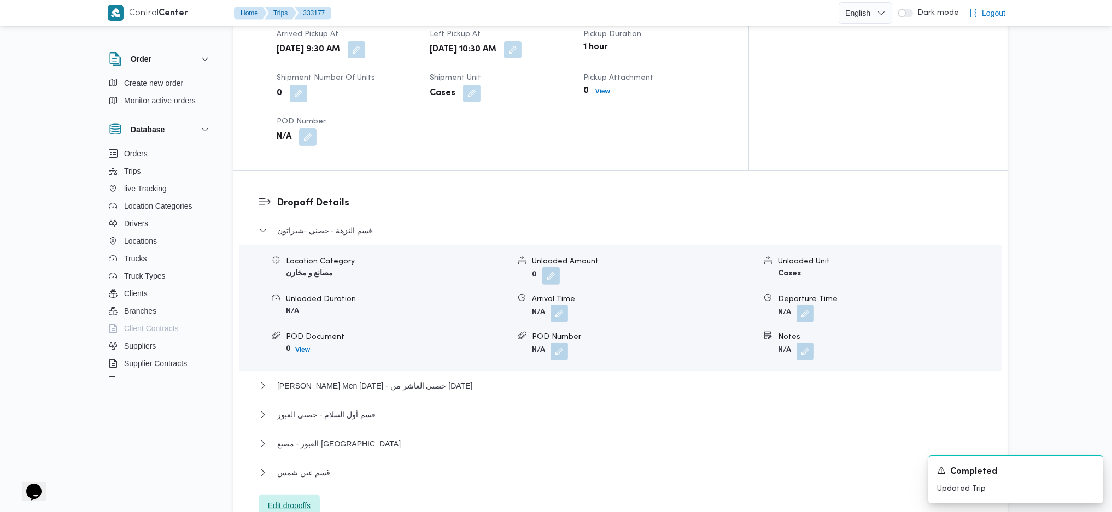
click at [299, 341] on span "Edit dropoffs" at bounding box center [289, 505] width 43 height 13
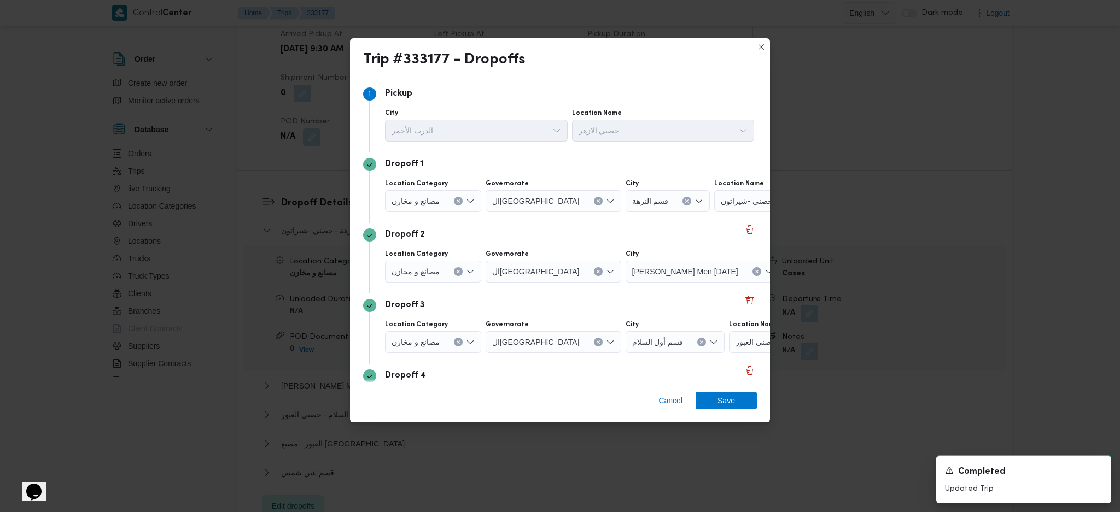
click at [791, 270] on span "حصنى العاشر من رمضان" at bounding box center [832, 271] width 83 height 12
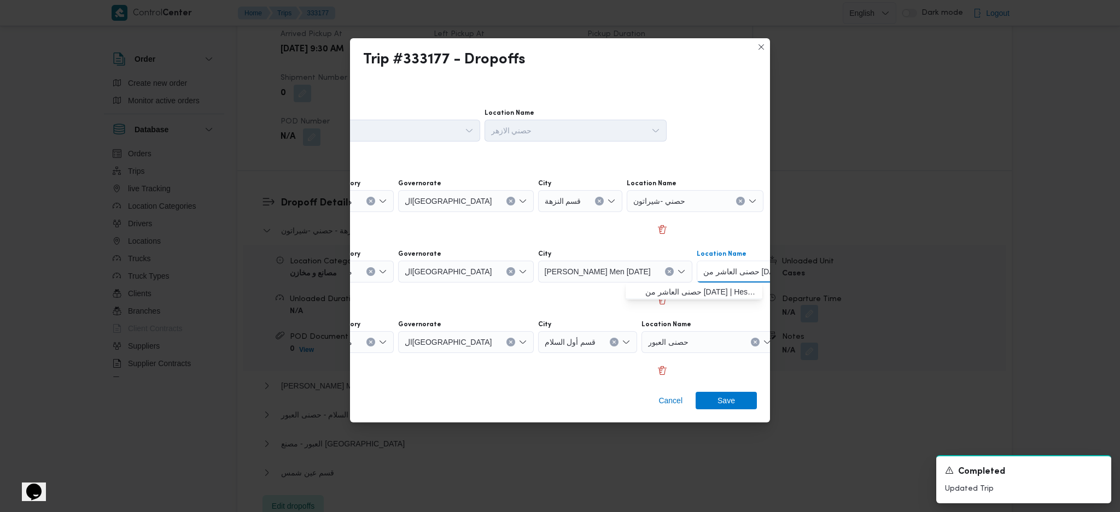
click at [806, 271] on button "Clear input" at bounding box center [810, 271] width 9 height 9
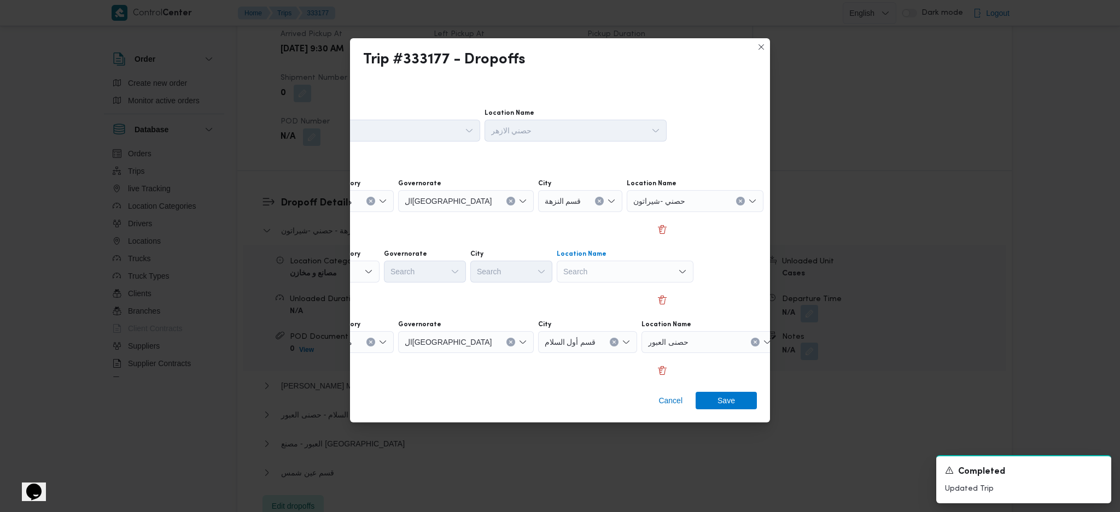
scroll to position [0, 48]
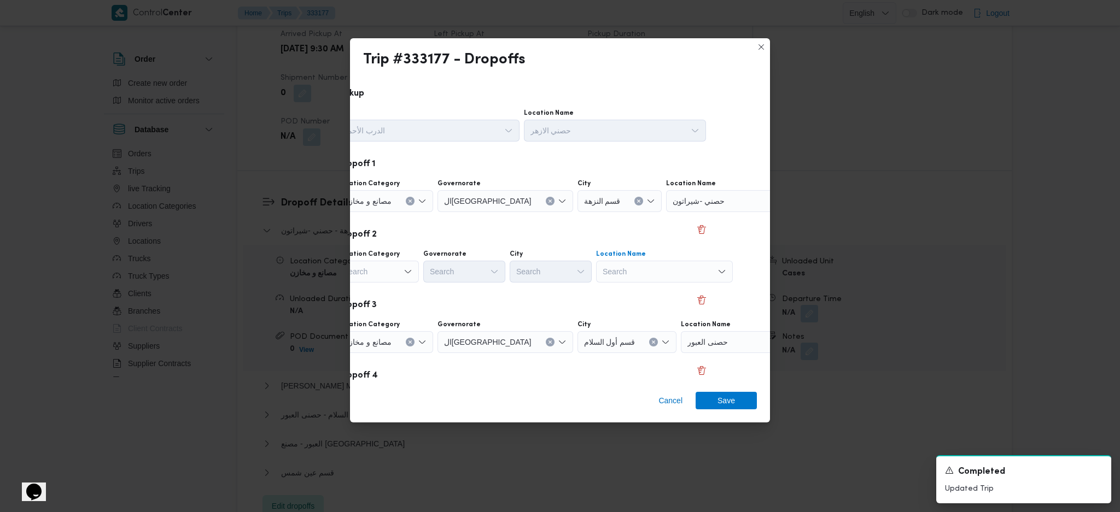
click at [675, 259] on div "Location Name Search Combo box. Selected. Combo box input. Search. Type some te…" at bounding box center [664, 266] width 137 height 33
click at [669, 276] on div "Search" at bounding box center [664, 272] width 137 height 22
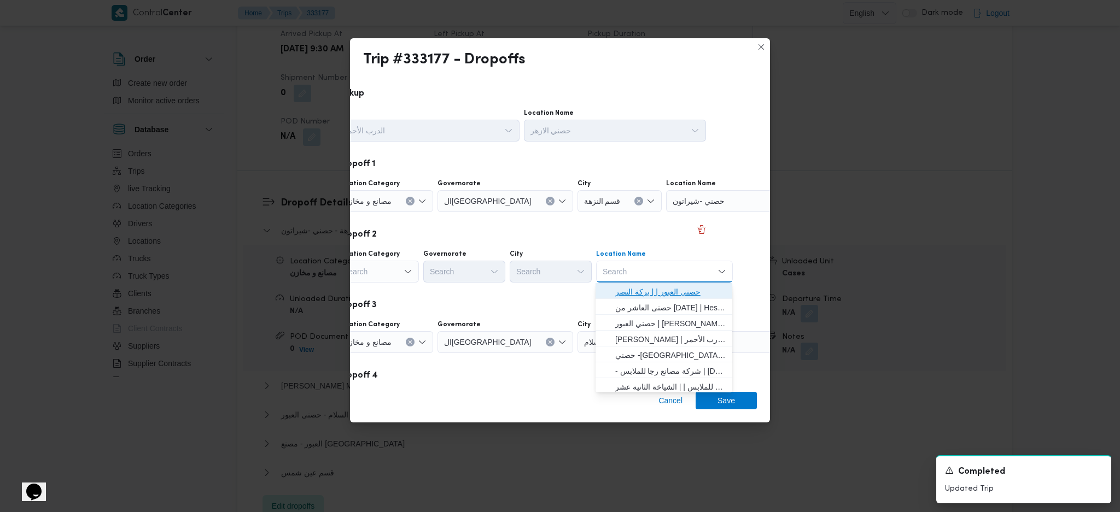
click at [657, 291] on span "حصنى العبور | | بركة النصر" at bounding box center [670, 291] width 110 height 13
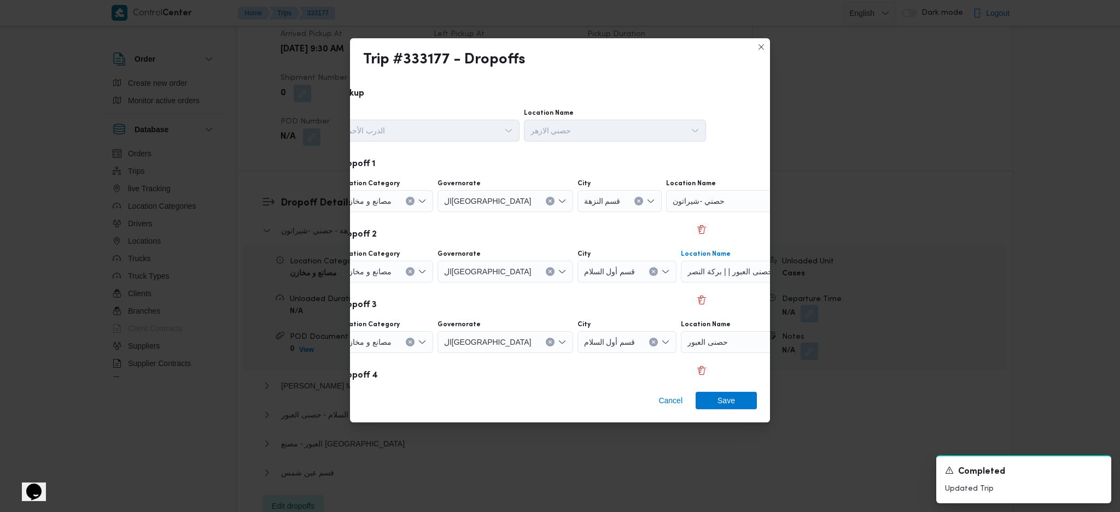
click at [792, 341] on icon "Clear input" at bounding box center [794, 342] width 4 height 4
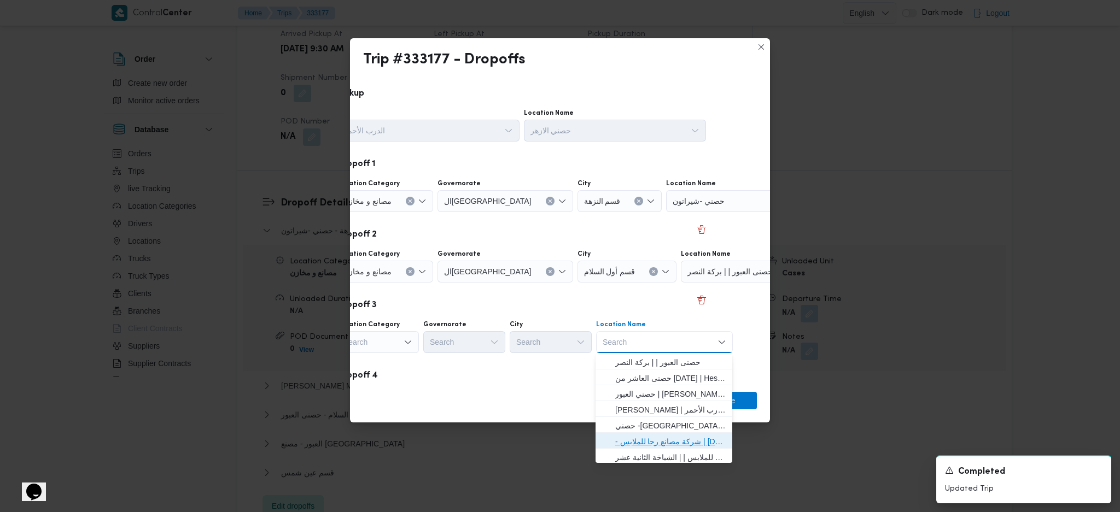
click at [654, 341] on span "- شركة مصانع رجا للملابس | Raja Clothing Co. | الشياخة الثانية عشر" at bounding box center [670, 441] width 110 height 13
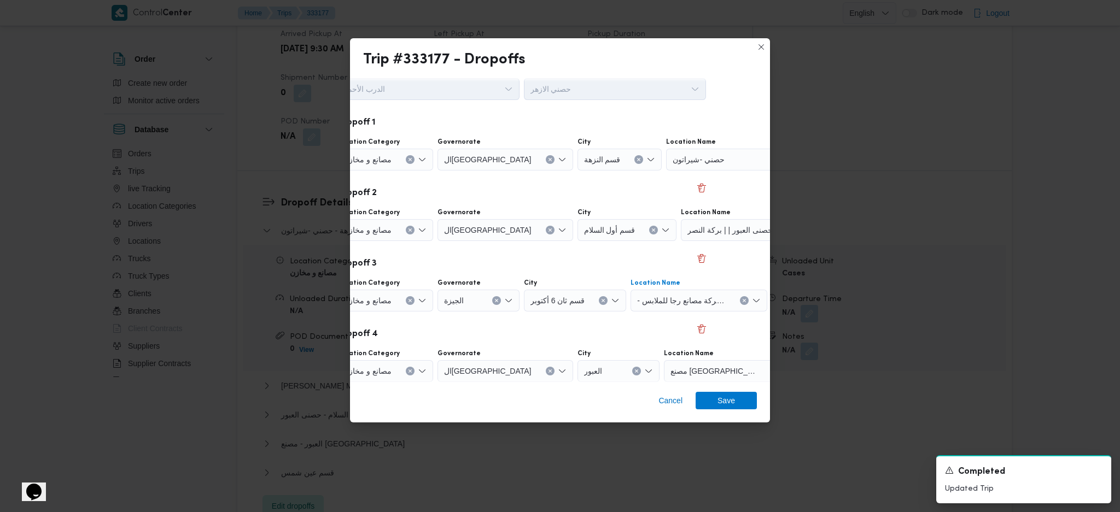
scroll to position [145, 48]
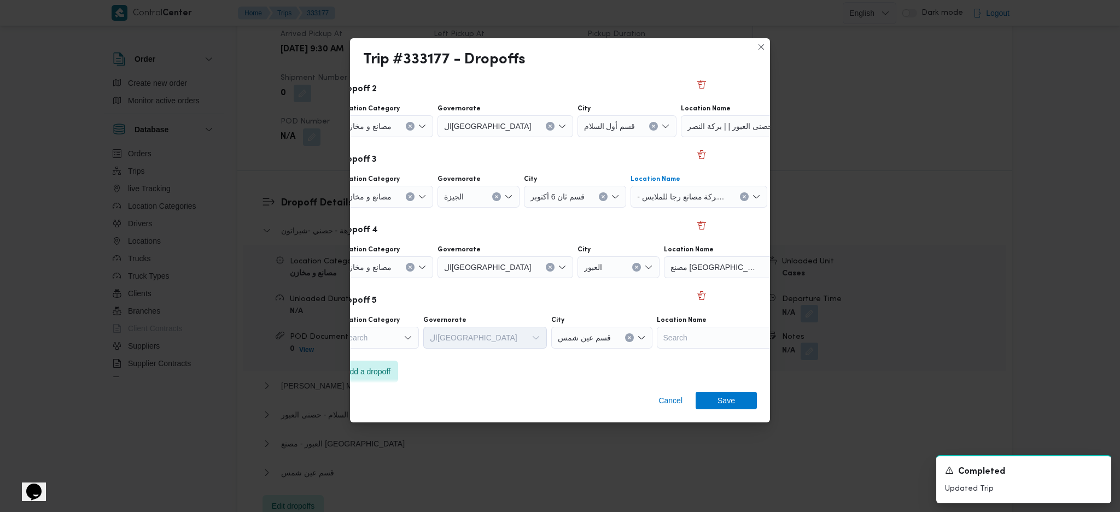
click at [775, 267] on icon "Clear input" at bounding box center [777, 267] width 4 height 4
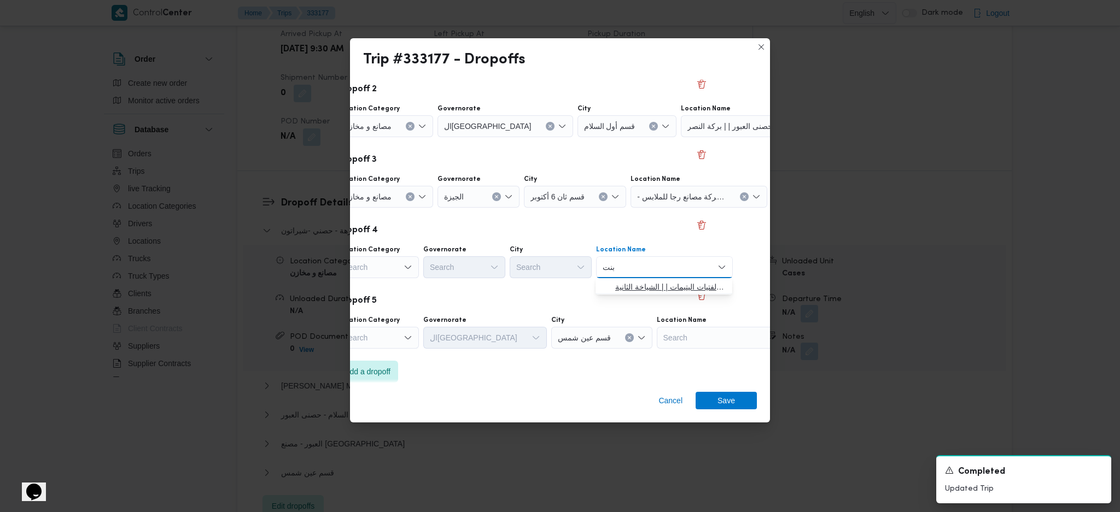
type input "بنت"
click at [638, 279] on span "جمعية ا بنت ى لرعاية الفتيات اليتيمات | | الشياخة الثانية" at bounding box center [664, 286] width 128 height 17
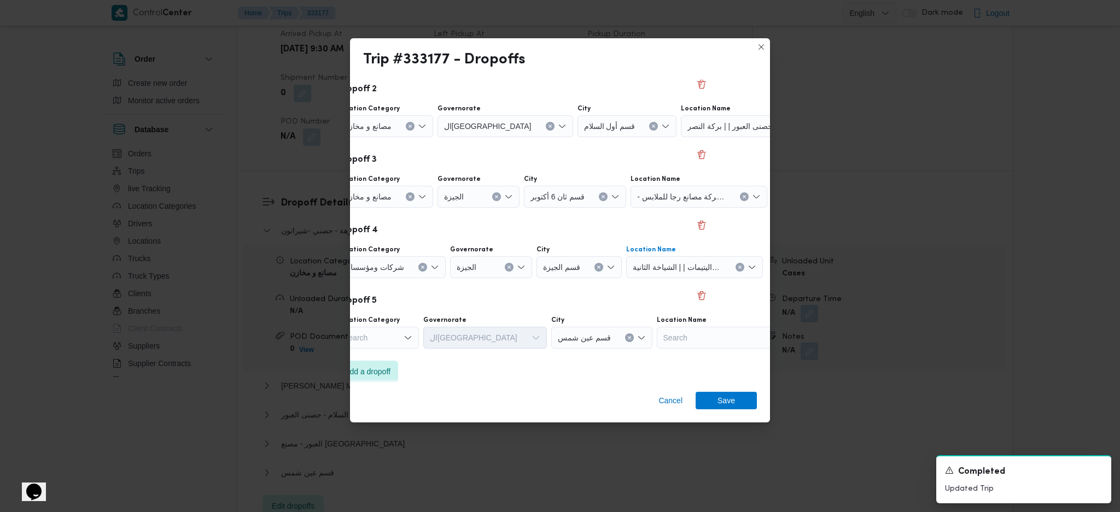
scroll to position [154, 48]
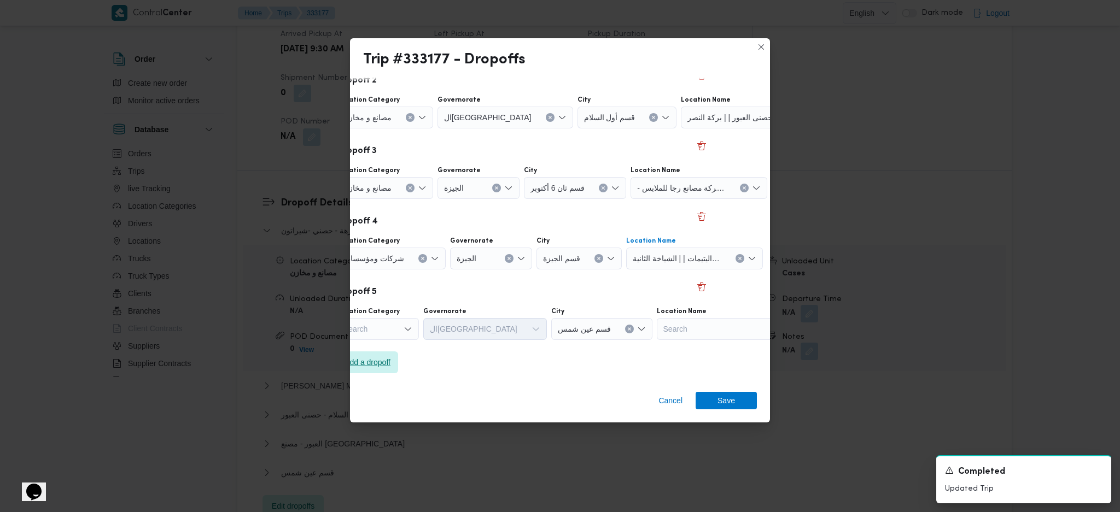
click at [376, 341] on span "Add a dropoff" at bounding box center [367, 362] width 46 height 13
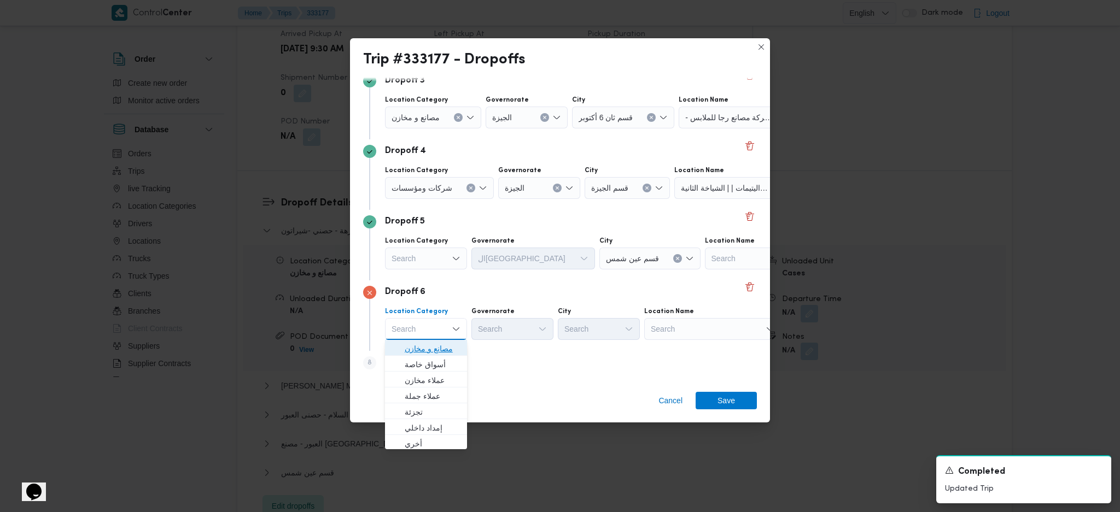
click at [429, 341] on span "مصانع و مخازن" at bounding box center [433, 348] width 56 height 13
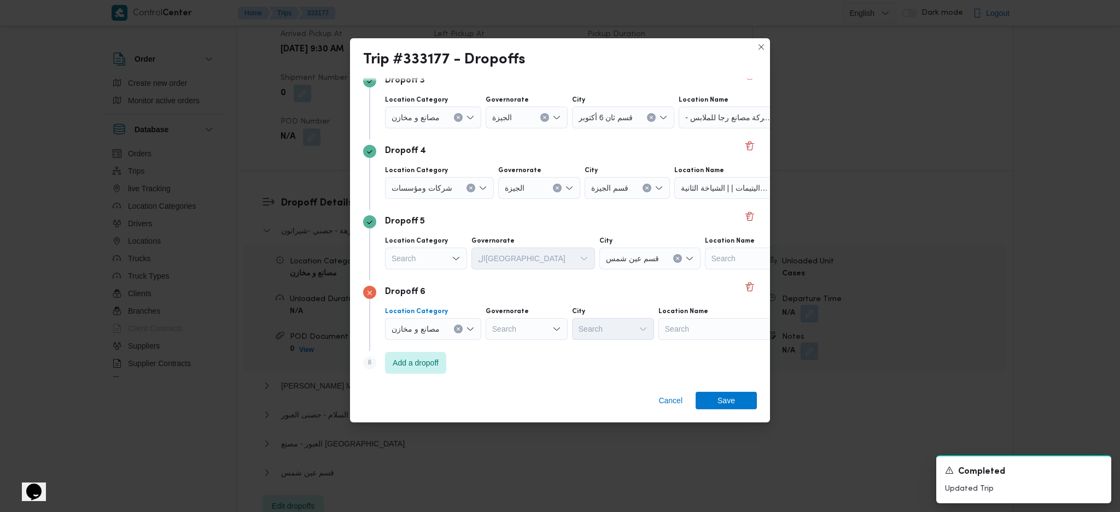
click at [429, 261] on div "Search" at bounding box center [426, 259] width 82 height 22
click at [421, 328] on span "عملاء جملة" at bounding box center [433, 325] width 56 height 13
click at [511, 265] on div "Search" at bounding box center [514, 259] width 82 height 22
type input "جي"
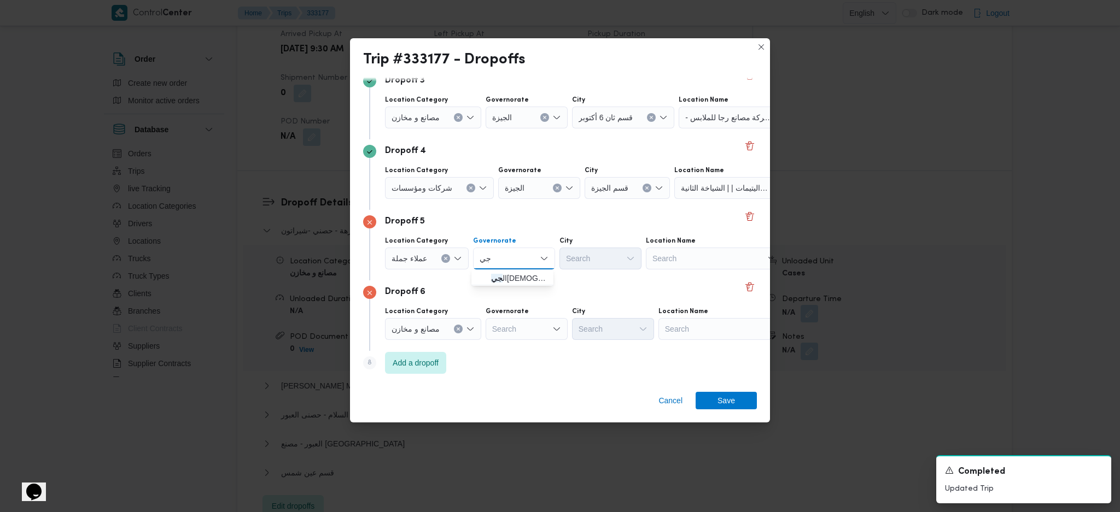
click at [476, 274] on span "ال جي زة" at bounding box center [512, 278] width 73 height 17
click at [610, 260] on div "Search" at bounding box center [600, 259] width 82 height 22
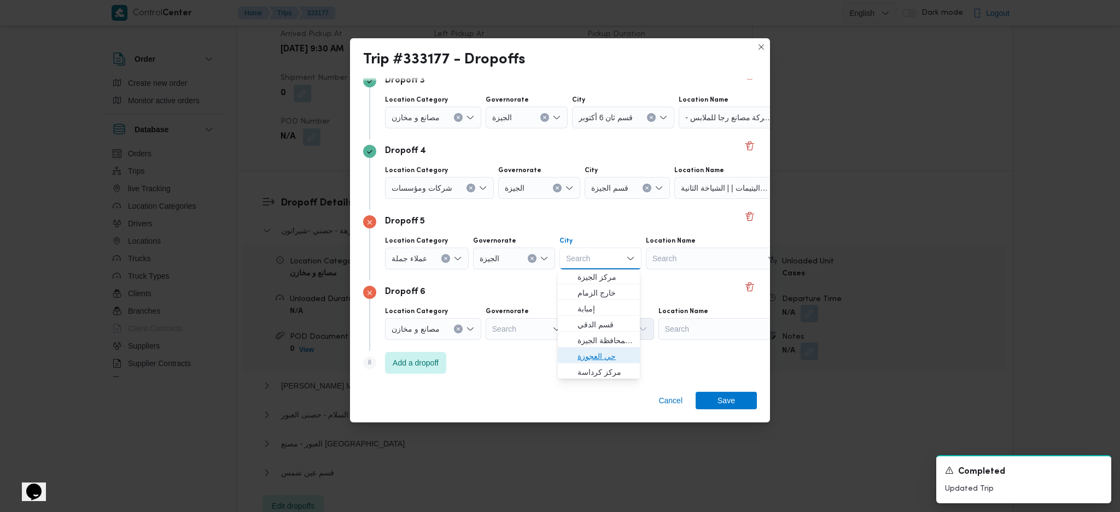
click at [606, 341] on span "حي العجوزة" at bounding box center [605, 356] width 56 height 13
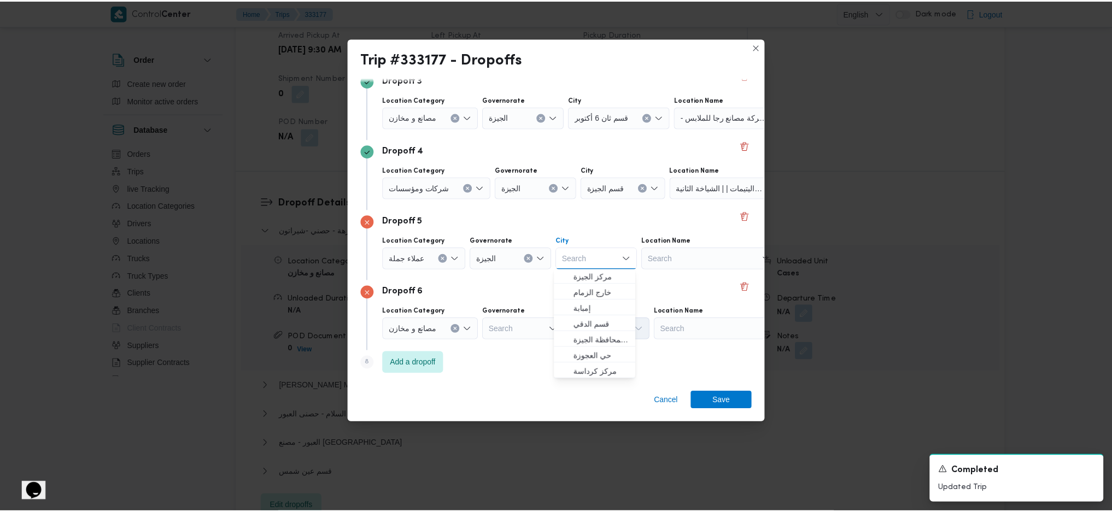
scroll to position [0, 0]
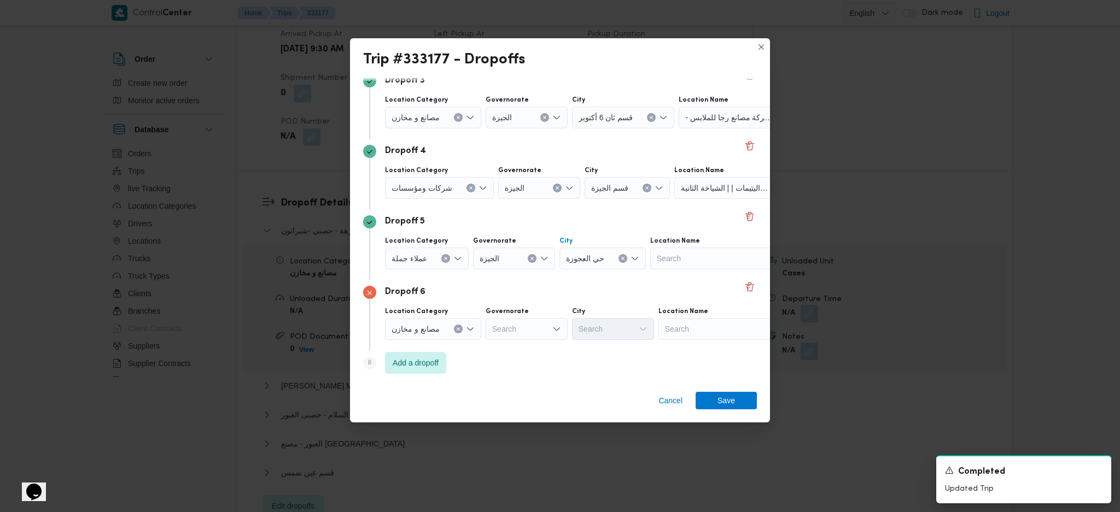
click at [736, 330] on div "Search" at bounding box center [726, 329] width 137 height 22
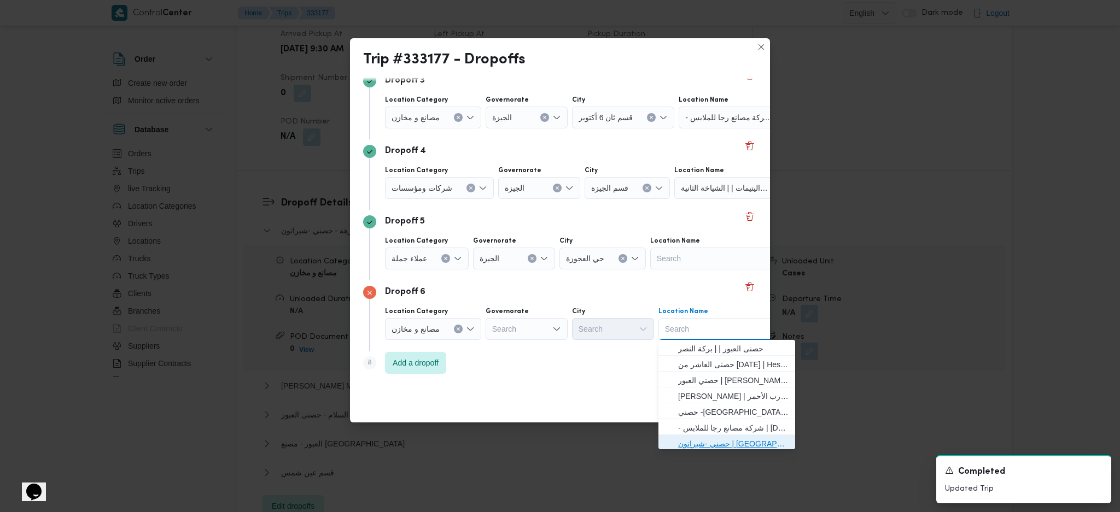
click at [695, 341] on span "حصني -شيراتون | 7 الخليلي | شيراتون المطار" at bounding box center [733, 443] width 110 height 13
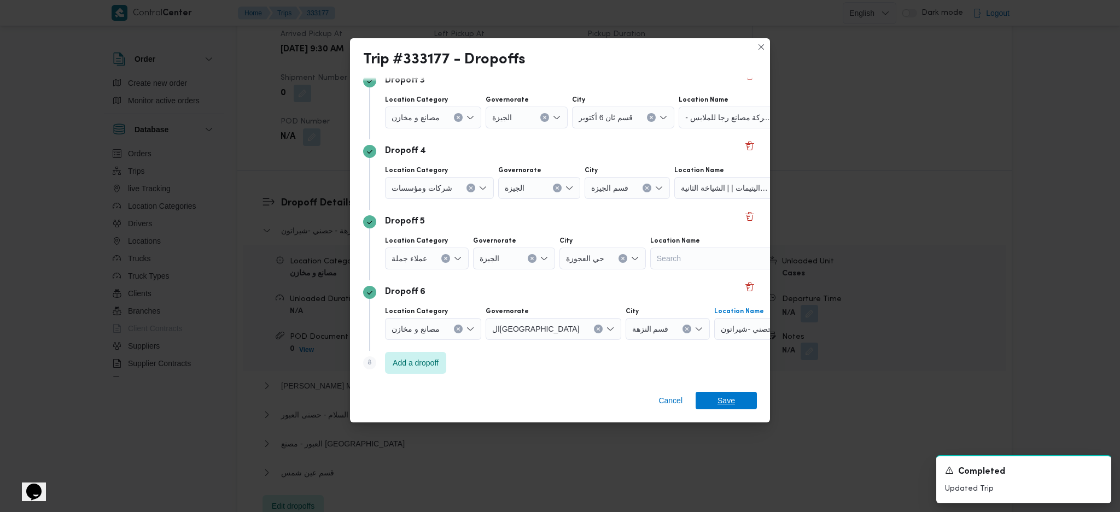
click at [713, 341] on span "Save" at bounding box center [725, 400] width 61 height 17
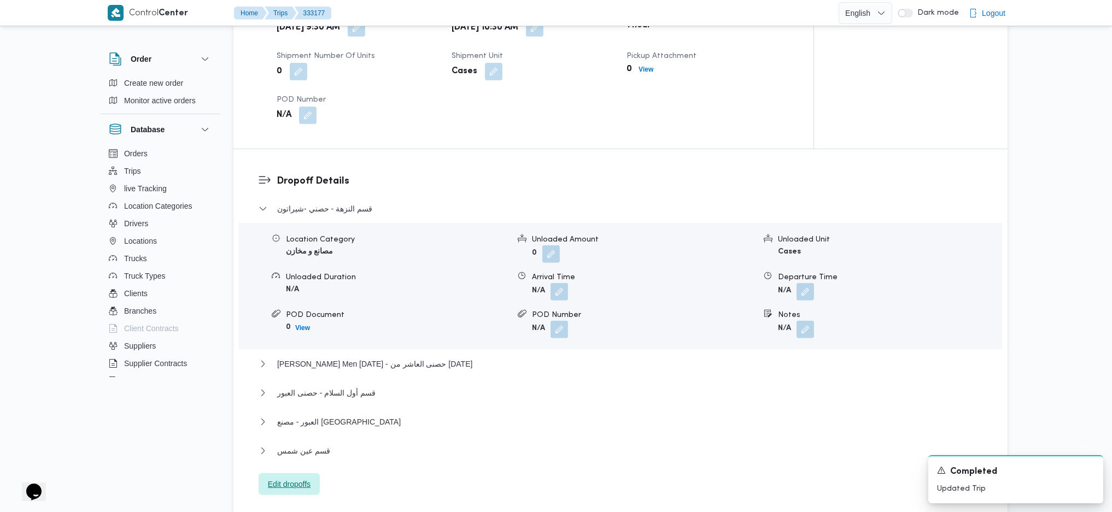
scroll to position [875, 0]
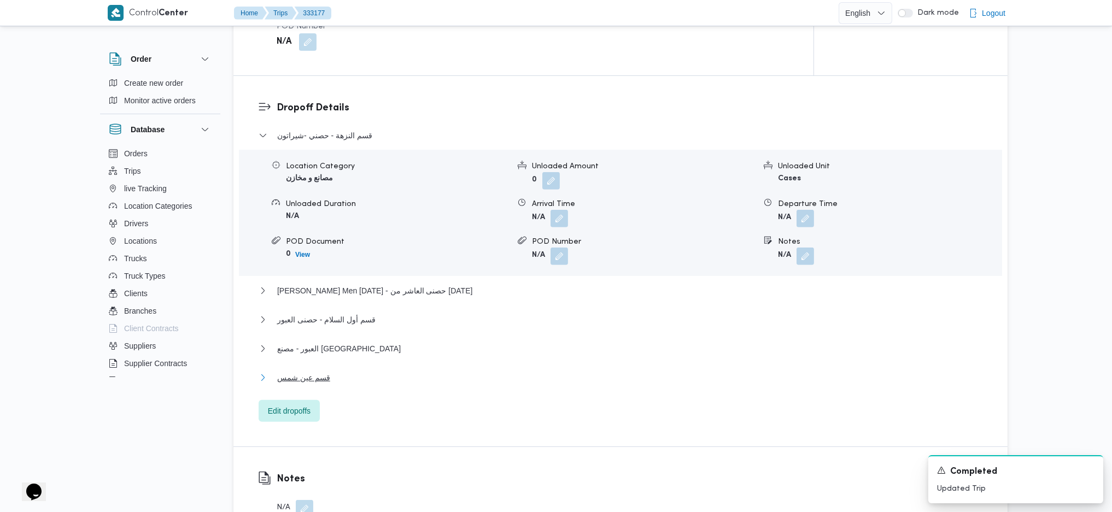
click at [350, 341] on button "قسم عين شمس" at bounding box center [621, 377] width 724 height 13
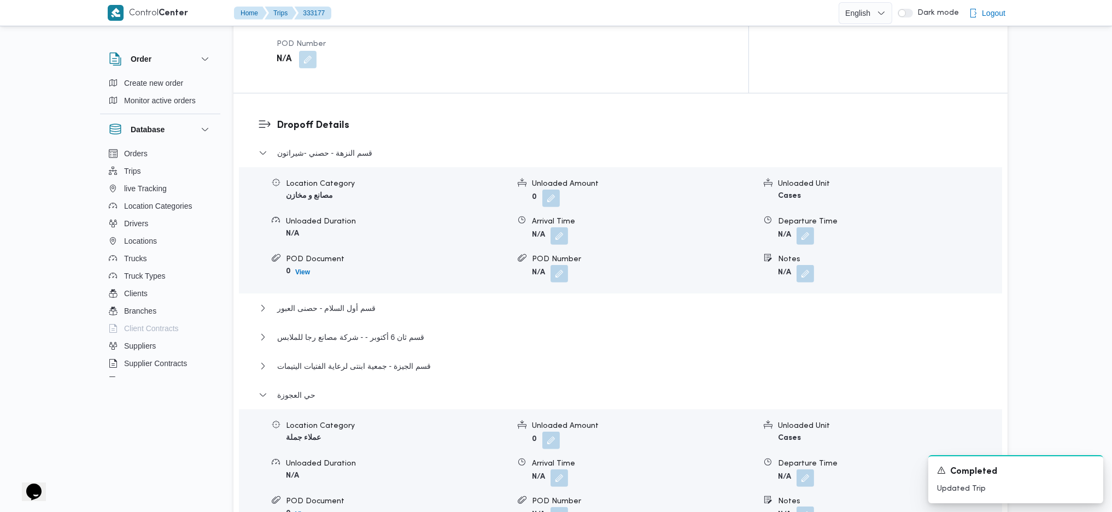
scroll to position [1020, 0]
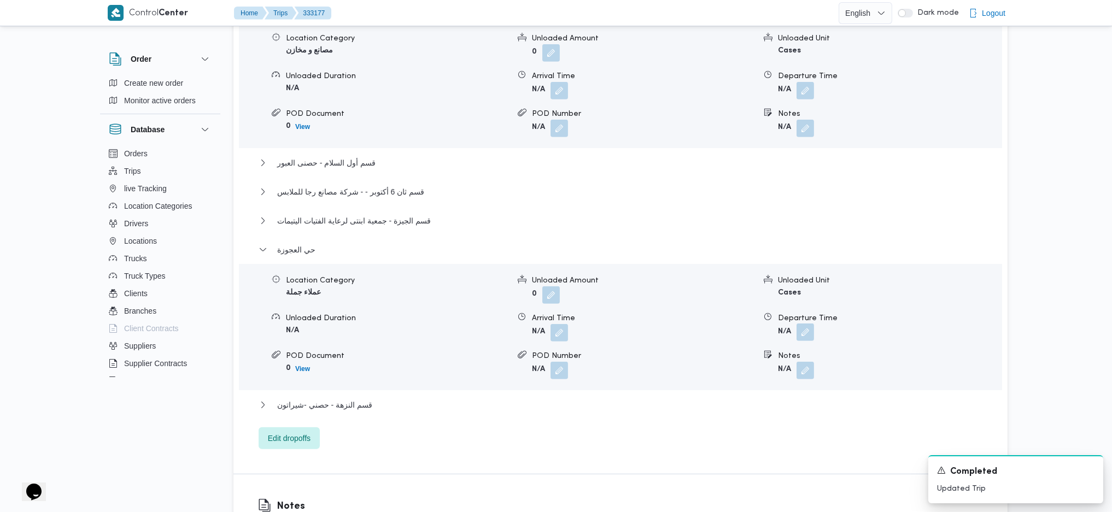
click at [804, 324] on button "button" at bounding box center [805, 332] width 17 height 17
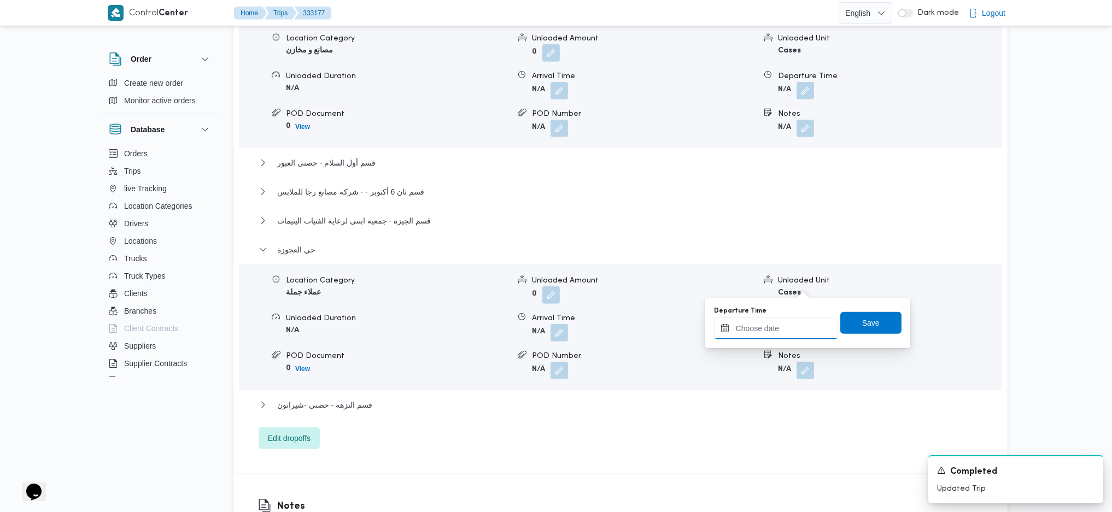
click at [762, 324] on input "Departure Time" at bounding box center [776, 329] width 124 height 22
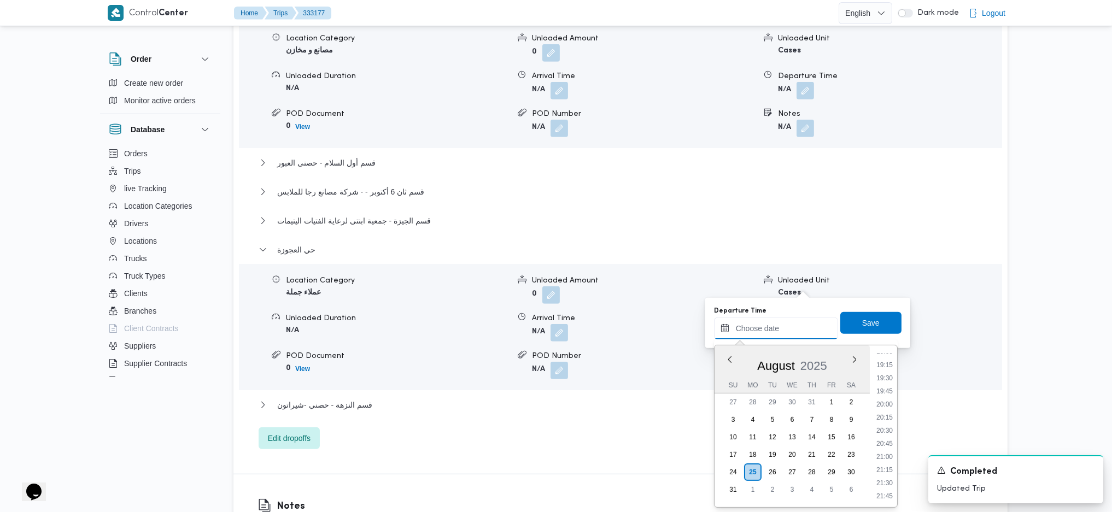
scroll to position [829, 0]
click at [890, 341] on li "18:00" at bounding box center [884, 475] width 25 height 11
type input "25/08/2025 18:00"
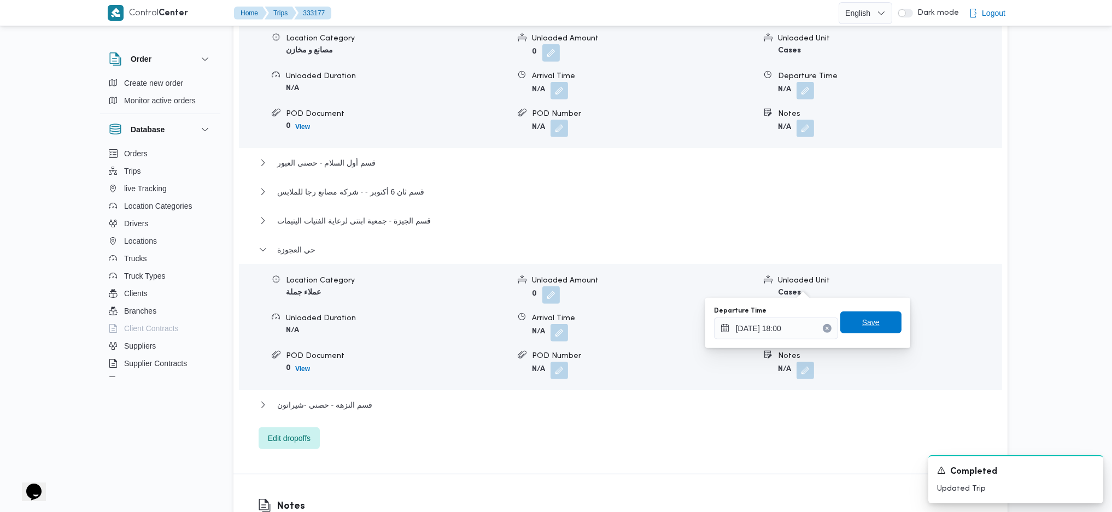
click at [875, 324] on span "Save" at bounding box center [870, 323] width 61 height 22
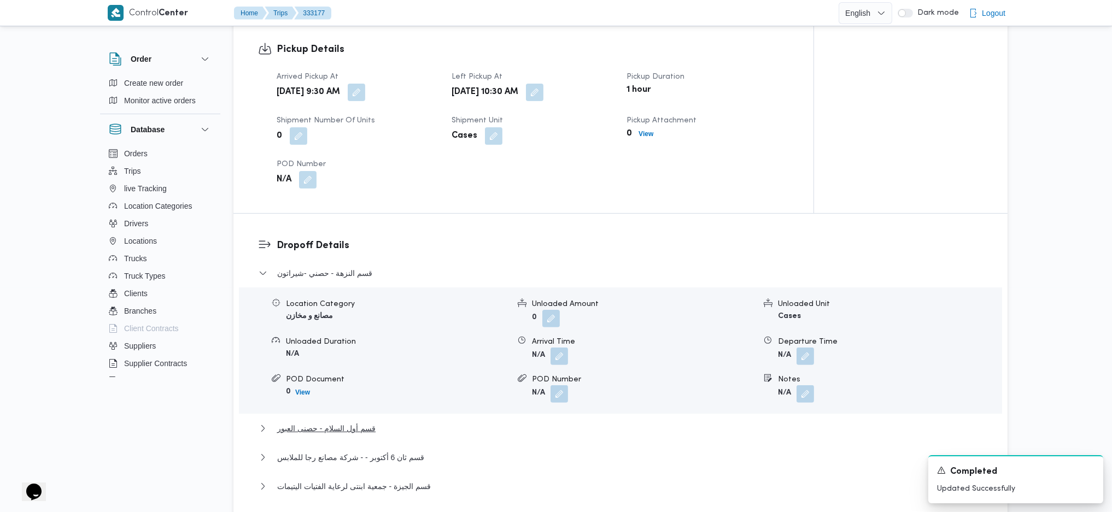
scroll to position [1166, 0]
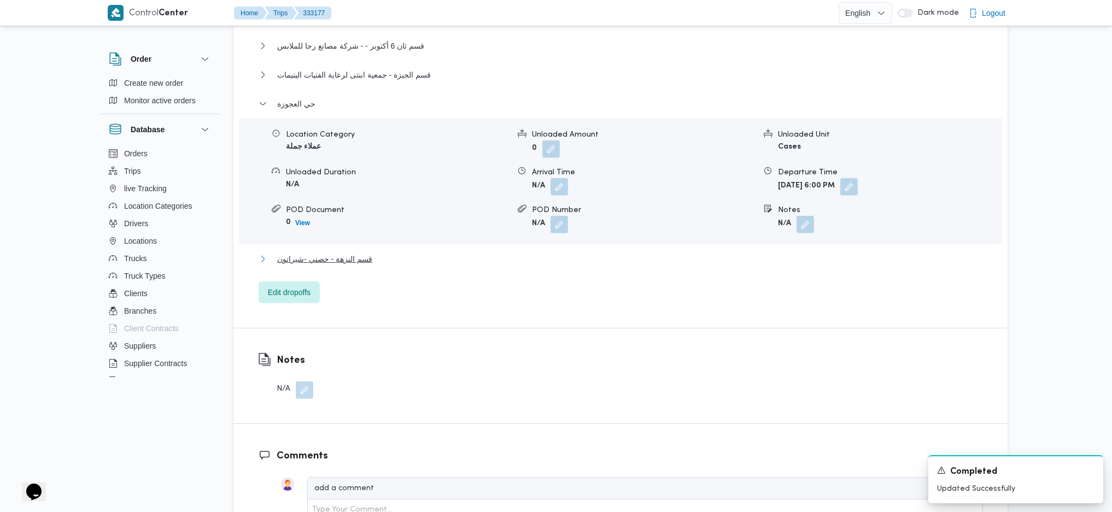
click at [358, 253] on span "قسم النزهة - حصني -شيراتون" at bounding box center [324, 259] width 95 height 13
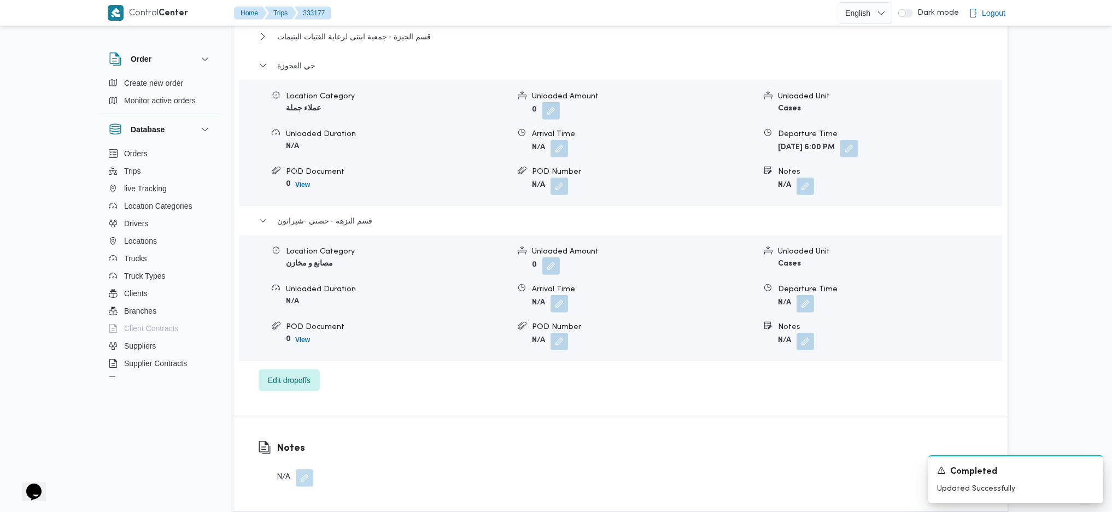
scroll to position [1385, 0]
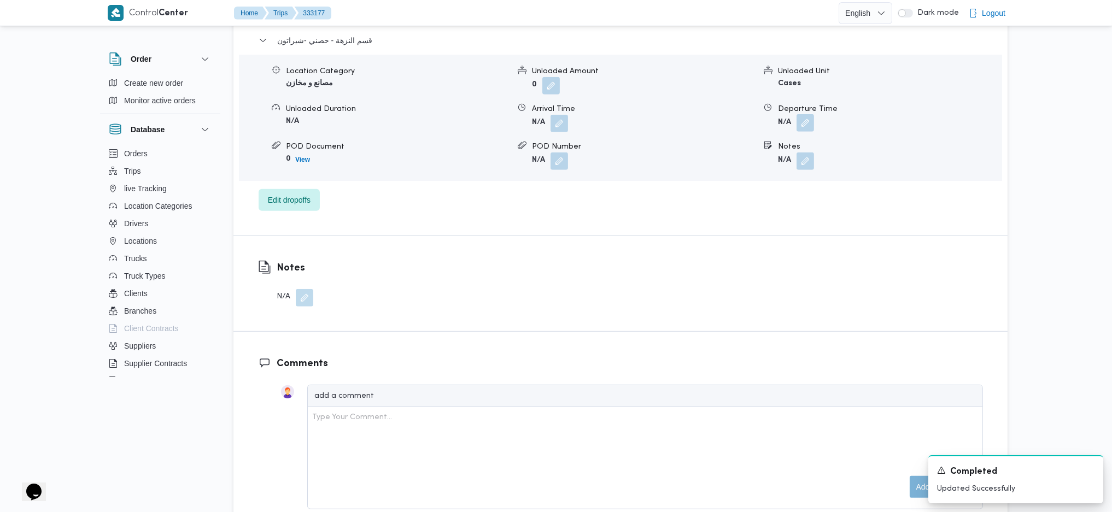
click at [803, 114] on button "button" at bounding box center [805, 122] width 17 height 17
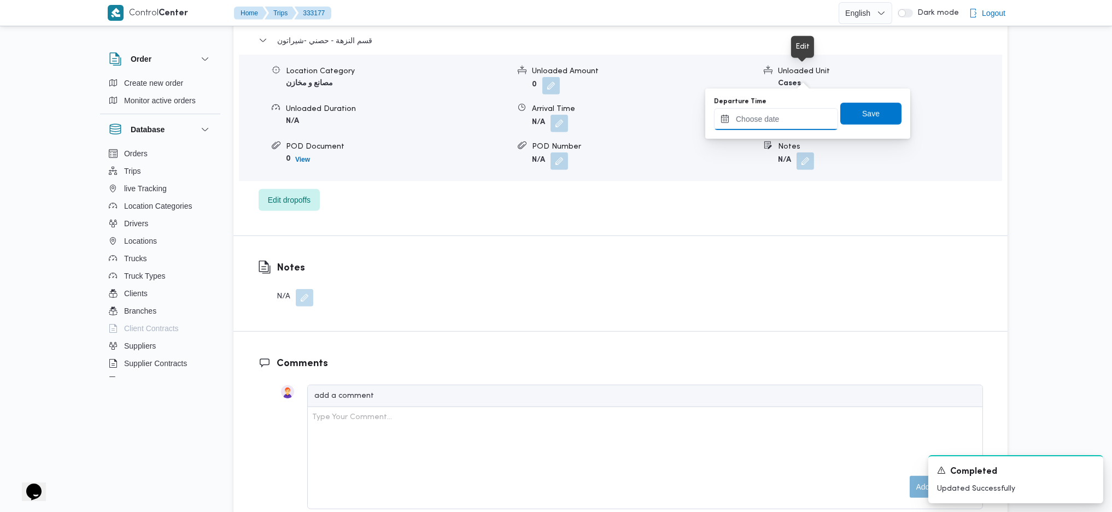
drag, startPoint x: 794, startPoint y: 112, endPoint x: 910, endPoint y: 236, distance: 169.8
click at [794, 113] on input "Departure Time" at bounding box center [776, 119] width 124 height 22
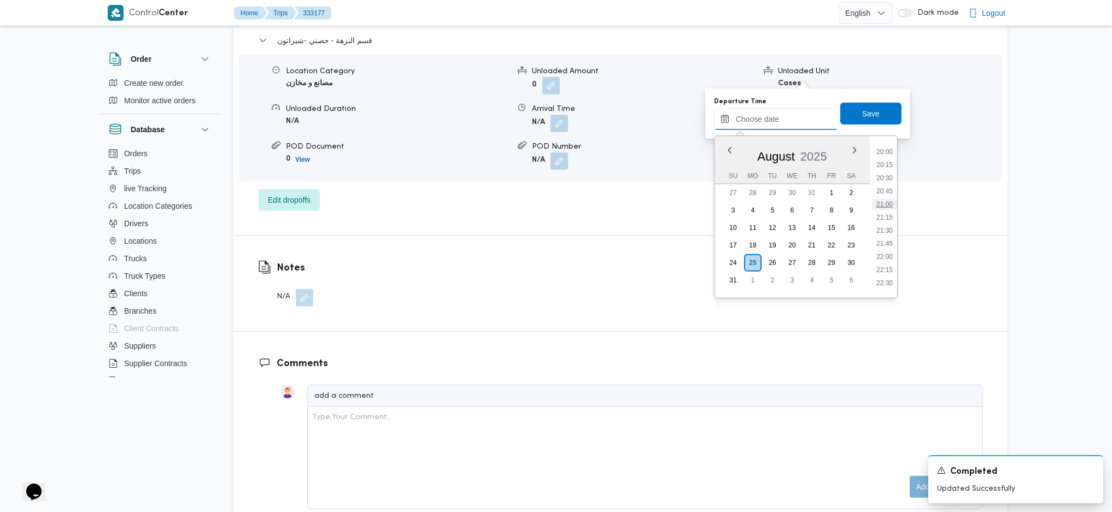
scroll to position [903, 0]
click at [882, 198] on ul "00:00 00:15 00:30 00:45 01:00 01:15 01:30 01:45 02:00 02:15 02:30 02:45 03:00 0…" at bounding box center [884, 217] width 25 height 144
click at [880, 194] on li "18:00" at bounding box center [884, 192] width 25 height 11
type input "25/08/2025 18:00"
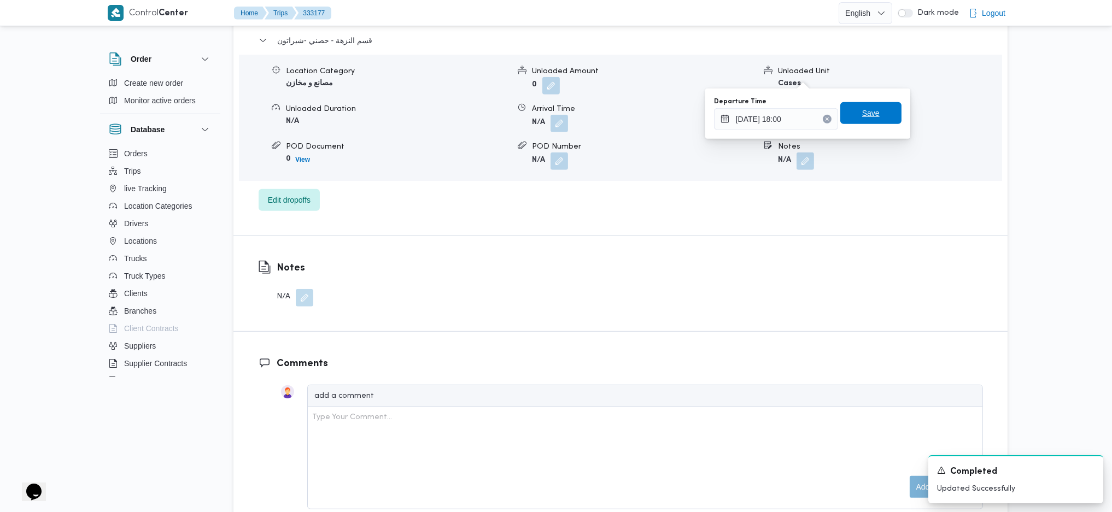
drag, startPoint x: 858, startPoint y: 125, endPoint x: 854, endPoint y: 117, distance: 9.1
click at [854, 119] on div "Departure Time 25/08/2025 18:00 Save" at bounding box center [808, 113] width 190 height 35
click at [853, 116] on span "Save" at bounding box center [870, 113] width 61 height 22
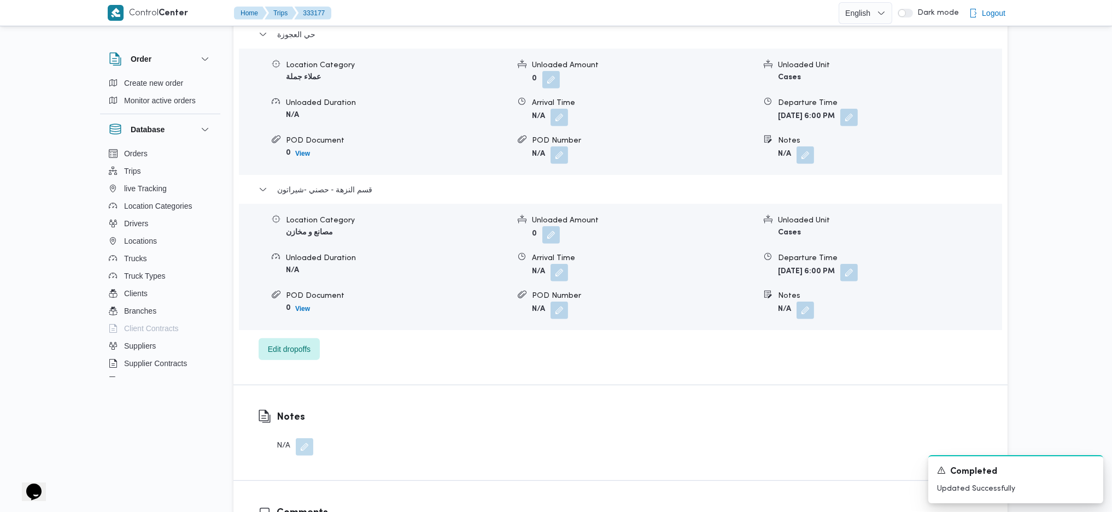
scroll to position [1093, 0]
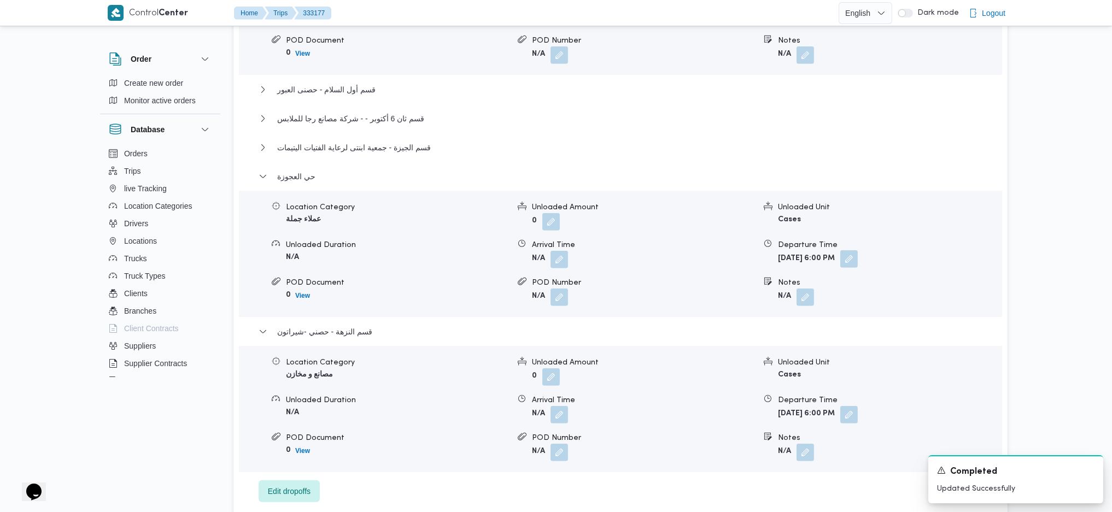
click at [858, 250] on button "button" at bounding box center [848, 258] width 17 height 17
drag, startPoint x: 896, startPoint y: 254, endPoint x: 928, endPoint y: 257, distance: 32.4
click at [905, 254] on button "Clear input" at bounding box center [909, 255] width 9 height 9
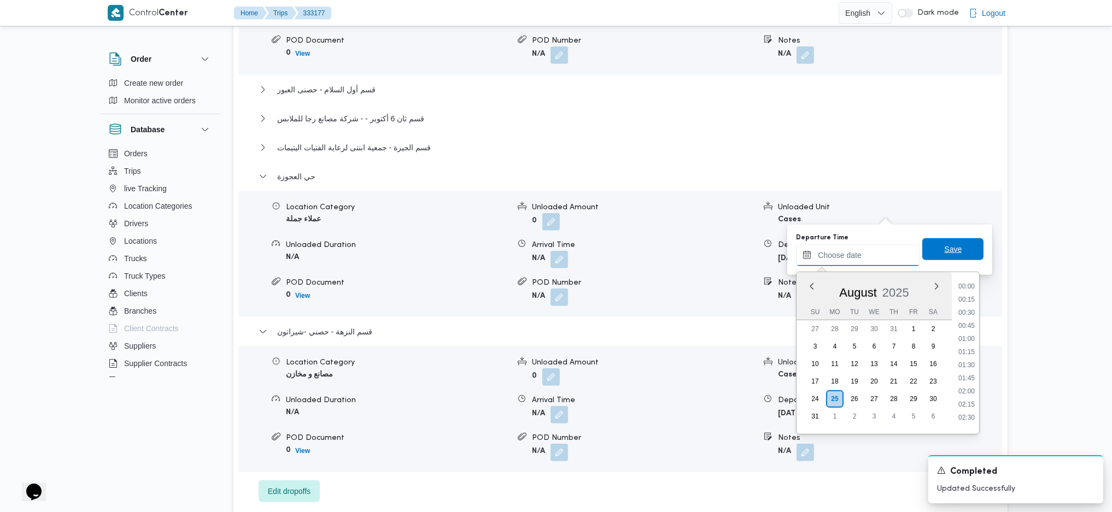
scroll to position [1121, 0]
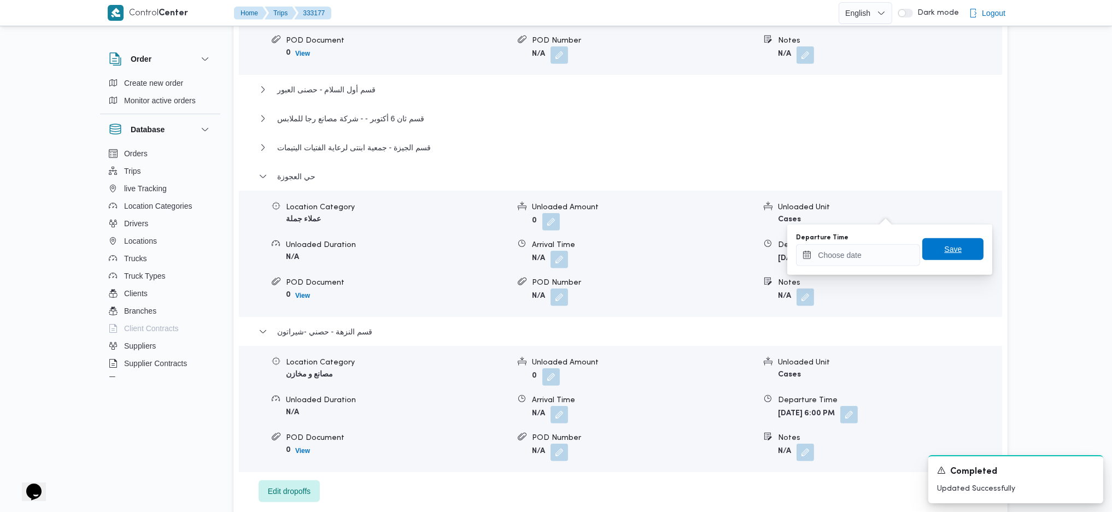
click at [915, 254] on span "Save" at bounding box center [952, 249] width 17 height 13
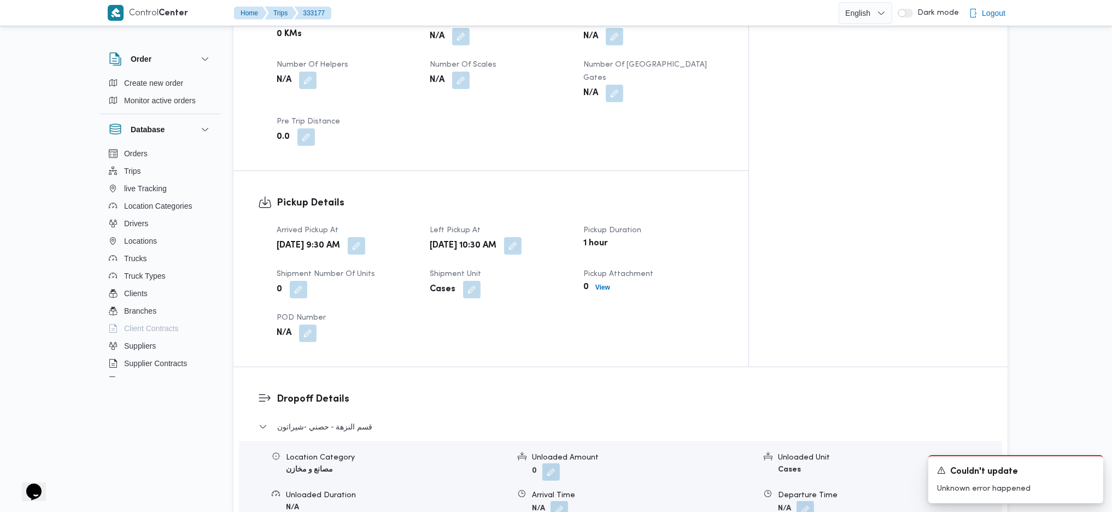
scroll to position [510, 0]
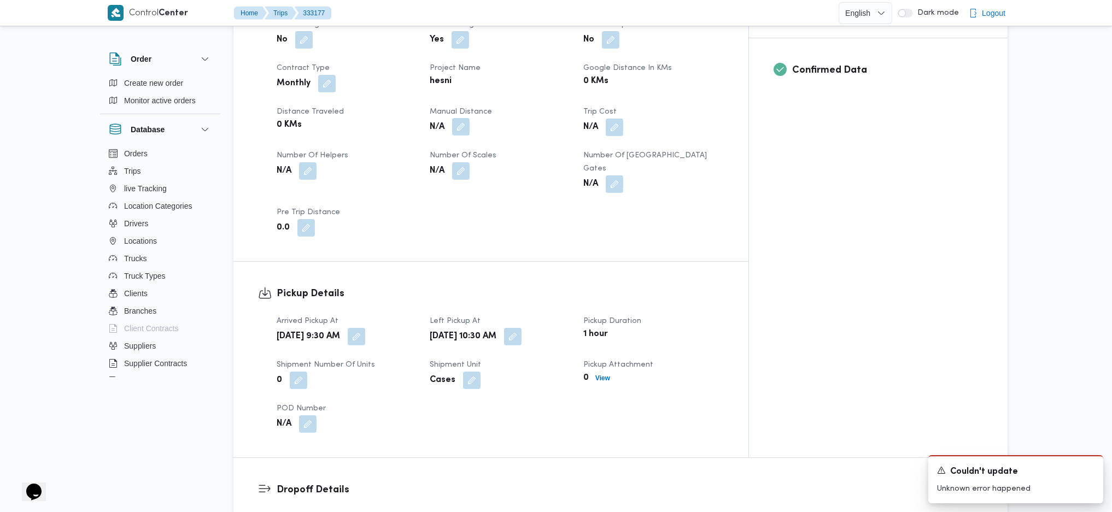
click at [470, 118] on button "button" at bounding box center [460, 126] width 17 height 17
click at [457, 141] on input "Manual Distance" at bounding box center [453, 136] width 109 height 22
type input "247"
click at [552, 130] on span "Save" at bounding box center [540, 130] width 61 height 22
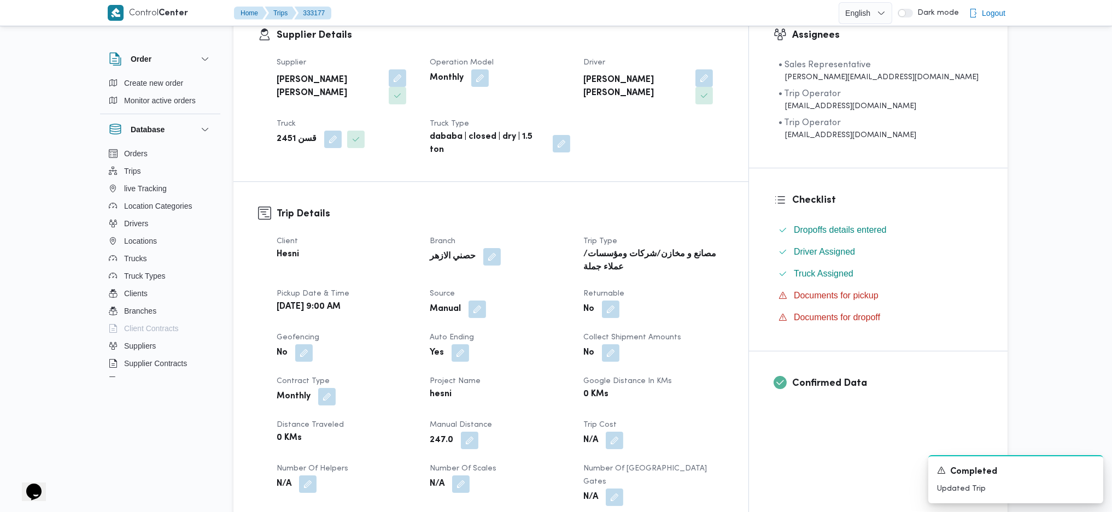
scroll to position [0, 0]
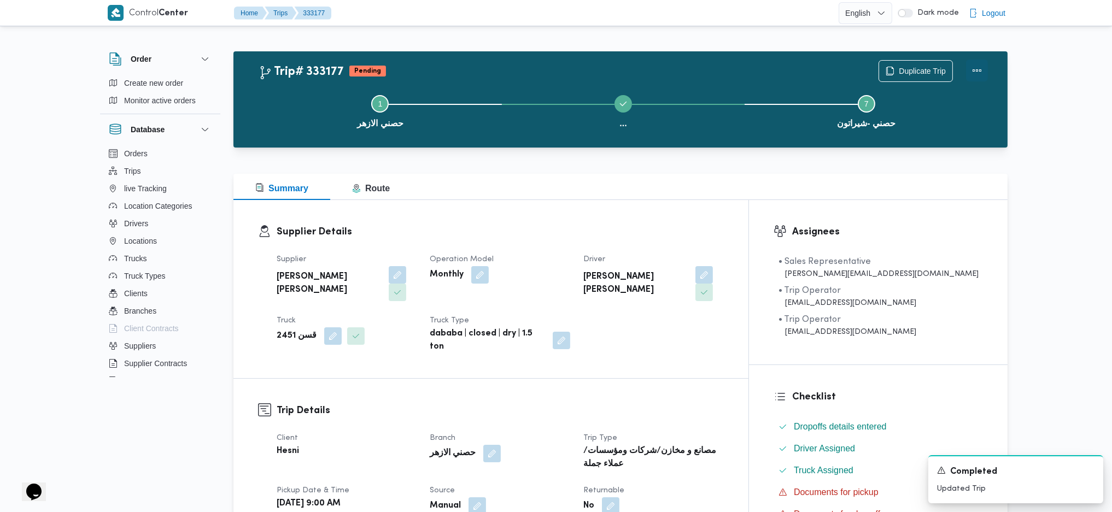
click at [915, 67] on button "Actions" at bounding box center [977, 71] width 22 height 22
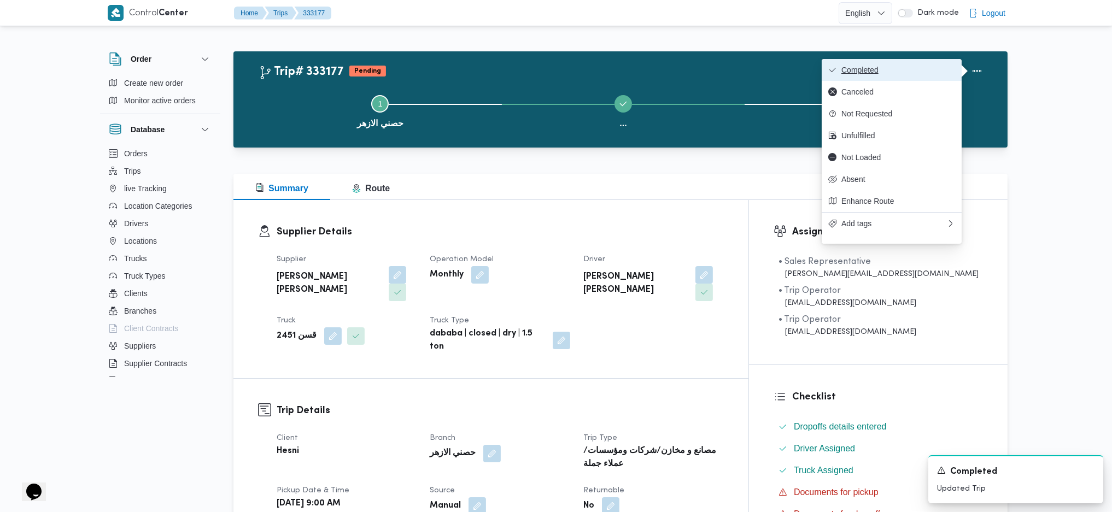
click at [911, 60] on button "Completed" at bounding box center [892, 70] width 140 height 22
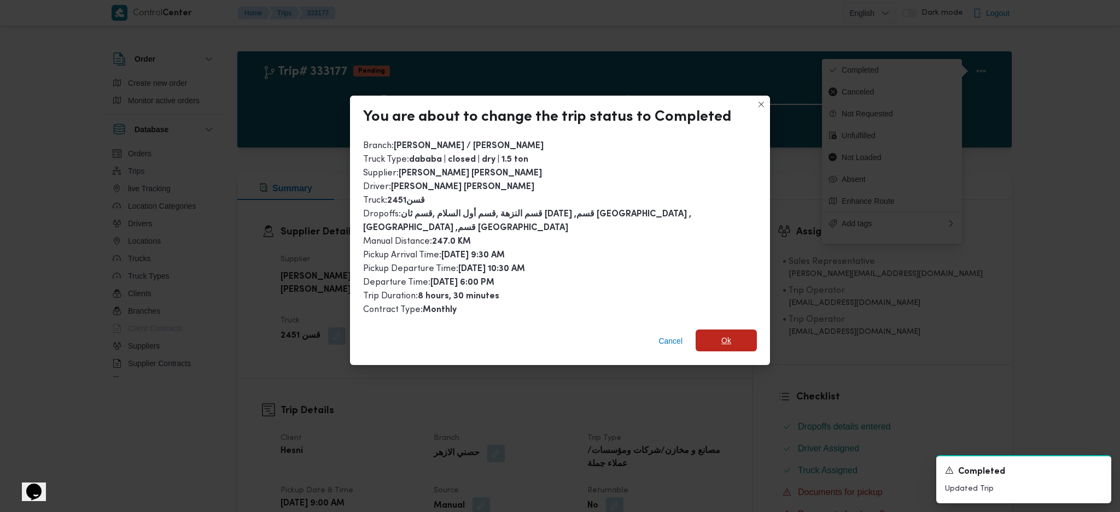
click at [721, 337] on span "Ok" at bounding box center [726, 340] width 10 height 13
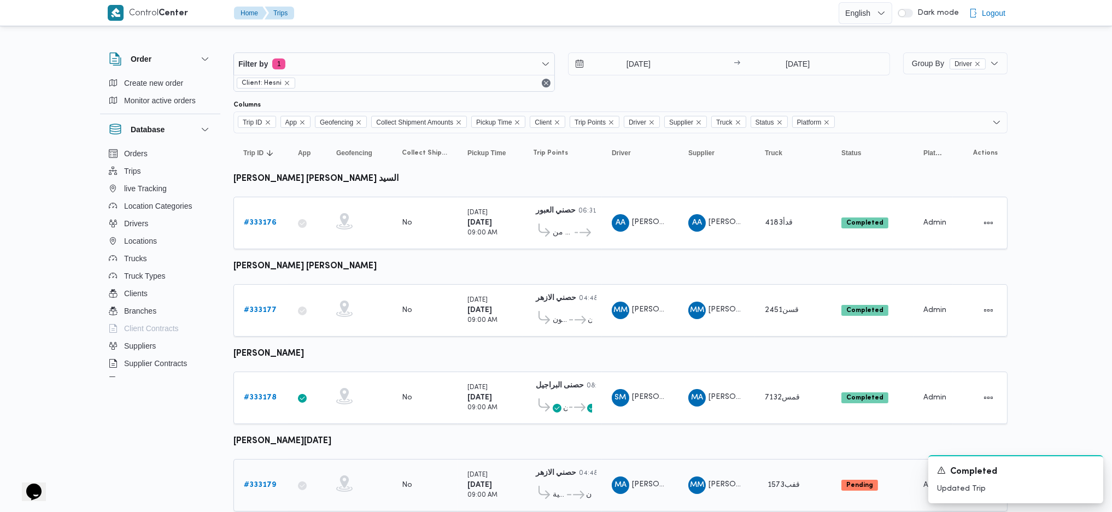
click at [267, 341] on link "# 333179" at bounding box center [260, 485] width 32 height 13
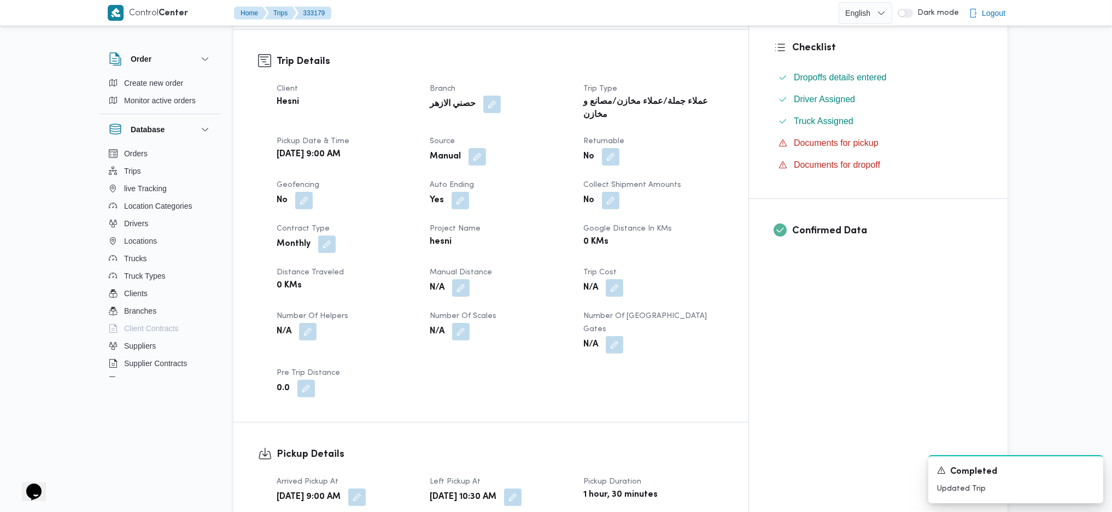
scroll to position [364, 0]
click at [470, 277] on button "button" at bounding box center [460, 285] width 17 height 17
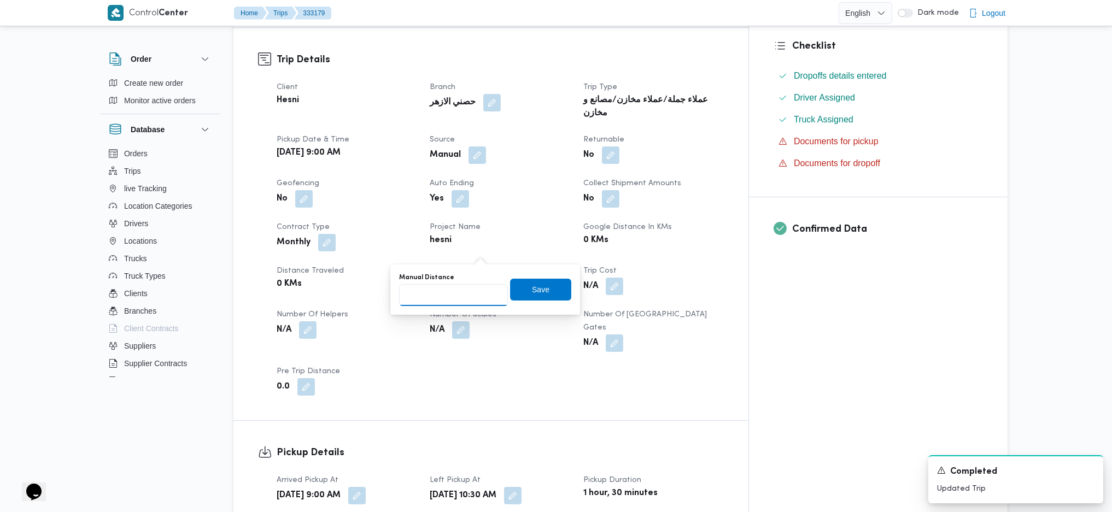
click at [457, 289] on input "Manual Distance" at bounding box center [453, 295] width 109 height 22
type input "132"
click button "Save" at bounding box center [540, 290] width 61 height 22
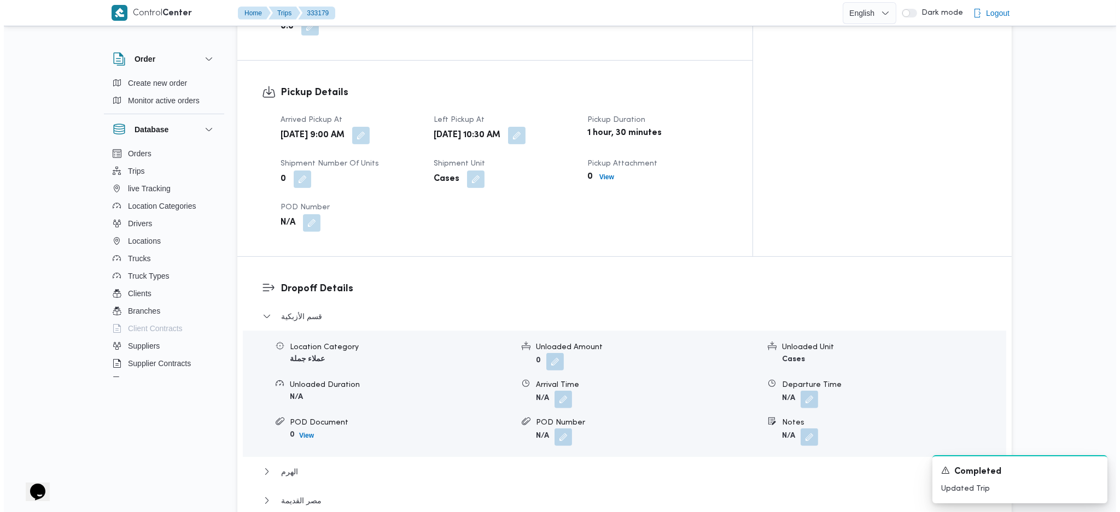
scroll to position [875, 0]
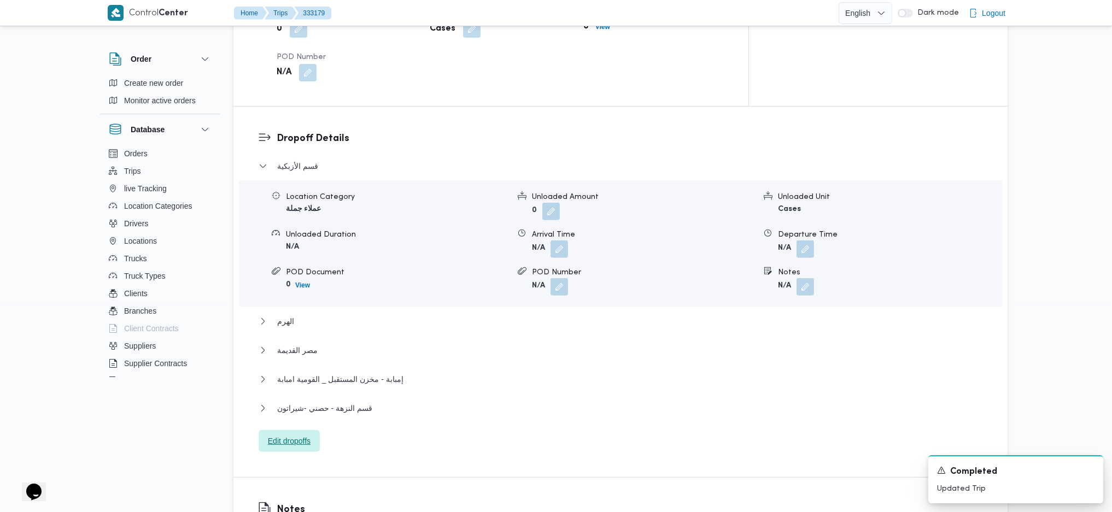
click at [305, 341] on span "Edit dropoffs" at bounding box center [289, 441] width 43 height 13
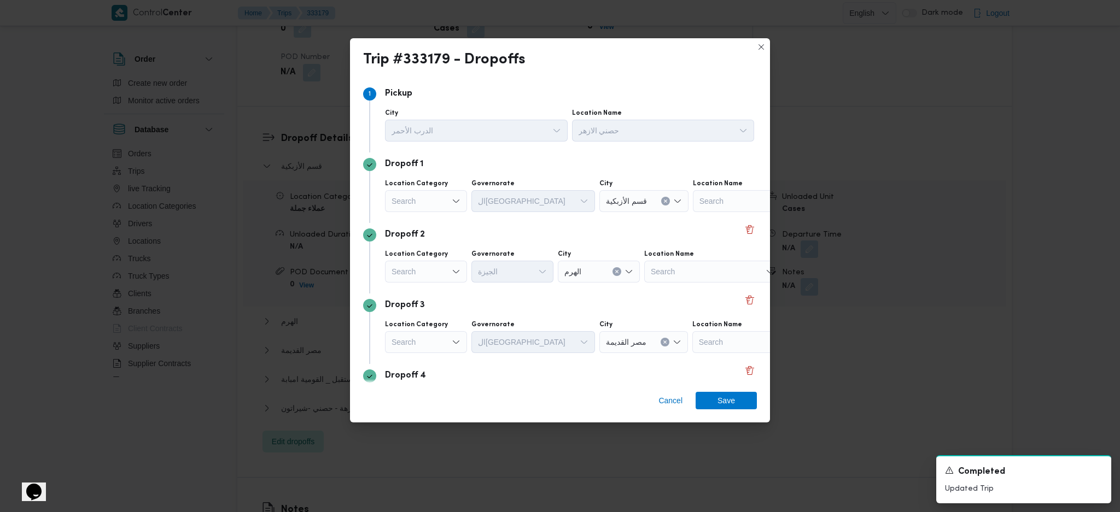
click at [434, 208] on div "Search" at bounding box center [426, 201] width 82 height 22
click at [422, 228] on span "أسواق خاصة" at bounding box center [425, 236] width 73 height 17
click at [454, 199] on div "أسواق خاصة" at bounding box center [429, 201] width 89 height 22
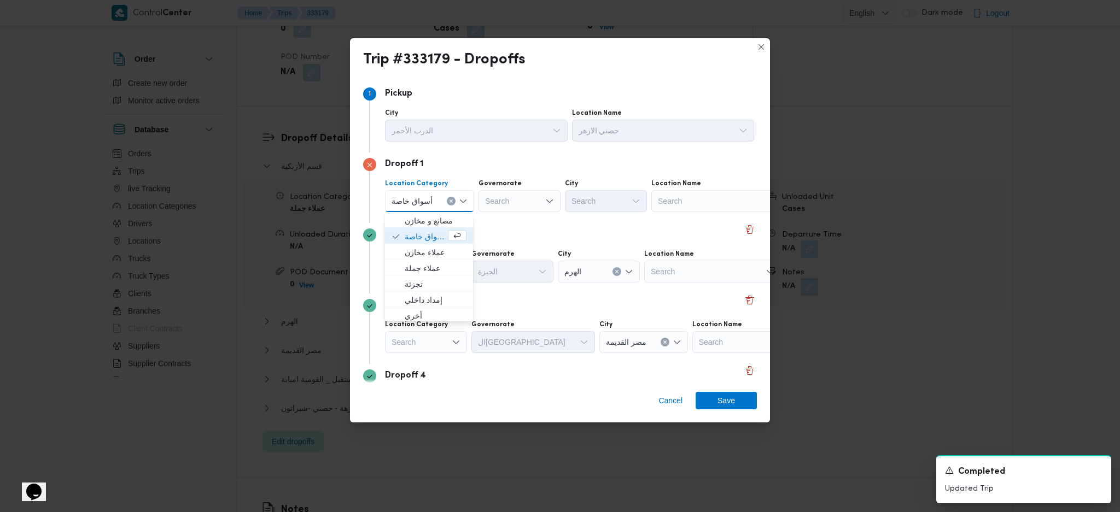
click at [449, 205] on button "Clear input" at bounding box center [451, 201] width 9 height 9
click at [443, 224] on span "مصانع و مخازن" at bounding box center [433, 220] width 56 height 13
click at [706, 198] on div "Search" at bounding box center [726, 201] width 137 height 22
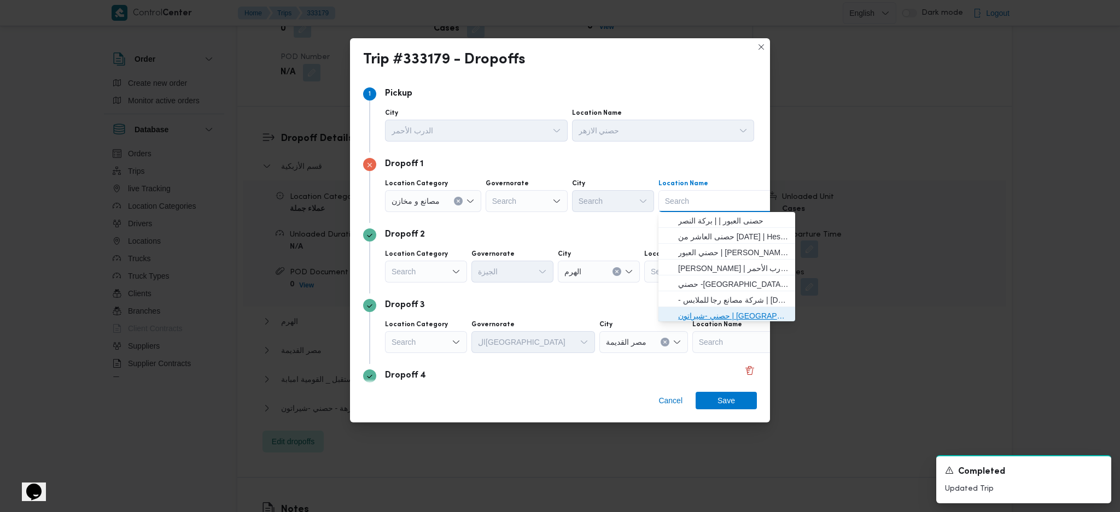
drag, startPoint x: 697, startPoint y: 312, endPoint x: 491, endPoint y: 279, distance: 208.8
click at [697, 313] on span "حصني -شيراتون | 7 الخليلي | شيراتون المطار" at bounding box center [733, 315] width 110 height 13
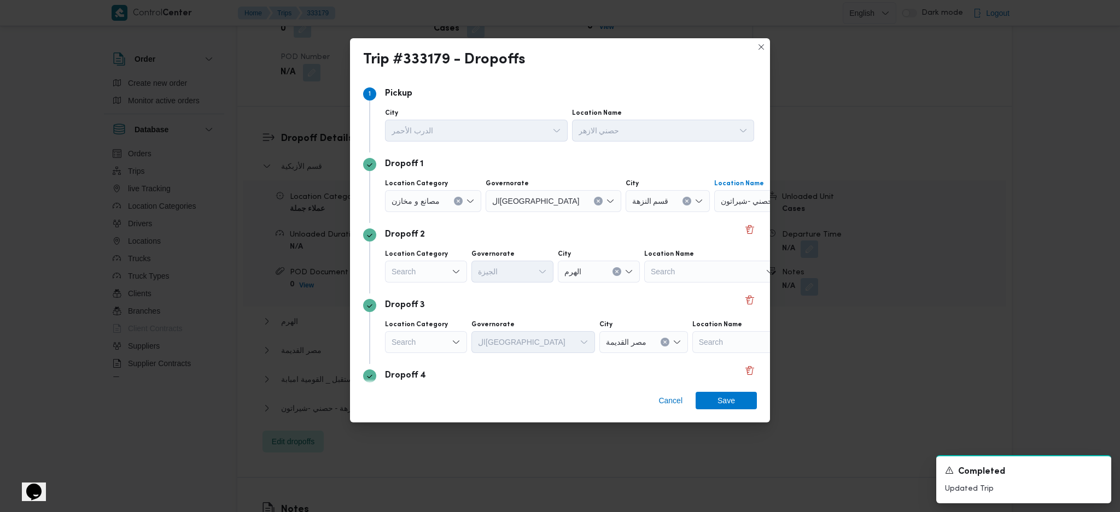
click at [442, 274] on div "Search" at bounding box center [426, 272] width 82 height 22
click at [433, 296] on span "مصانع و مخازن" at bounding box center [433, 291] width 56 height 13
click at [701, 268] on div "Search" at bounding box center [726, 272] width 137 height 22
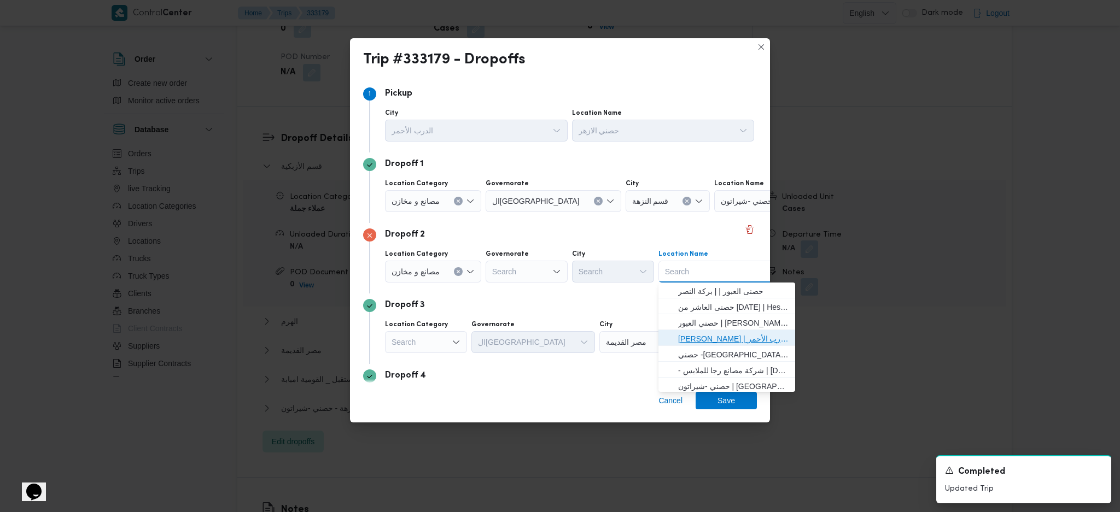
click at [722, 335] on span "حصني الازهر | سوق الازهر كل انواع القماش السواريه | الدرب الأحمر" at bounding box center [733, 338] width 110 height 13
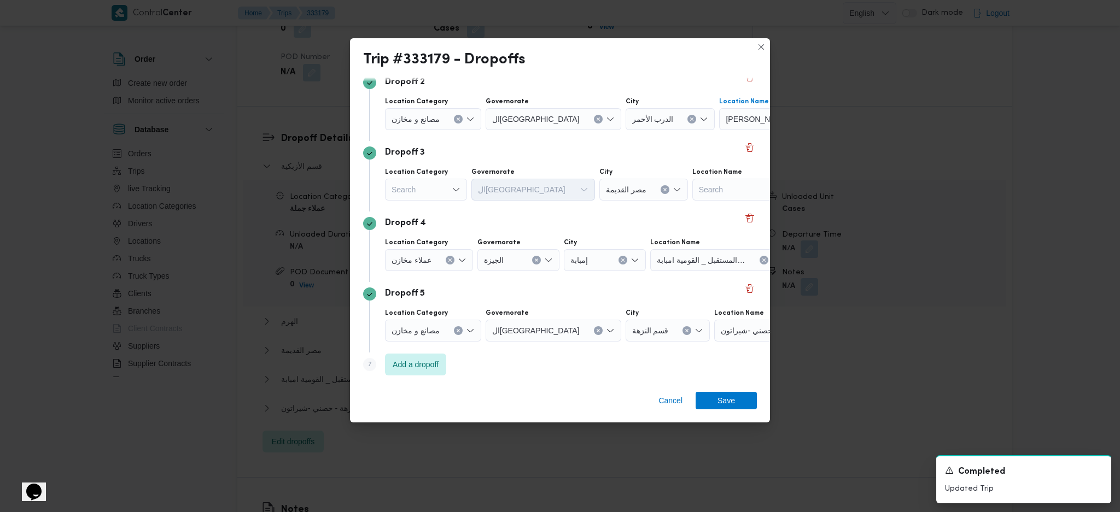
scroll to position [154, 0]
click at [441, 191] on div "Search" at bounding box center [426, 188] width 82 height 22
click at [430, 252] on span "عملاء جملة" at bounding box center [433, 255] width 56 height 13
click at [496, 192] on div "Search" at bounding box center [514, 188] width 82 height 22
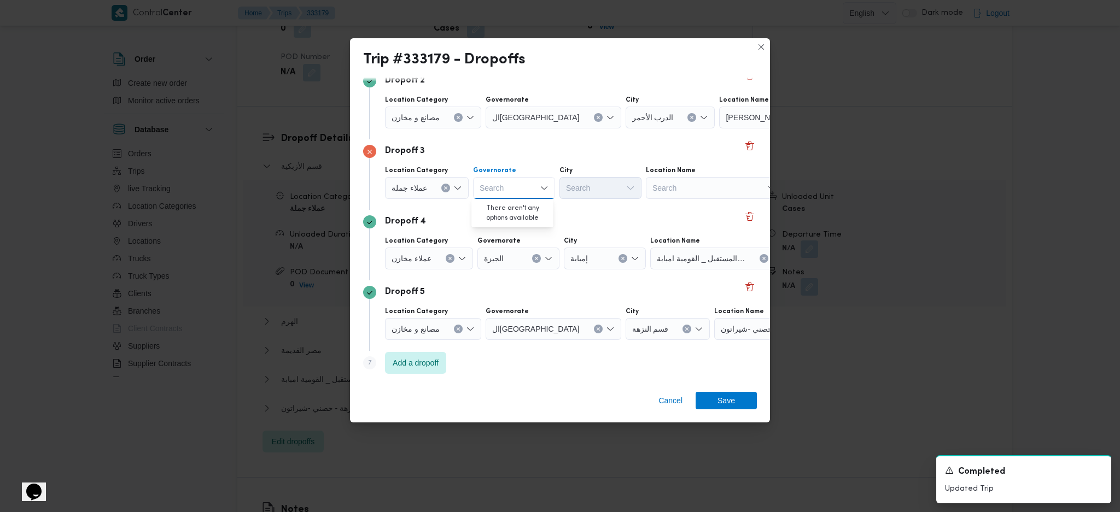
click at [502, 192] on div "Search" at bounding box center [514, 188] width 82 height 22
type input "قاه"
click at [502, 208] on span "الدقهلية" at bounding box center [519, 207] width 56 height 13
click at [531, 187] on icon "Clear input" at bounding box center [531, 188] width 3 height 3
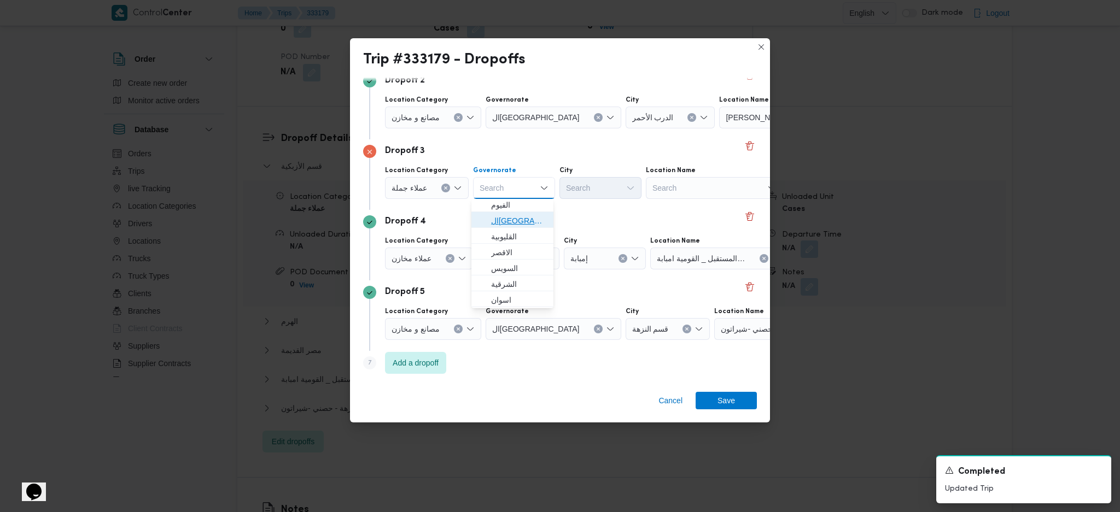
click at [510, 216] on span "القاهرة" at bounding box center [519, 220] width 56 height 13
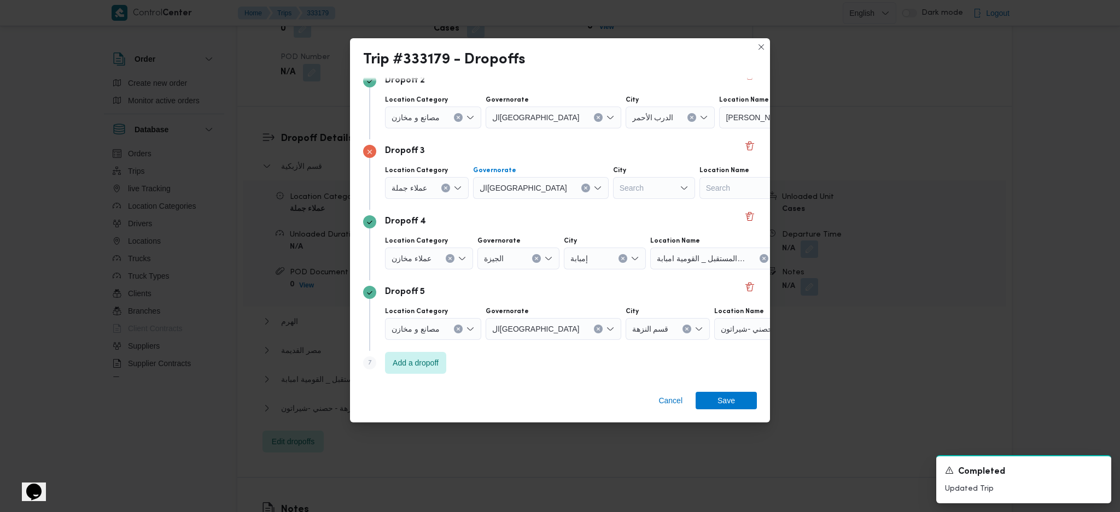
click at [446, 260] on button "Clear input" at bounding box center [450, 258] width 9 height 9
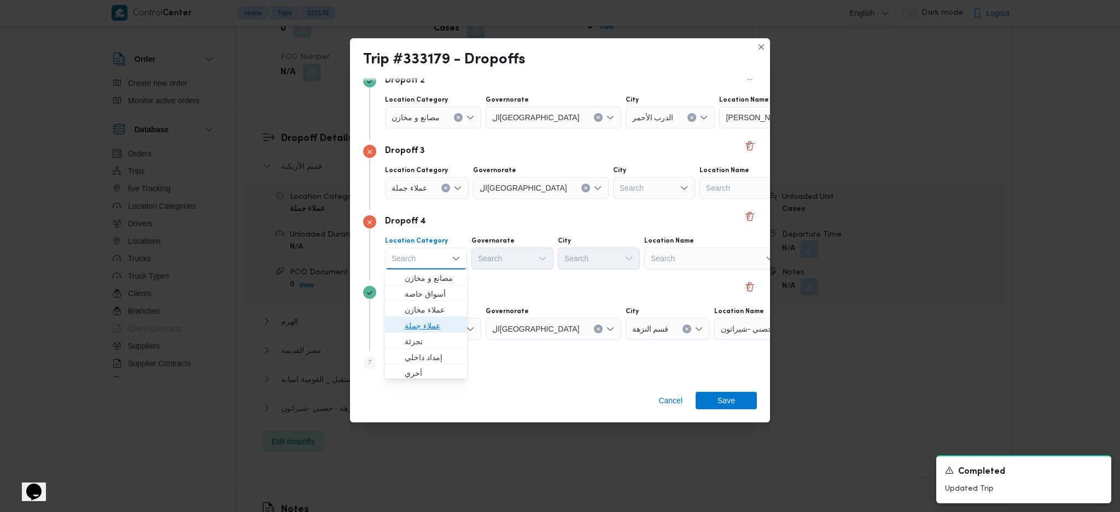
click at [432, 323] on span "عملاء جملة" at bounding box center [433, 325] width 56 height 13
click at [510, 259] on div "Search" at bounding box center [514, 259] width 82 height 22
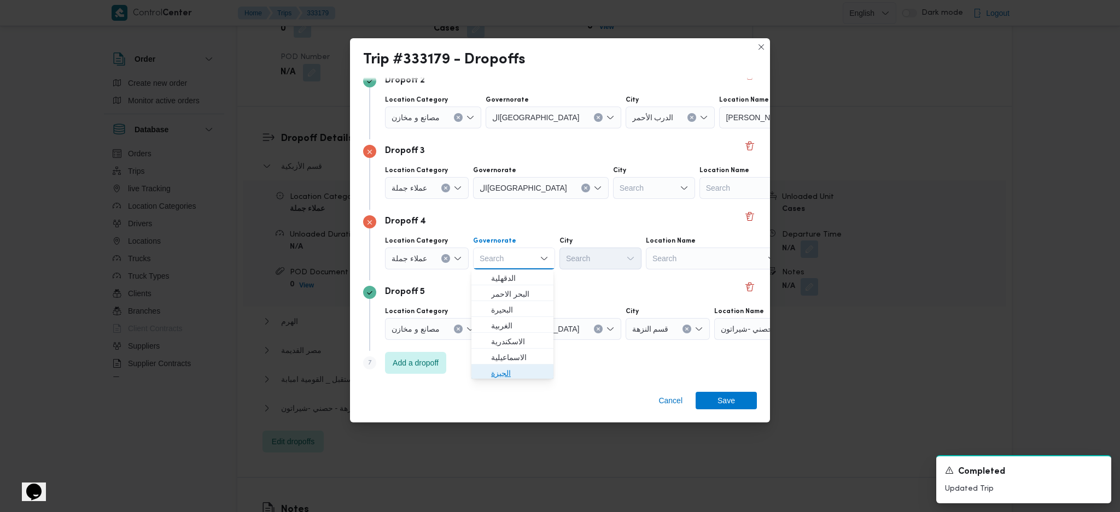
click at [513, 341] on span "الجيزة" at bounding box center [519, 373] width 56 height 13
click at [590, 253] on div "Search" at bounding box center [600, 259] width 82 height 22
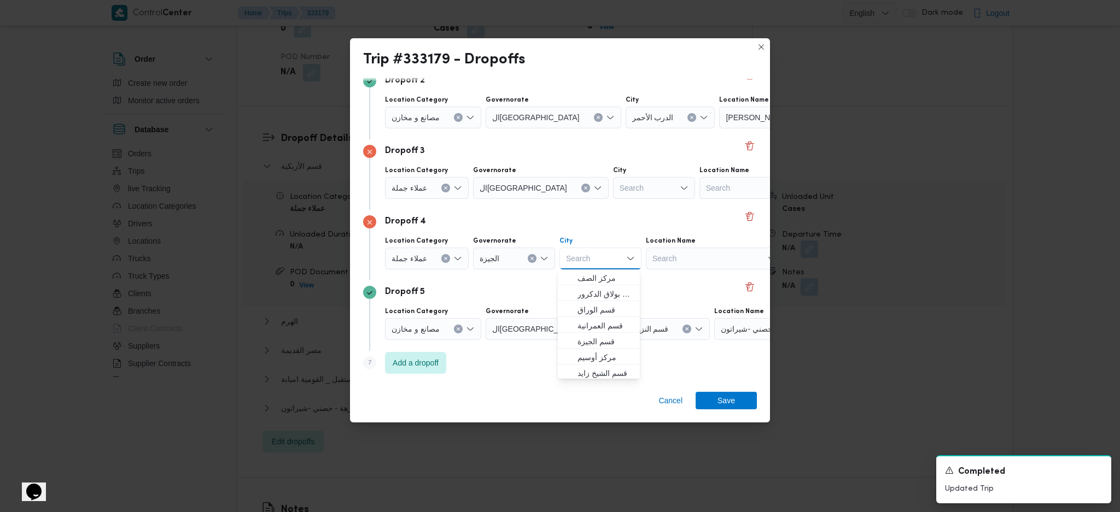
scroll to position [286, 0]
click at [605, 341] on span "حي العجوزة" at bounding box center [605, 356] width 56 height 13
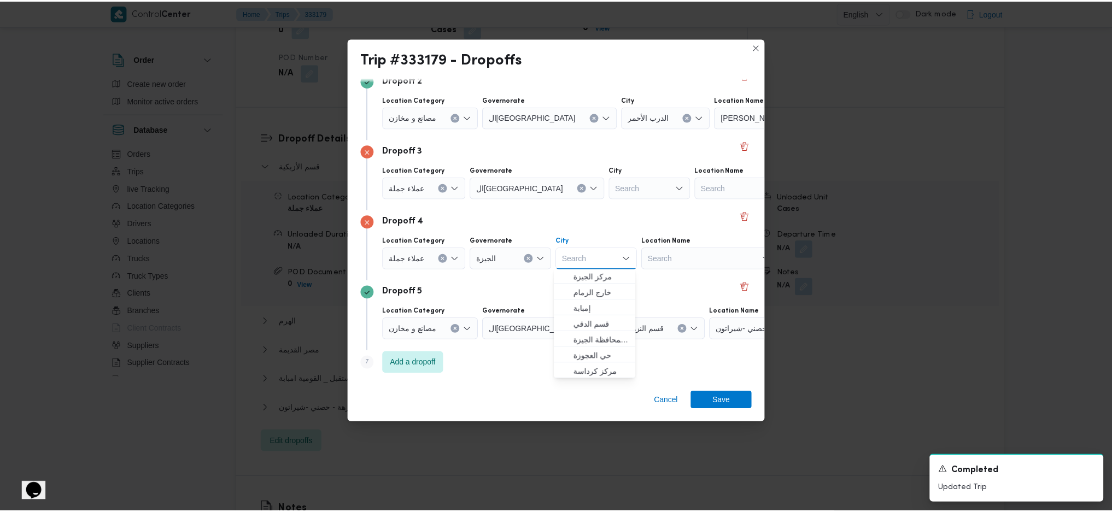
scroll to position [0, 0]
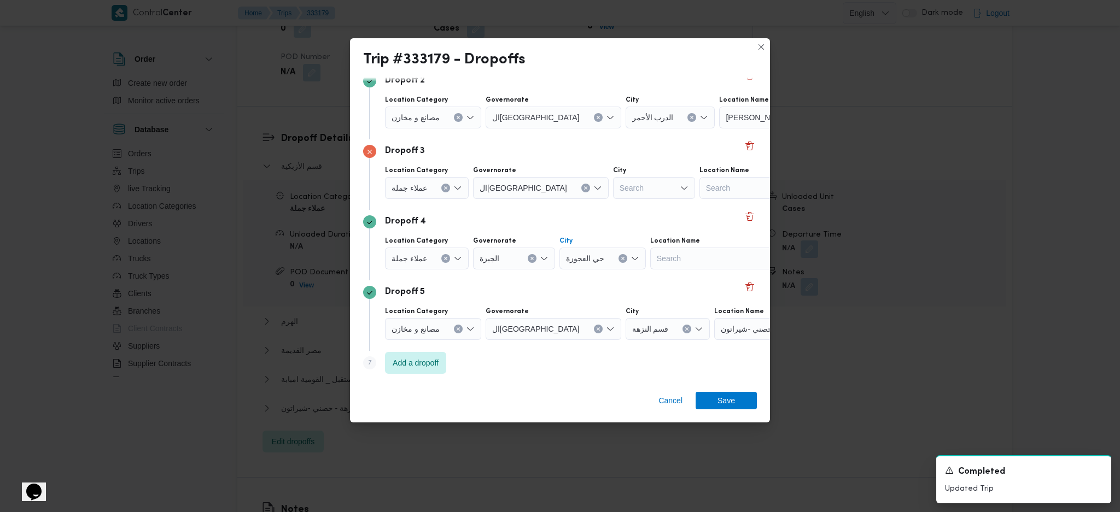
click at [613, 179] on div "Search" at bounding box center [654, 188] width 82 height 22
type input "زمال"
drag, startPoint x: 564, startPoint y: 211, endPoint x: 689, endPoint y: 315, distance: 162.7
click at [564, 211] on span "قسم ال زمال ك" at bounding box center [598, 207] width 73 height 17
click at [728, 341] on span "Save" at bounding box center [725, 399] width 17 height 17
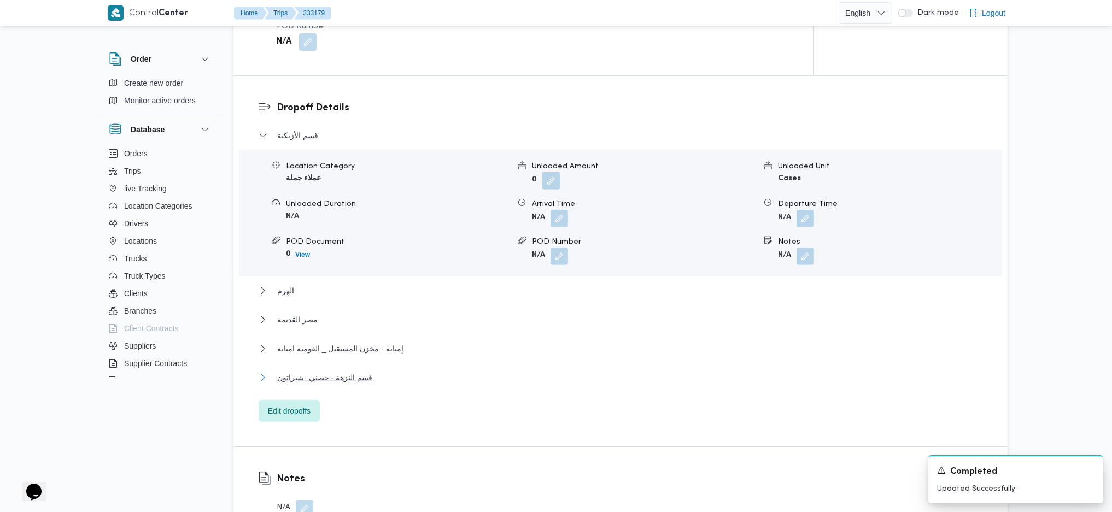
click at [369, 341] on span "قسم النزهة - حصني -شيراتون" at bounding box center [324, 377] width 95 height 13
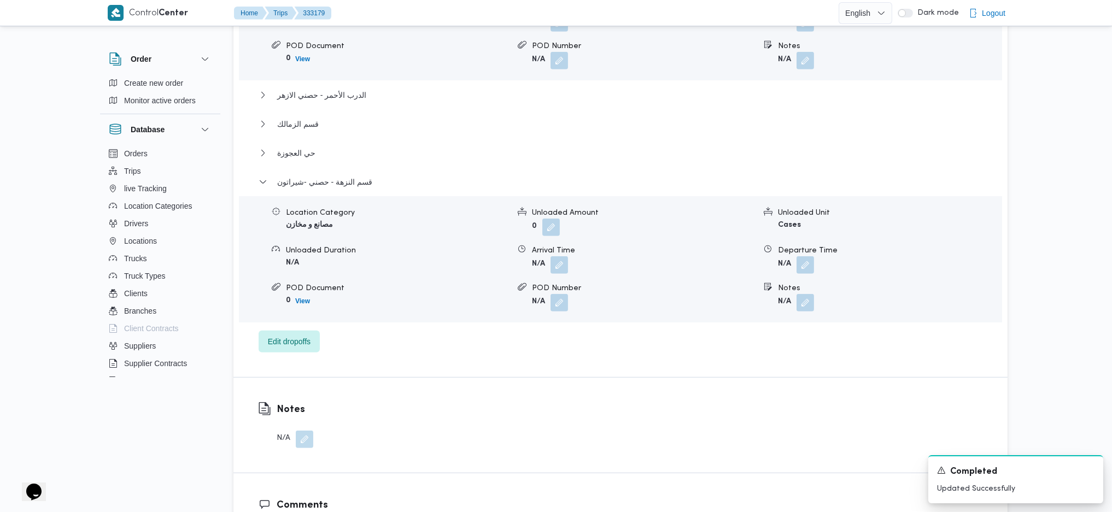
scroll to position [1080, 0]
click at [797, 255] on button "button" at bounding box center [805, 263] width 17 height 17
click at [751, 285] on div "You are in a dialog. To close this dialog, hit escape. Departure Time Save" at bounding box center [807, 263] width 205 height 50
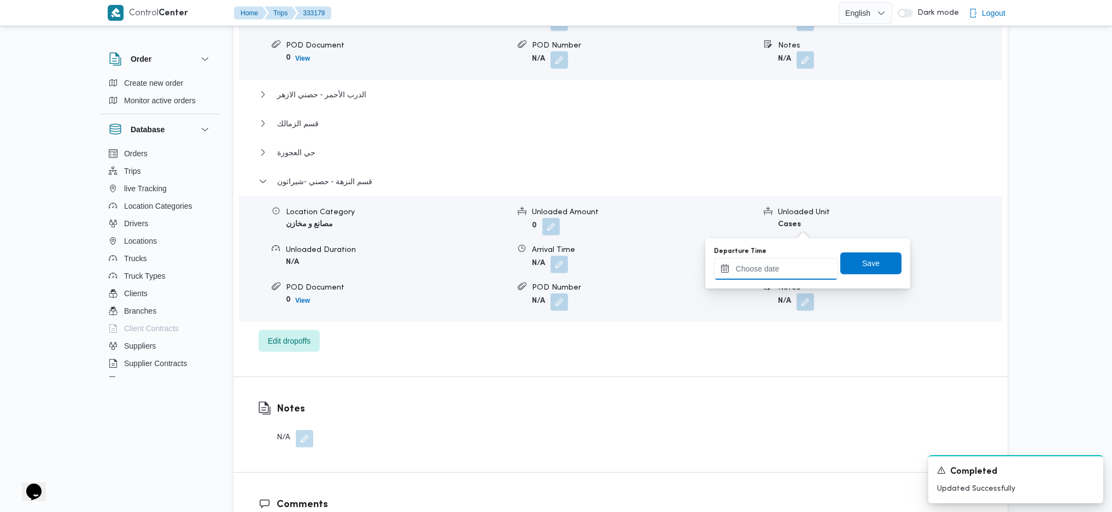
drag, startPoint x: 768, startPoint y: 262, endPoint x: 783, endPoint y: 278, distance: 21.7
click at [768, 262] on input "Departure Time" at bounding box center [776, 269] width 124 height 22
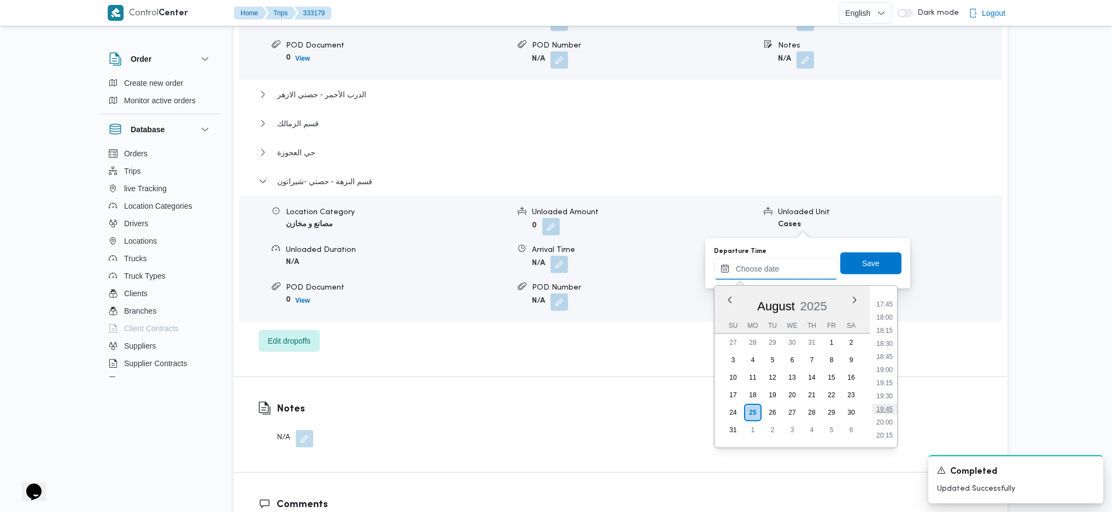
scroll to position [903, 0]
click at [880, 341] on li "18:00" at bounding box center [884, 342] width 25 height 11
type input "25/08/2025 18:00"
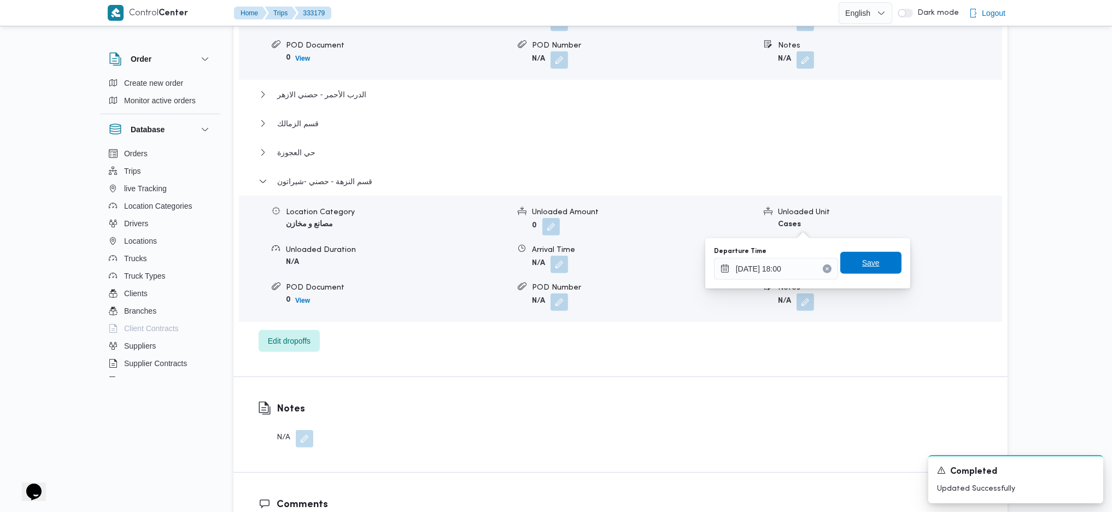
click at [857, 271] on span "Save" at bounding box center [870, 263] width 61 height 22
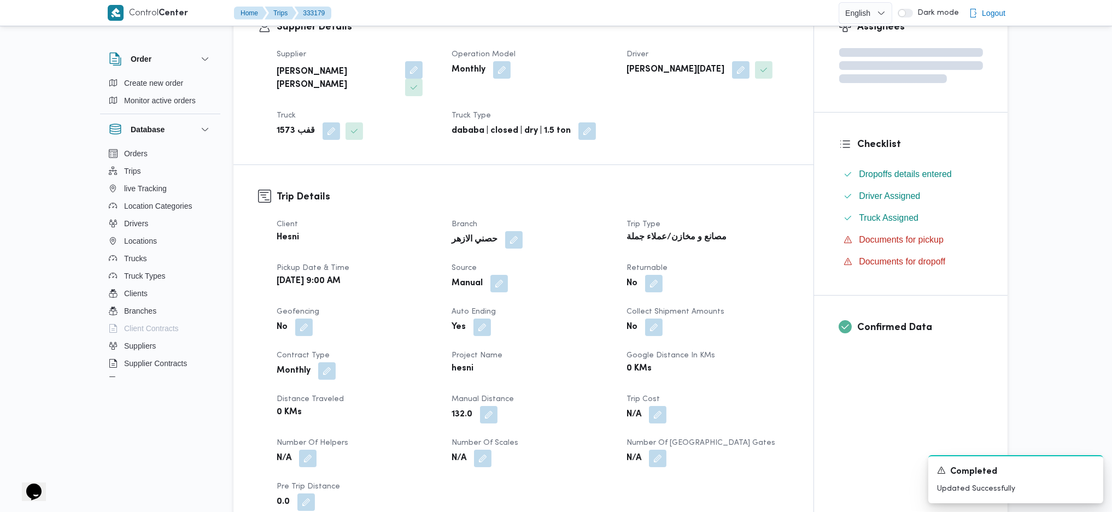
scroll to position [0, 0]
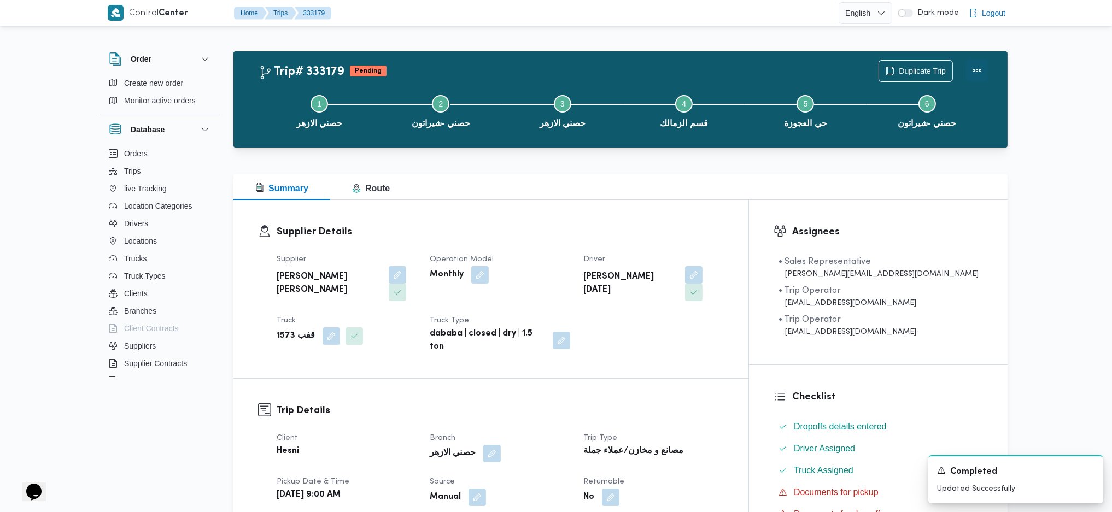
click at [915, 62] on div "Duplicate Trip" at bounding box center [933, 71] width 122 height 35
click at [915, 64] on button "Actions" at bounding box center [977, 71] width 22 height 22
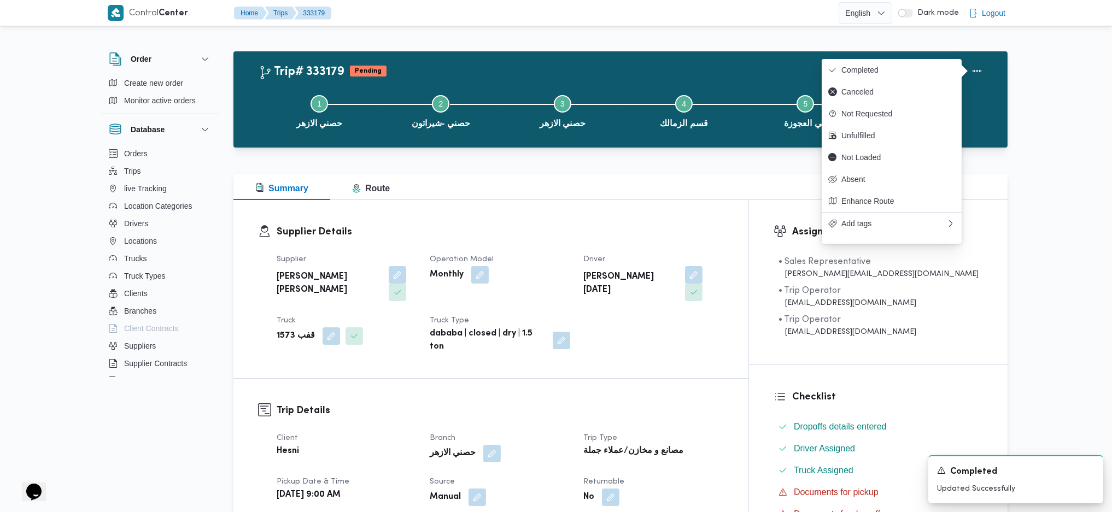
click at [908, 54] on div "Duplicate Trip" at bounding box center [933, 71] width 122 height 35
click at [893, 78] on button "Completed" at bounding box center [892, 70] width 140 height 22
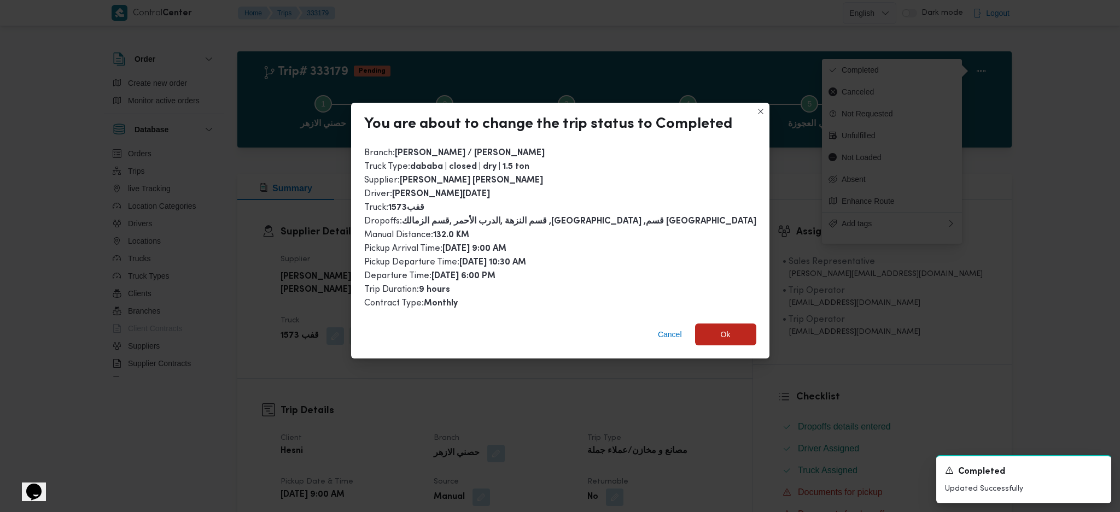
click at [728, 318] on div "Cancel Ok" at bounding box center [560, 337] width 418 height 44
click at [729, 336] on span "Ok" at bounding box center [725, 334] width 61 height 22
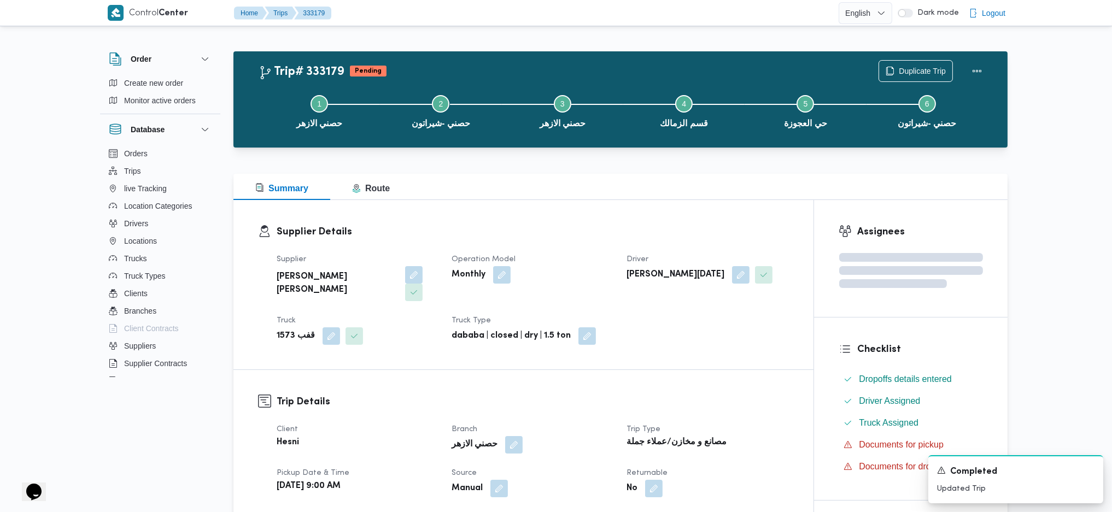
click at [578, 184] on div "Summary Route" at bounding box center [620, 187] width 774 height 26
